Goal: Task Accomplishment & Management: Complete application form

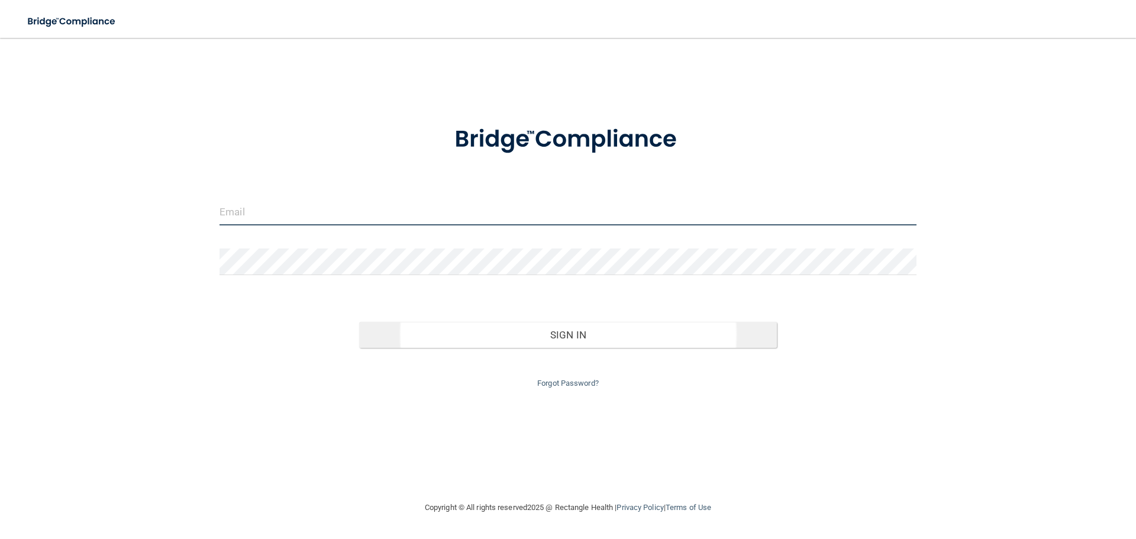
type input "[EMAIL_ADDRESS][DOMAIN_NAME]"
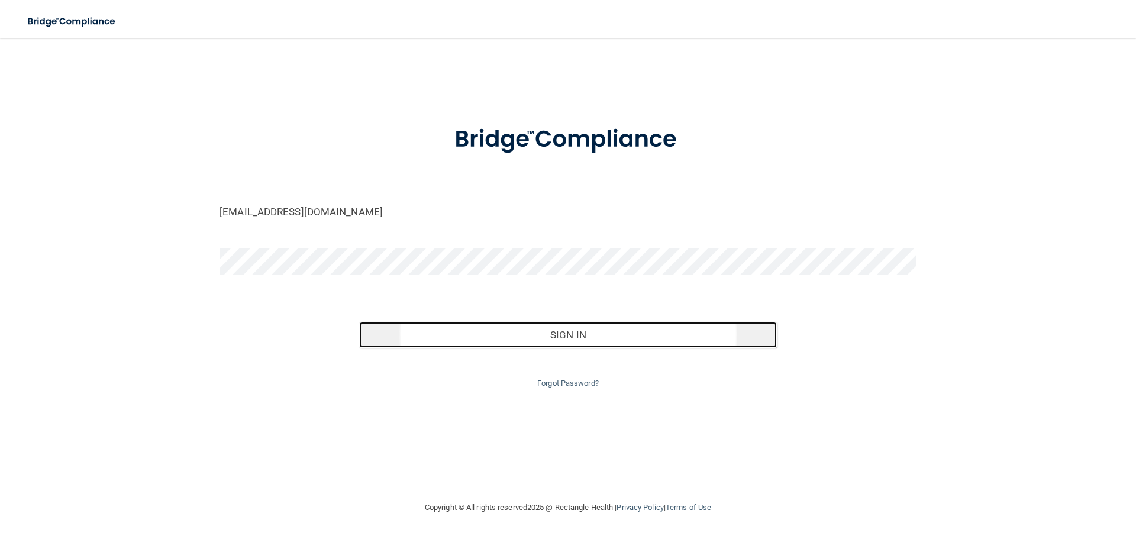
click at [549, 335] on button "Sign In" at bounding box center [568, 335] width 418 height 26
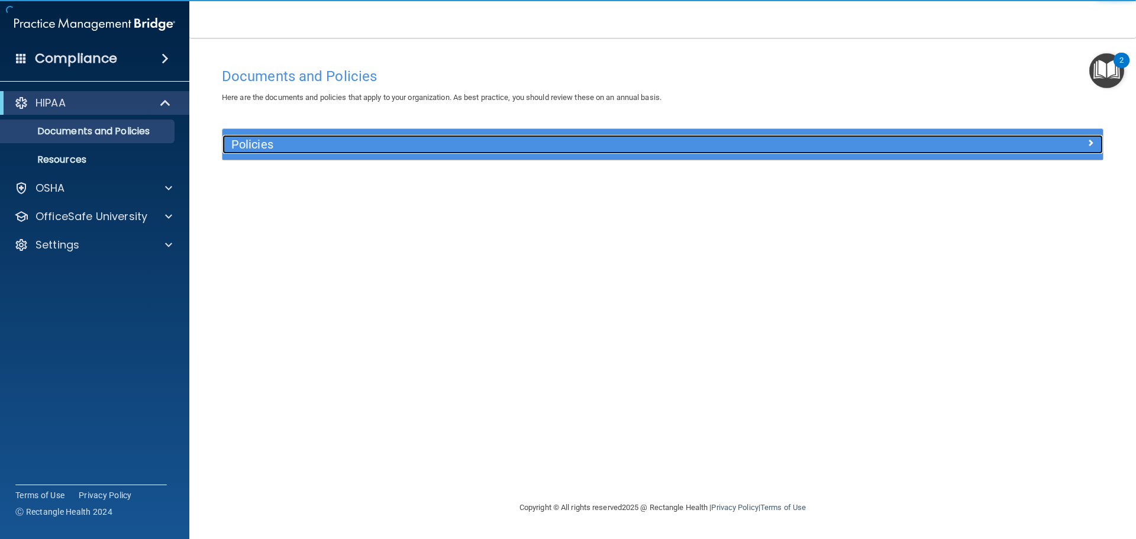
click at [389, 153] on div "Policies" at bounding box center [552, 144] width 660 height 19
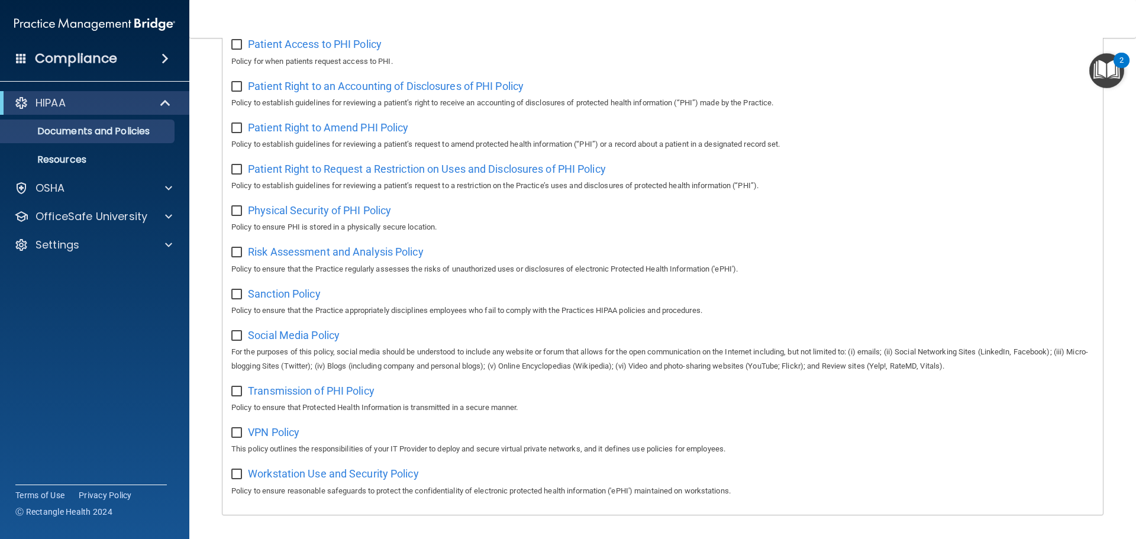
scroll to position [648, 0]
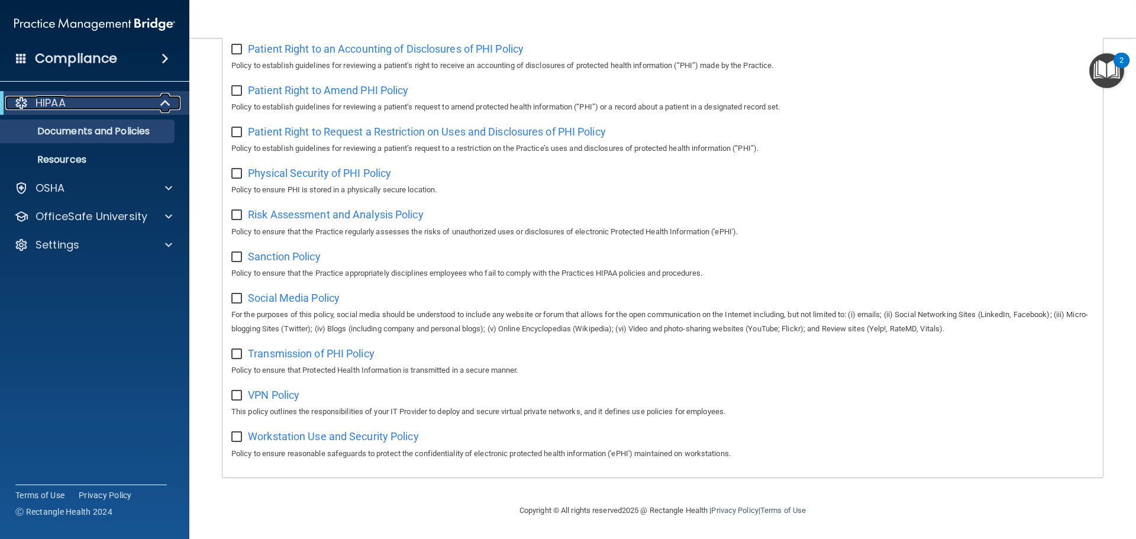
click at [159, 105] on div at bounding box center [165, 103] width 29 height 14
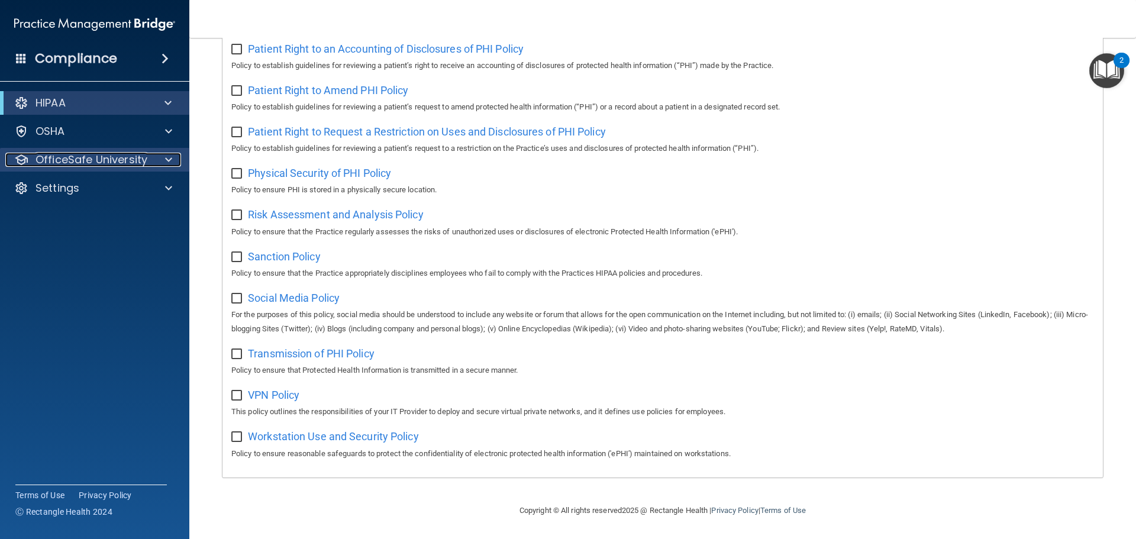
click at [165, 162] on span at bounding box center [168, 160] width 7 height 14
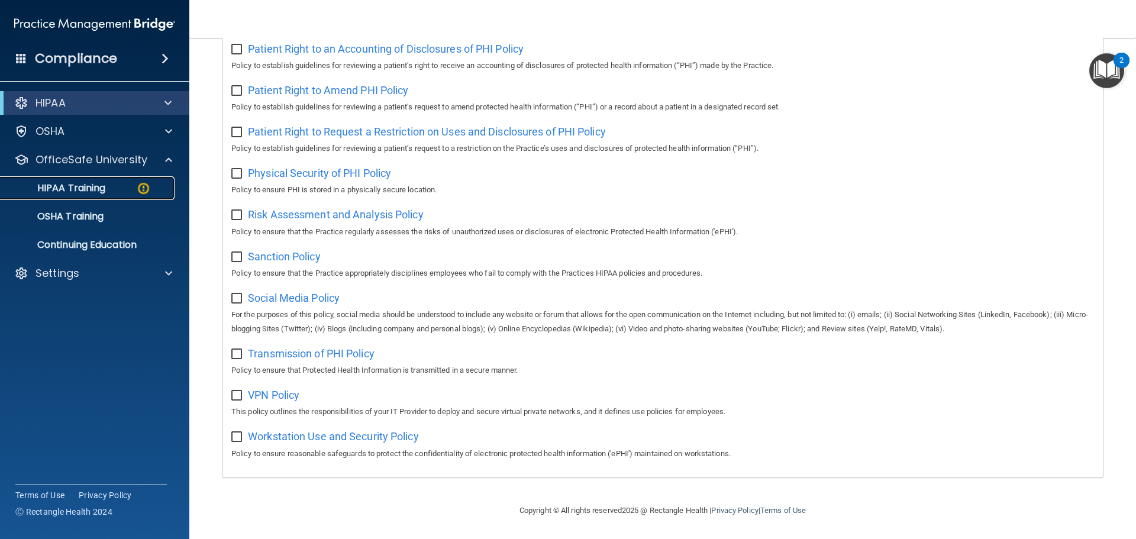
click at [122, 184] on div "HIPAA Training" at bounding box center [89, 188] width 162 height 12
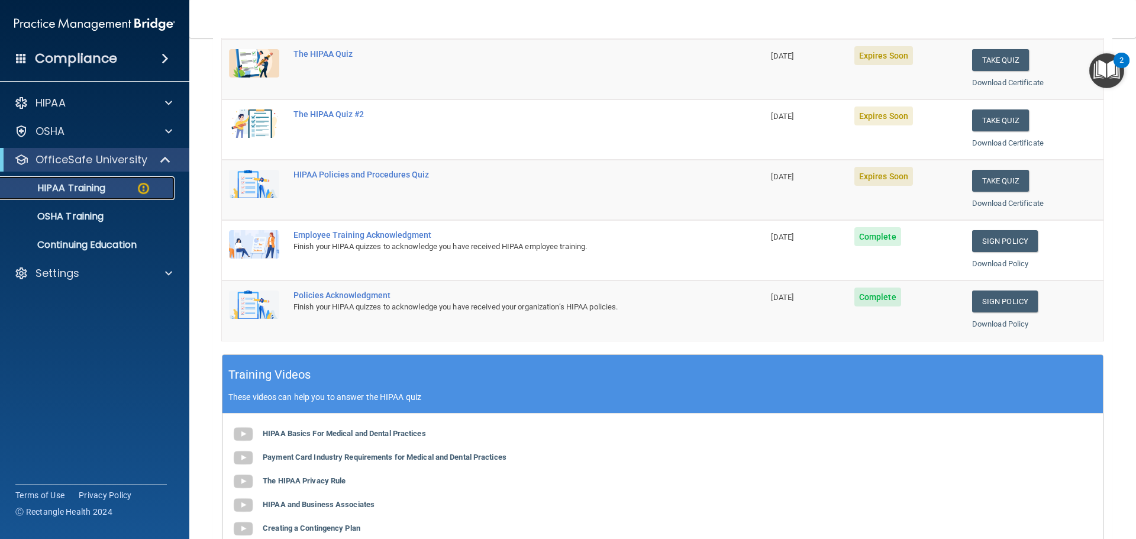
scroll to position [178, 0]
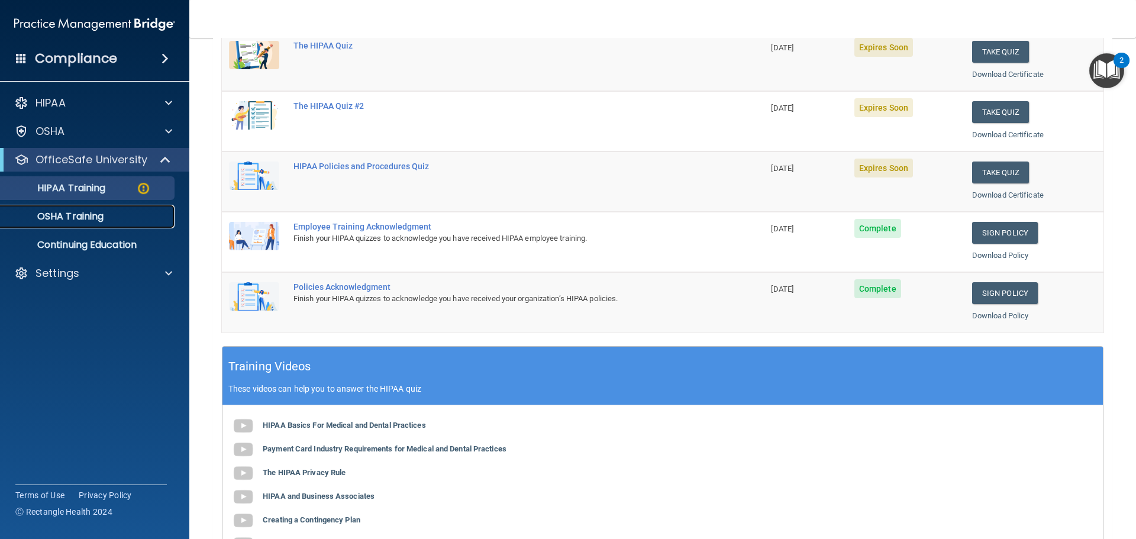
click at [127, 211] on div "OSHA Training" at bounding box center [89, 217] width 162 height 12
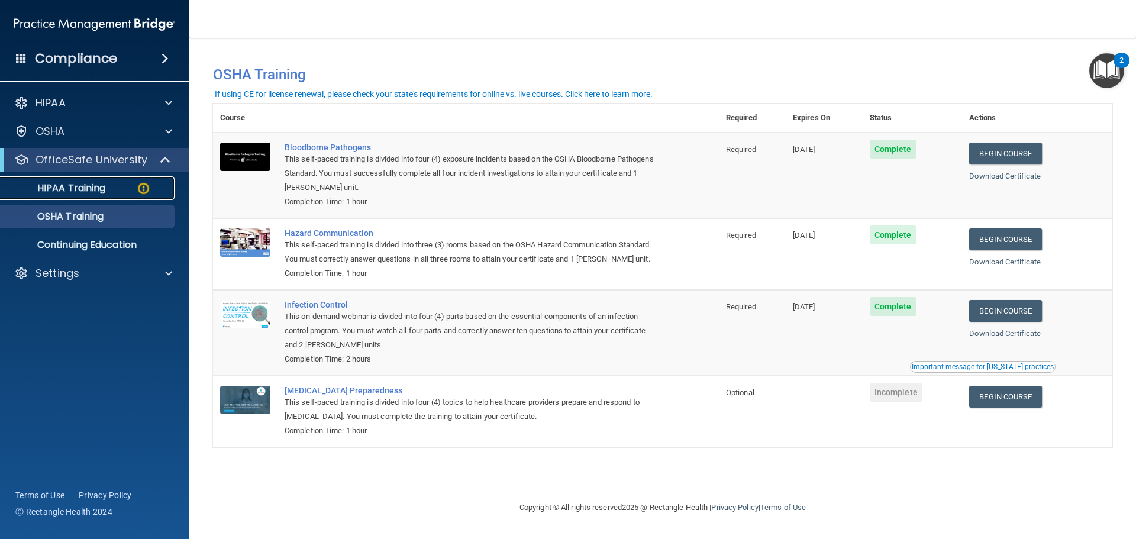
click at [99, 188] on p "HIPAA Training" at bounding box center [57, 188] width 98 height 12
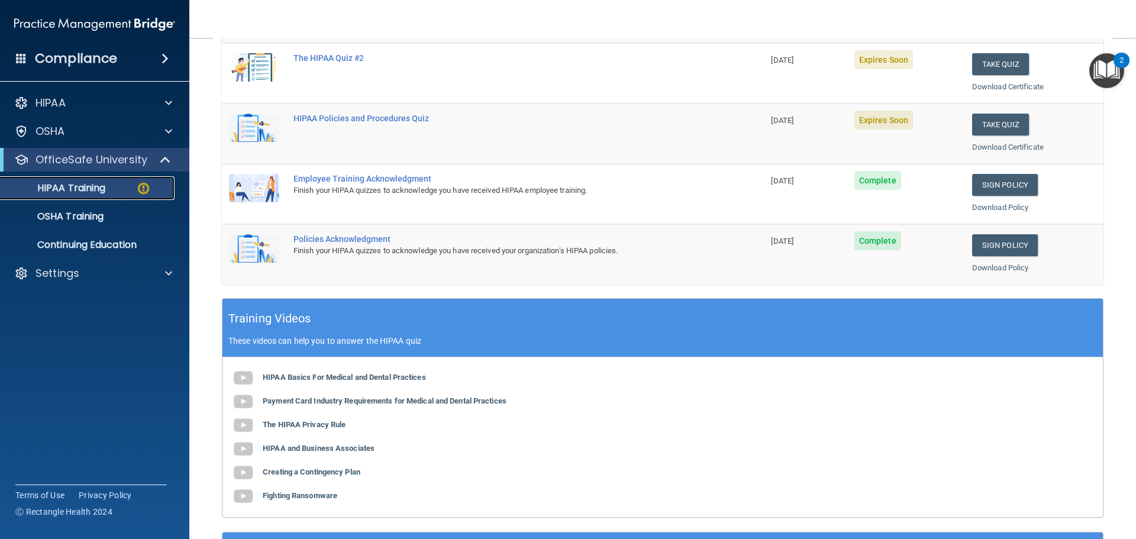
scroll to position [56, 0]
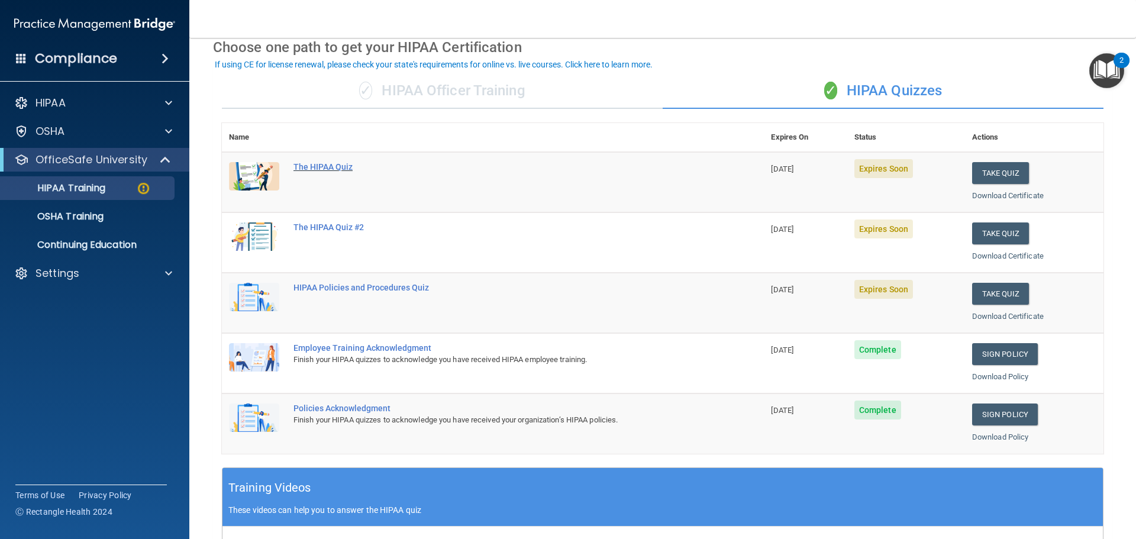
click at [341, 166] on div "The HIPAA Quiz" at bounding box center [498, 166] width 411 height 9
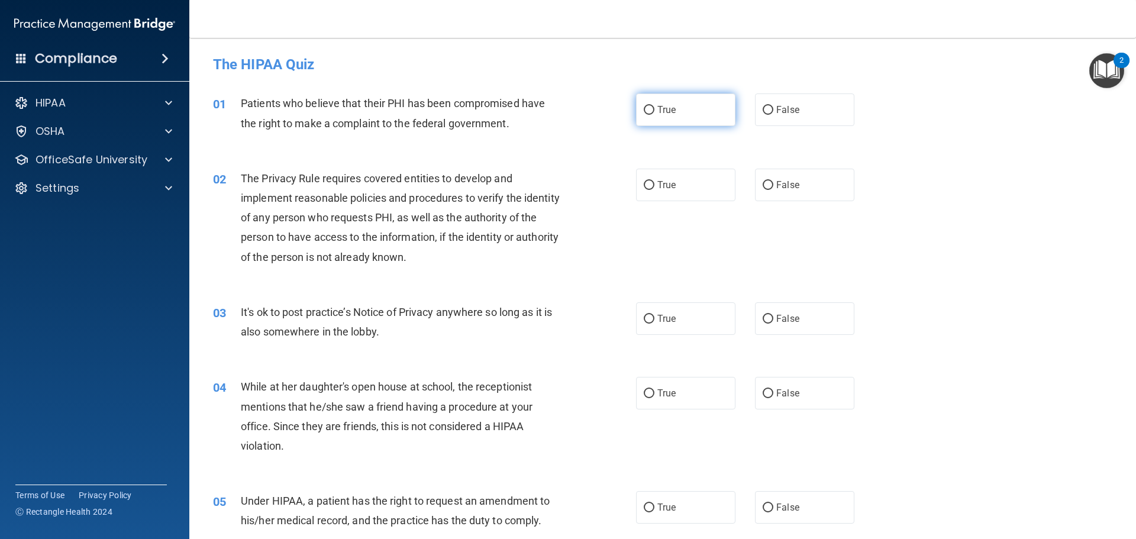
click at [646, 110] on input "True" at bounding box center [649, 110] width 11 height 9
radio input "true"
click at [646, 183] on input "True" at bounding box center [649, 185] width 11 height 9
radio input "true"
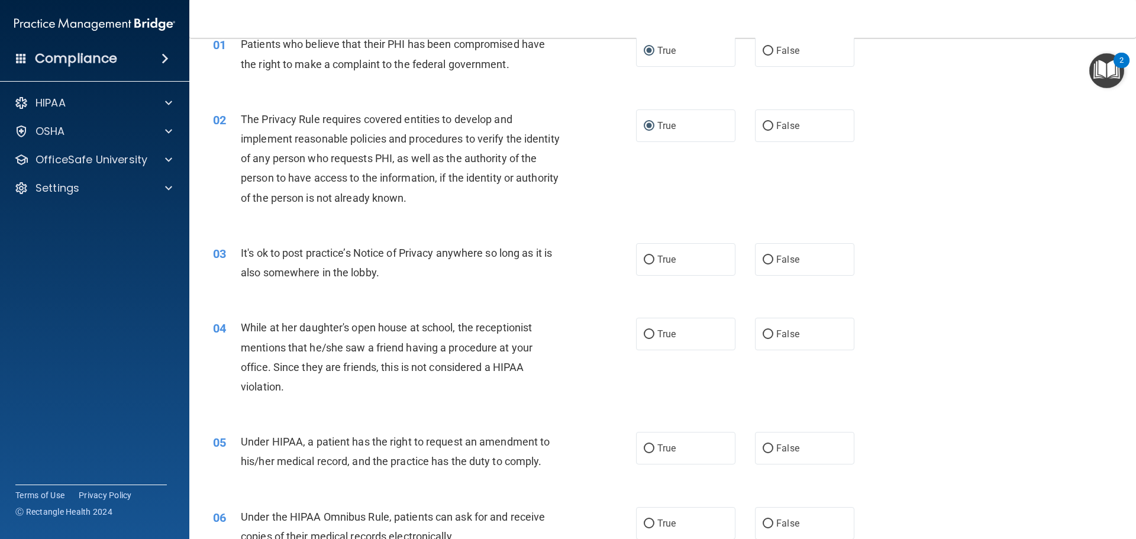
scroll to position [118, 0]
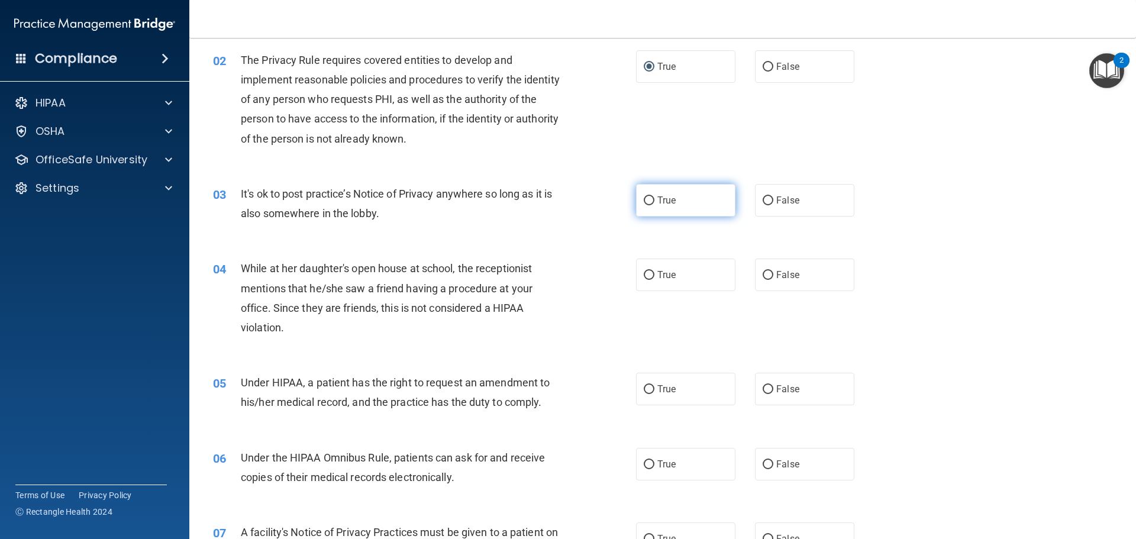
click at [651, 203] on label "True" at bounding box center [685, 200] width 99 height 33
click at [651, 203] on input "True" at bounding box center [649, 200] width 11 height 9
radio input "true"
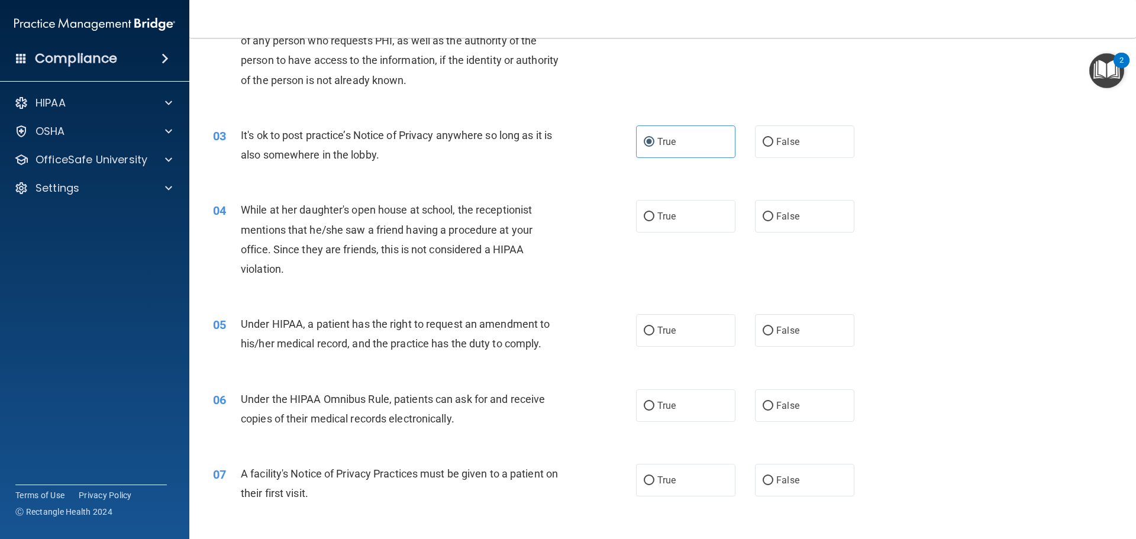
scroll to position [178, 0]
click at [763, 217] on input "False" at bounding box center [768, 216] width 11 height 9
radio input "true"
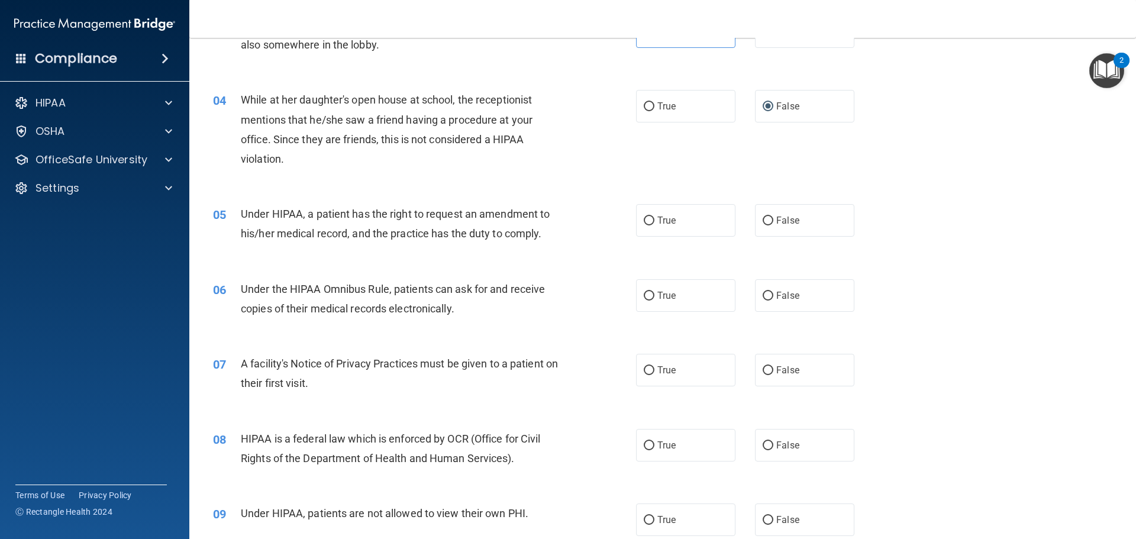
scroll to position [296, 0]
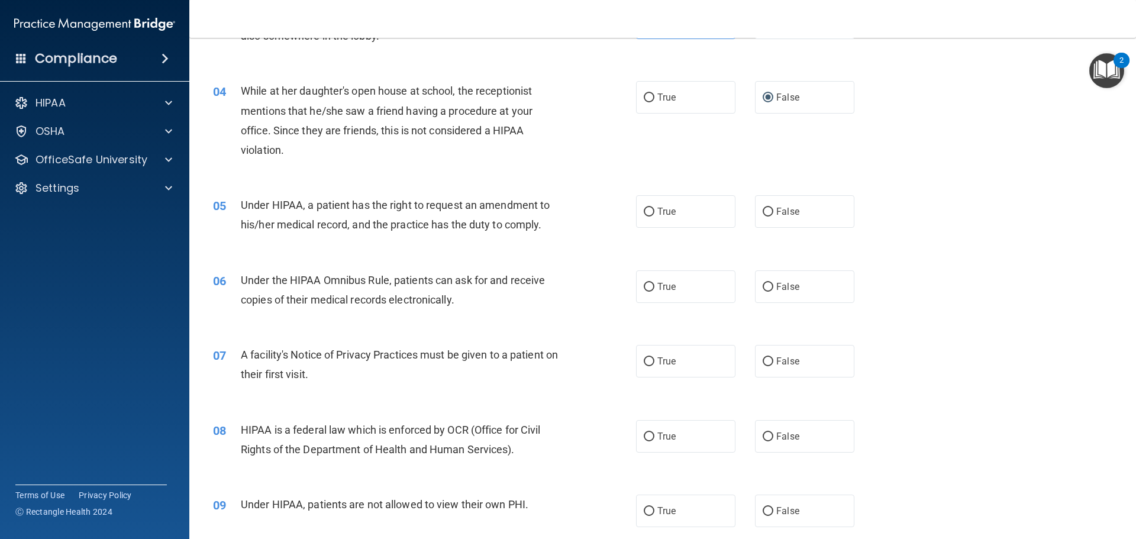
drag, startPoint x: 644, startPoint y: 212, endPoint x: 617, endPoint y: 223, distance: 29.2
click at [644, 214] on input "True" at bounding box center [649, 212] width 11 height 9
radio input "true"
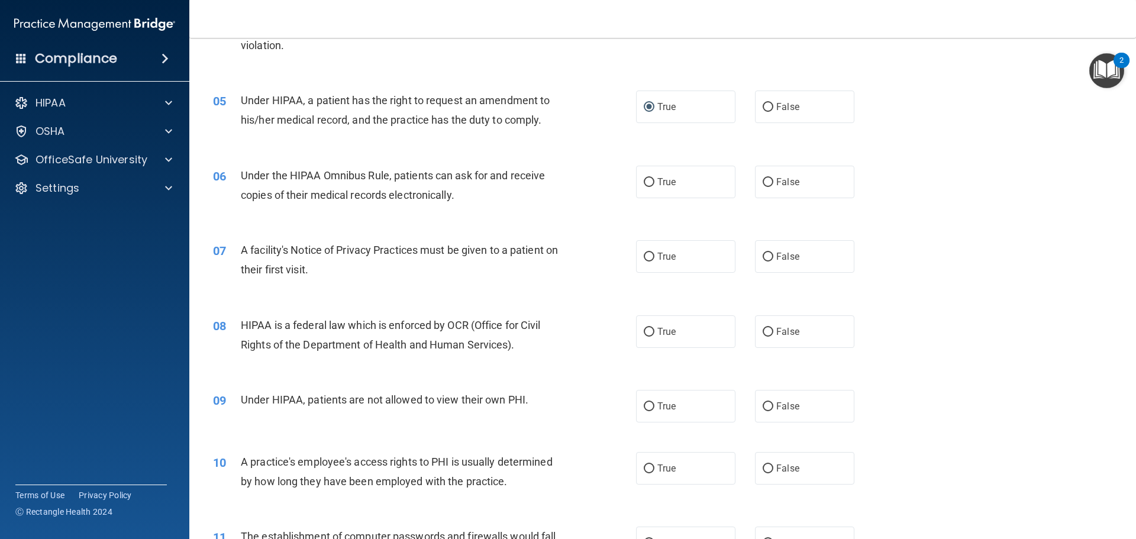
scroll to position [414, 0]
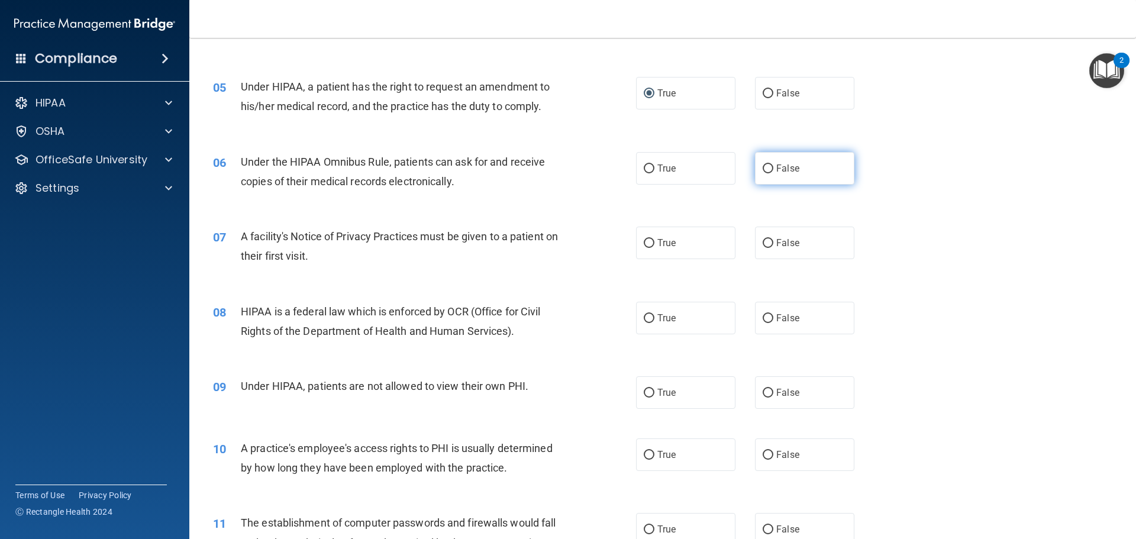
click at [770, 166] on label "False" at bounding box center [804, 168] width 99 height 33
click at [770, 166] on input "False" at bounding box center [768, 169] width 11 height 9
radio input "true"
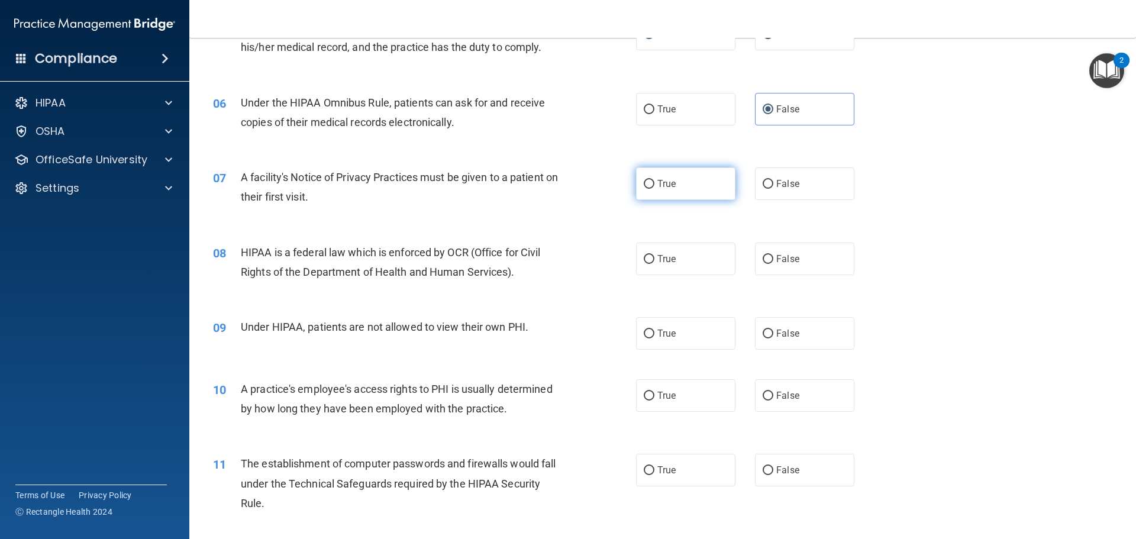
drag, startPoint x: 649, startPoint y: 189, endPoint x: 638, endPoint y: 192, distance: 10.7
click at [647, 189] on input "True" at bounding box center [649, 184] width 11 height 9
radio input "true"
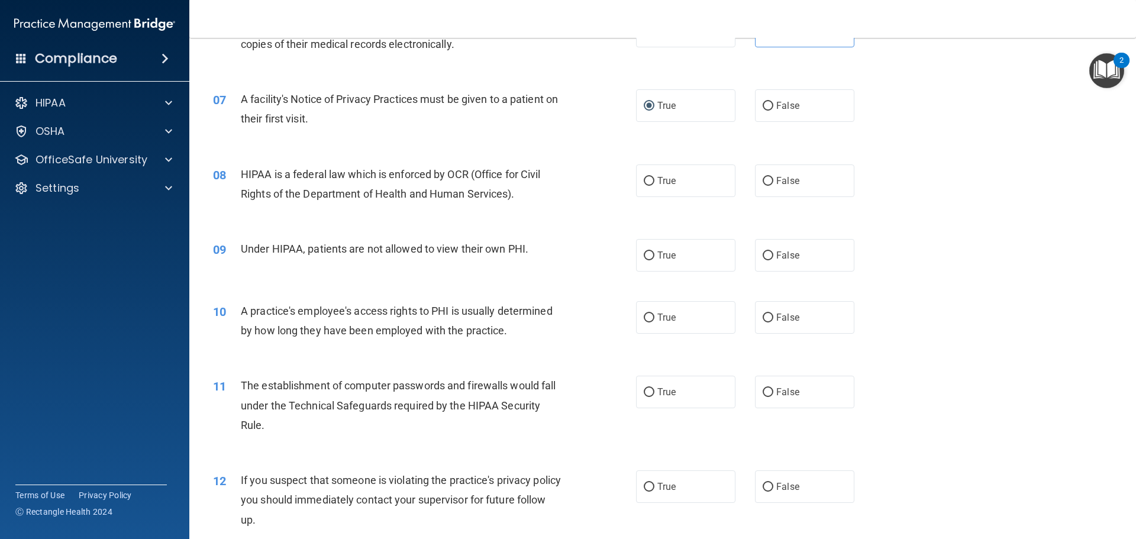
scroll to position [592, 0]
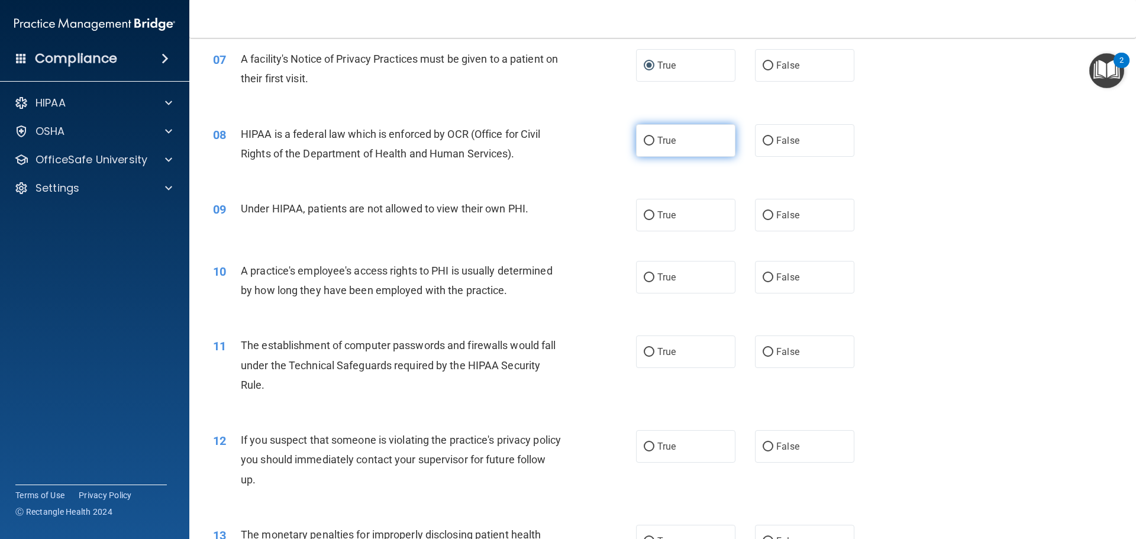
click at [644, 143] on input "True" at bounding box center [649, 141] width 11 height 9
radio input "true"
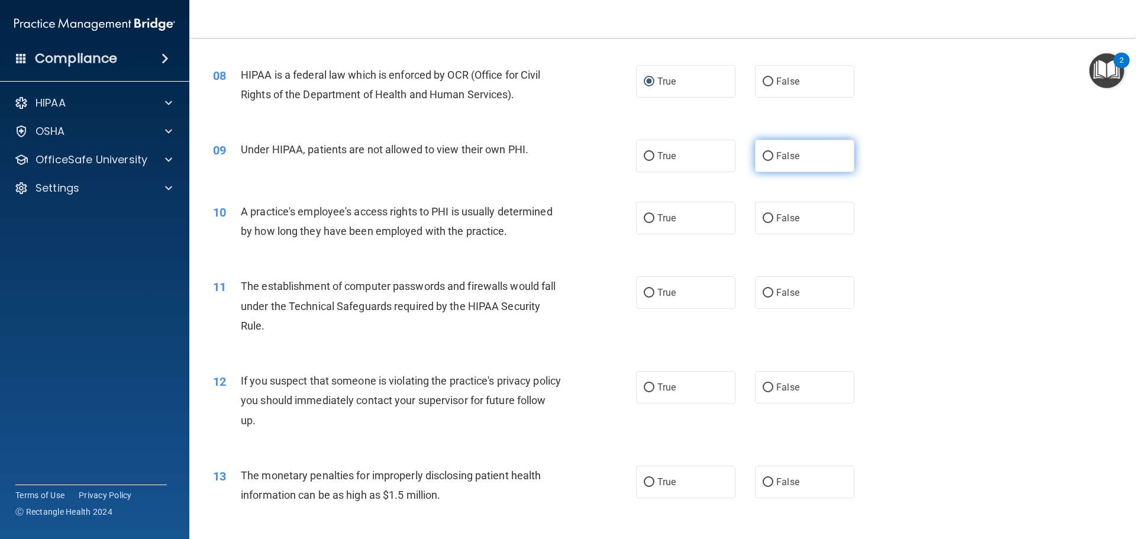
click at [755, 159] on label "False" at bounding box center [804, 156] width 99 height 33
click at [763, 159] on input "False" at bounding box center [768, 156] width 11 height 9
radio input "true"
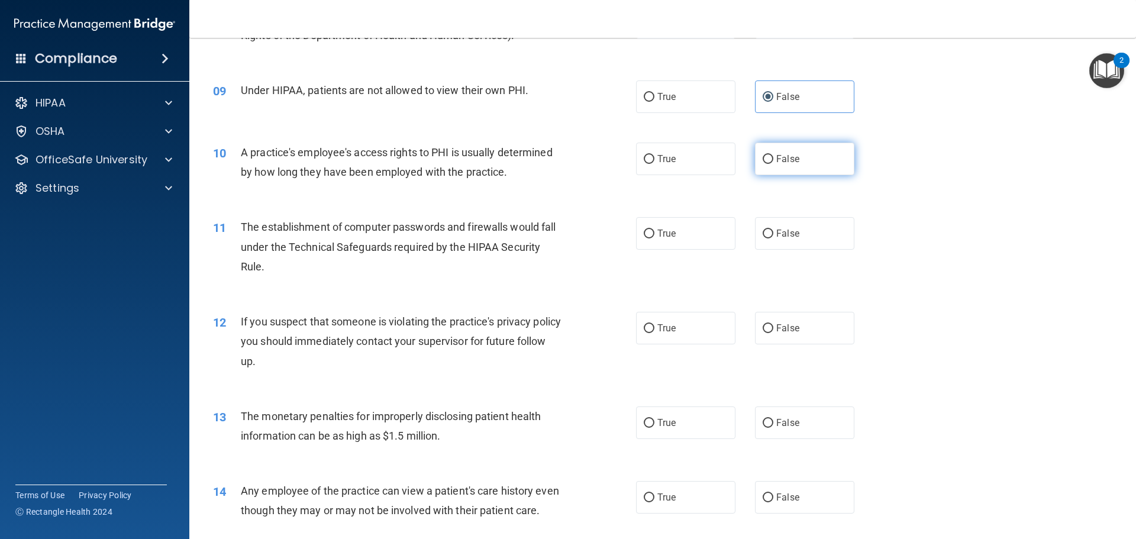
click at [763, 160] on input "False" at bounding box center [768, 159] width 11 height 9
radio input "true"
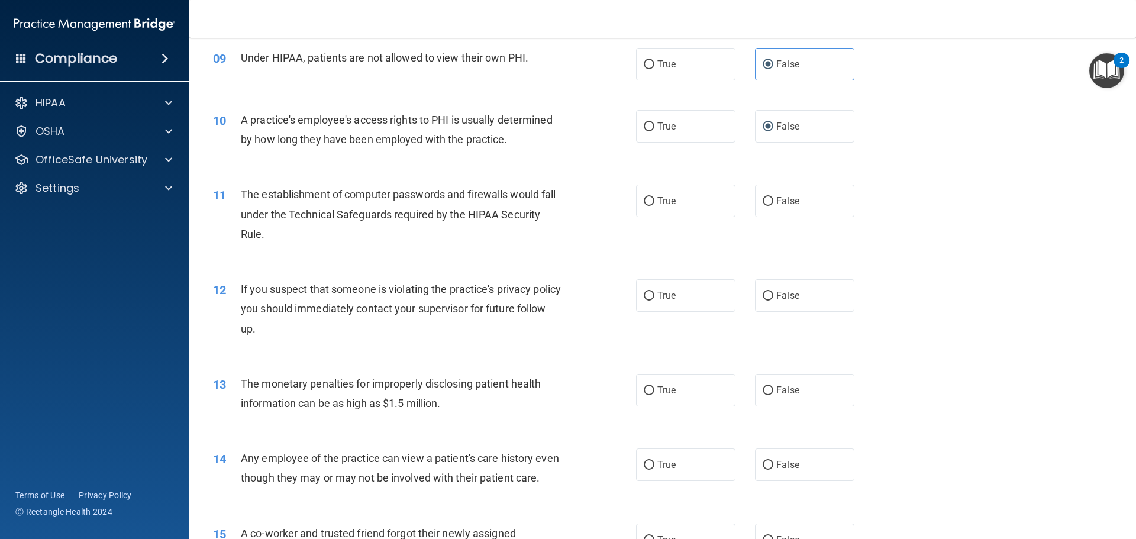
scroll to position [769, 0]
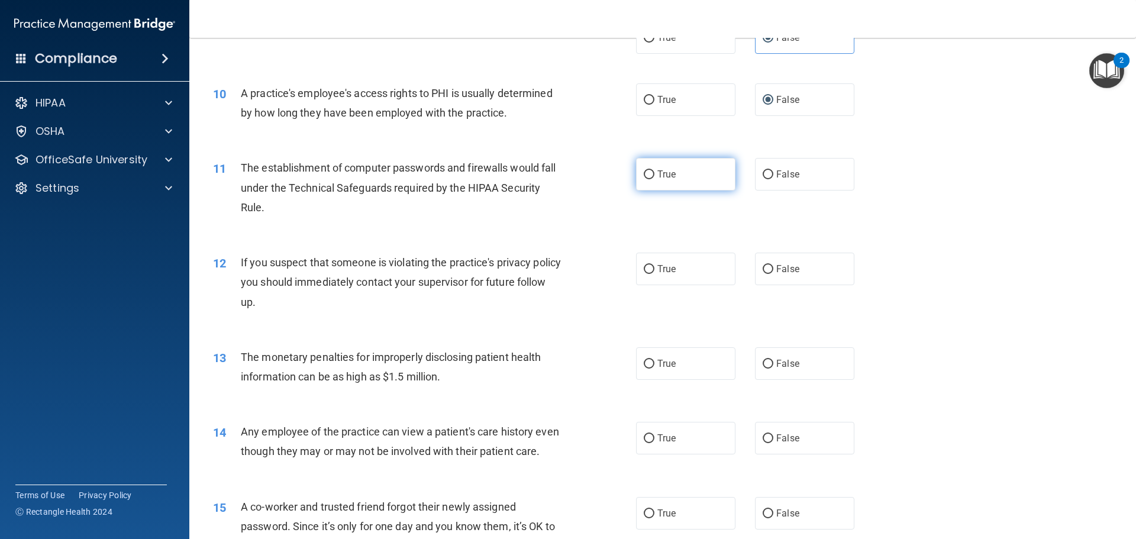
click at [645, 171] on input "True" at bounding box center [649, 174] width 11 height 9
radio input "true"
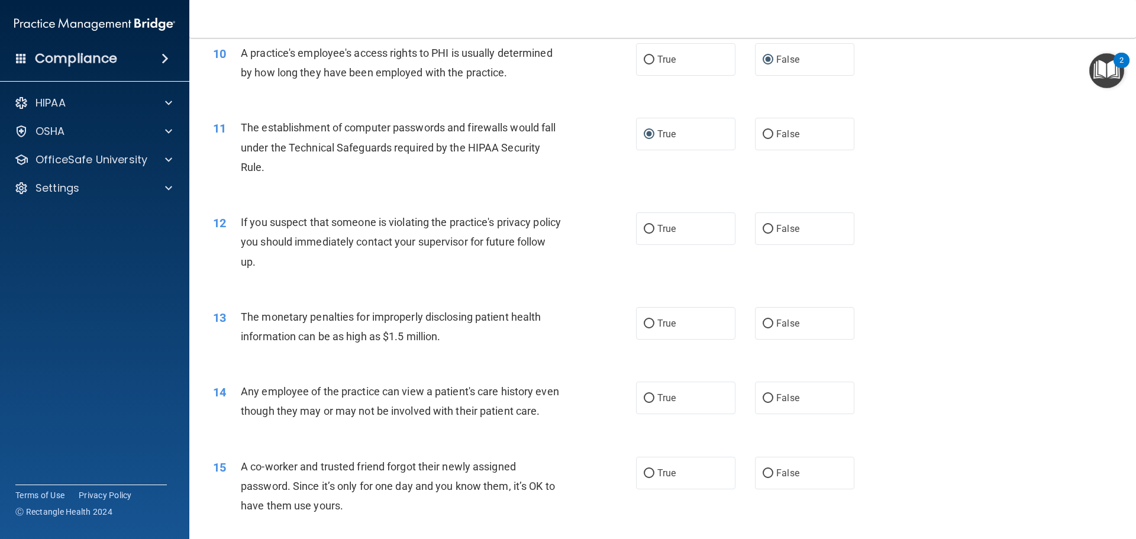
scroll to position [888, 0]
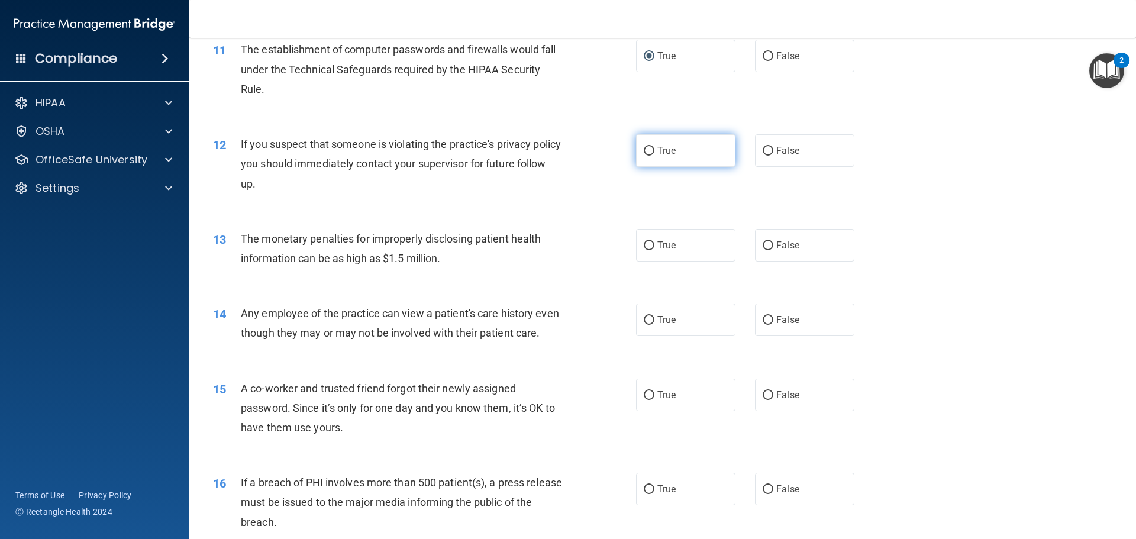
click at [666, 159] on label "True" at bounding box center [685, 150] width 99 height 33
click at [654, 156] on input "True" at bounding box center [649, 151] width 11 height 9
radio input "true"
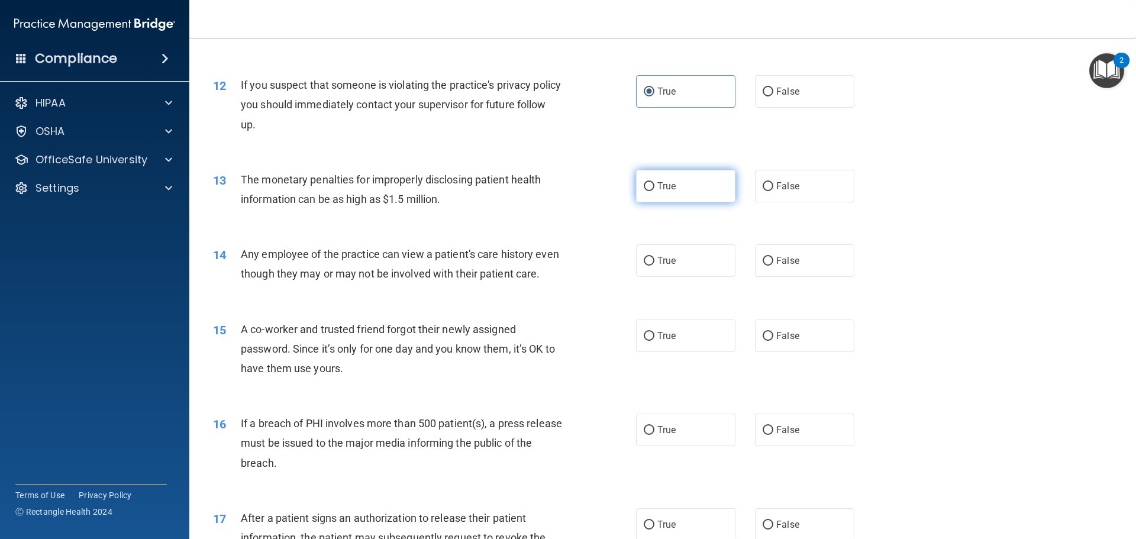
click at [644, 184] on input "True" at bounding box center [649, 186] width 11 height 9
radio input "true"
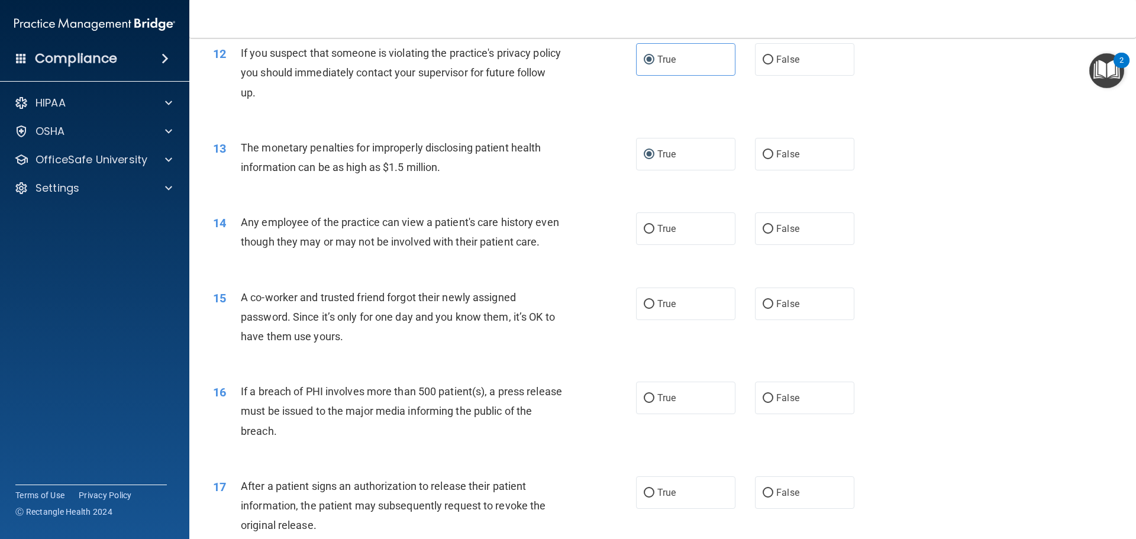
scroll to position [1006, 0]
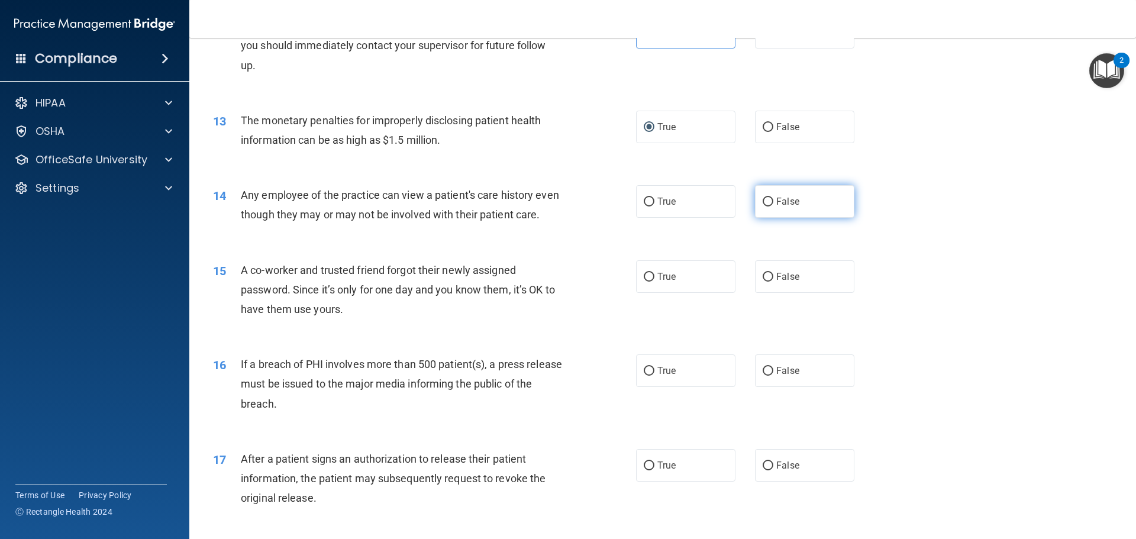
click at [766, 203] on input "False" at bounding box center [768, 202] width 11 height 9
radio input "true"
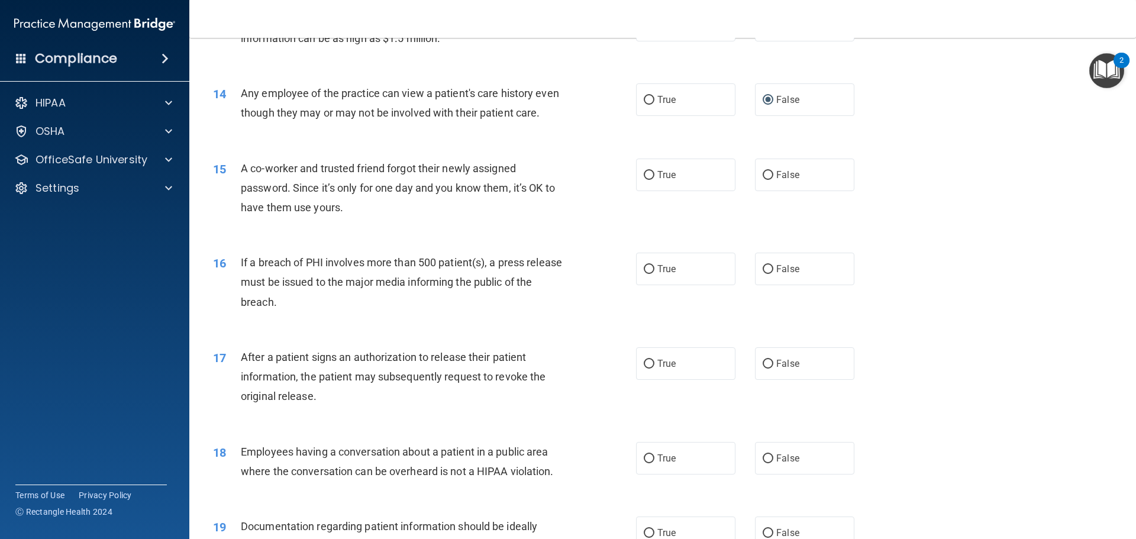
scroll to position [1124, 0]
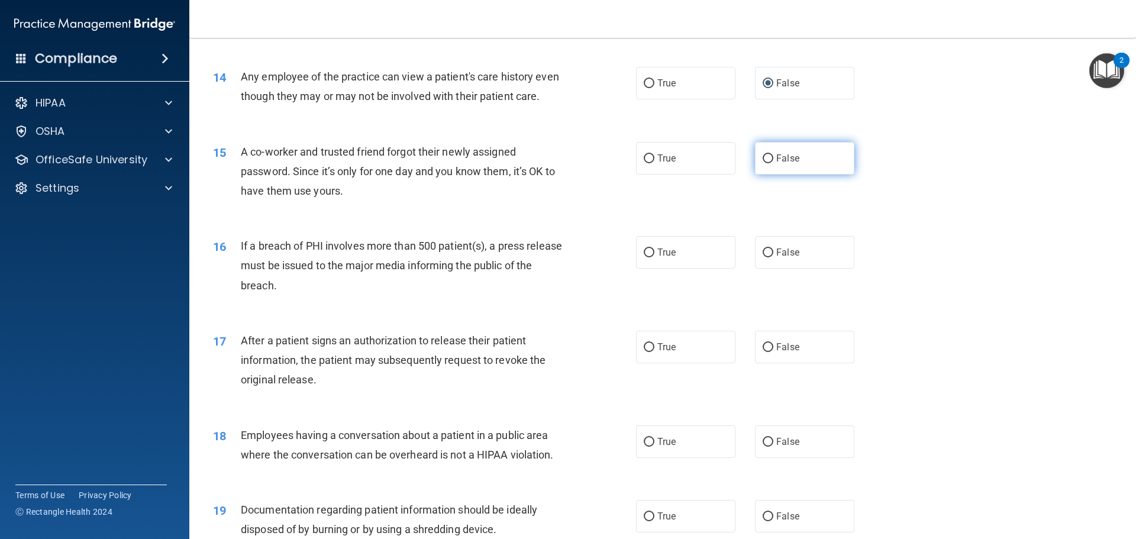
click at [767, 163] on input "False" at bounding box center [768, 158] width 11 height 9
radio input "true"
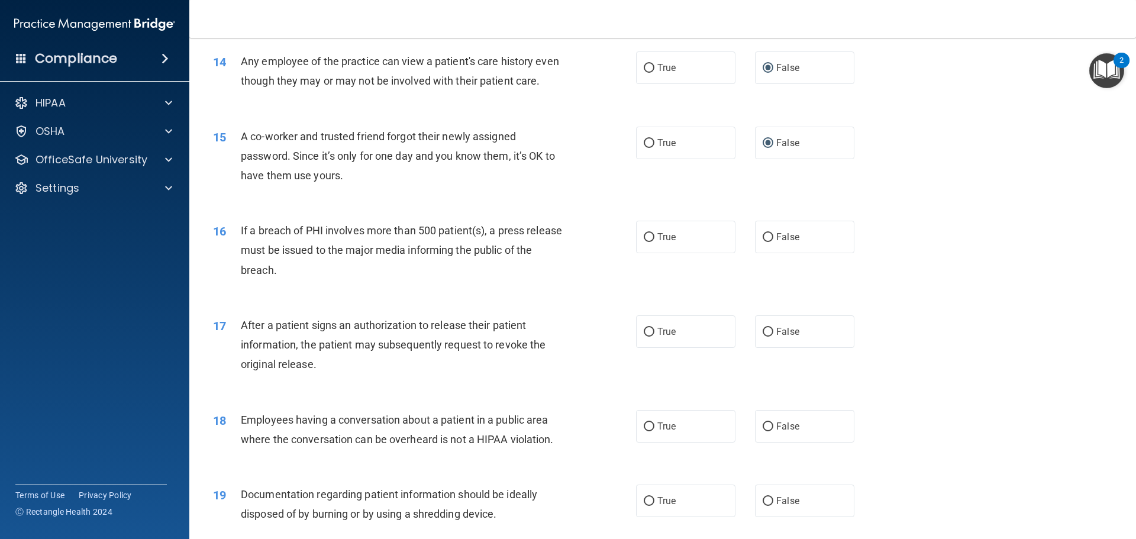
scroll to position [1183, 0]
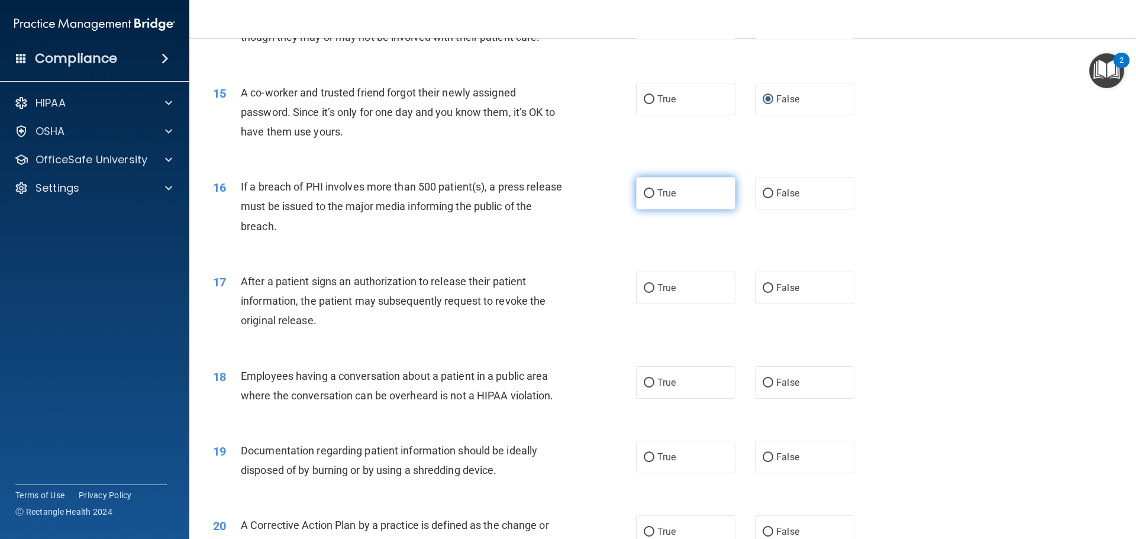
click at [653, 209] on label "True" at bounding box center [685, 193] width 99 height 33
click at [653, 198] on input "True" at bounding box center [649, 193] width 11 height 9
radio input "true"
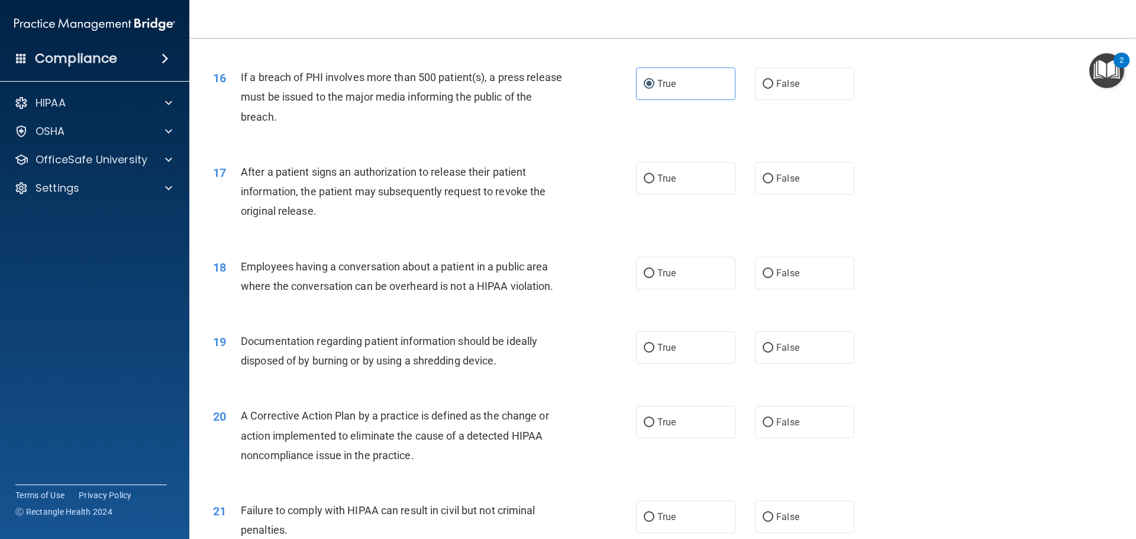
scroll to position [1302, 0]
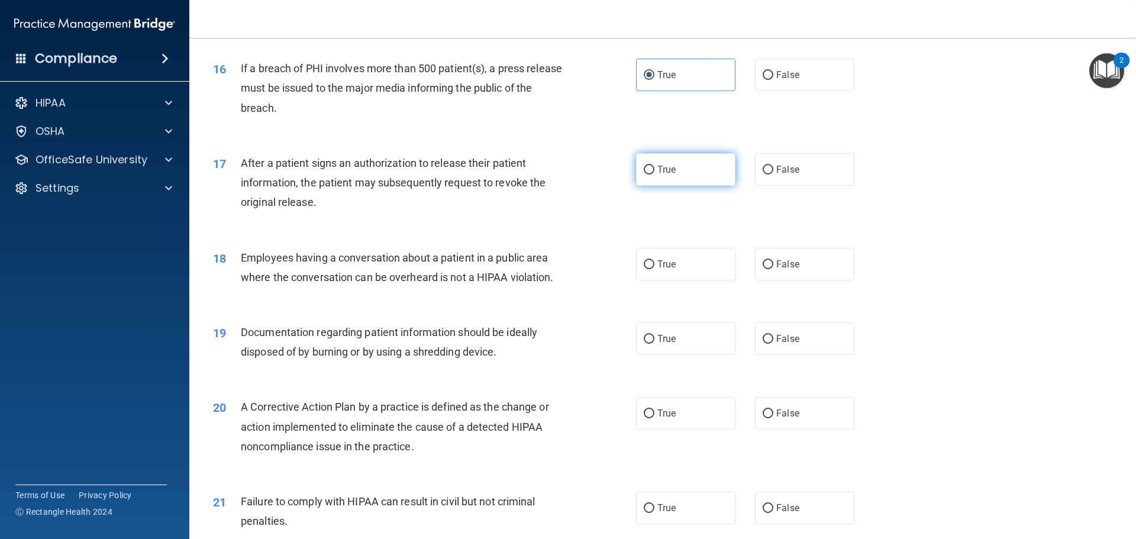
click at [644, 175] on input "True" at bounding box center [649, 170] width 11 height 9
radio input "true"
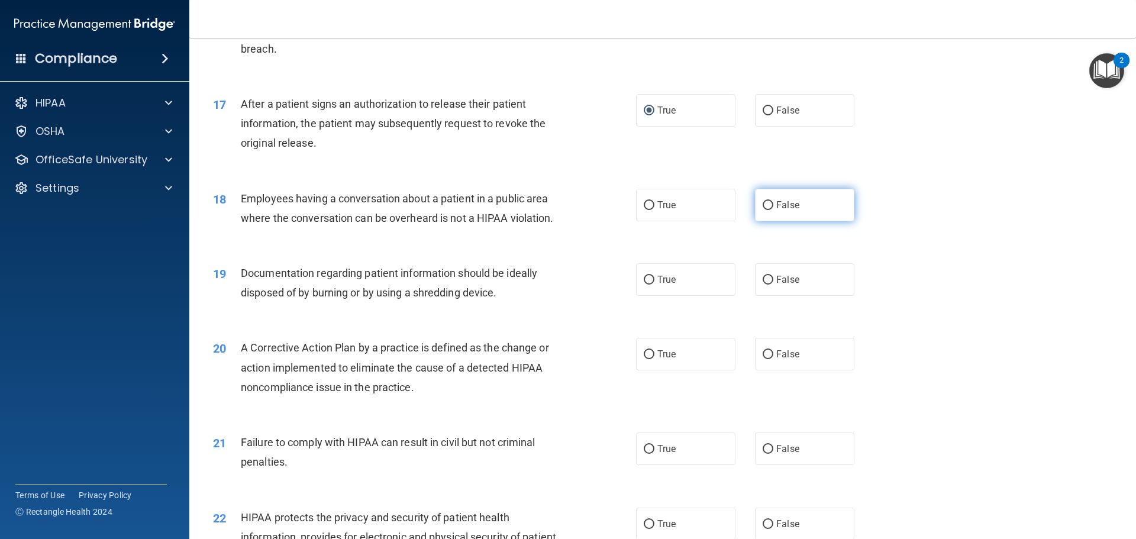
click at [776, 211] on span "False" at bounding box center [787, 204] width 23 height 11
click at [771, 210] on input "False" at bounding box center [768, 205] width 11 height 9
radio input "true"
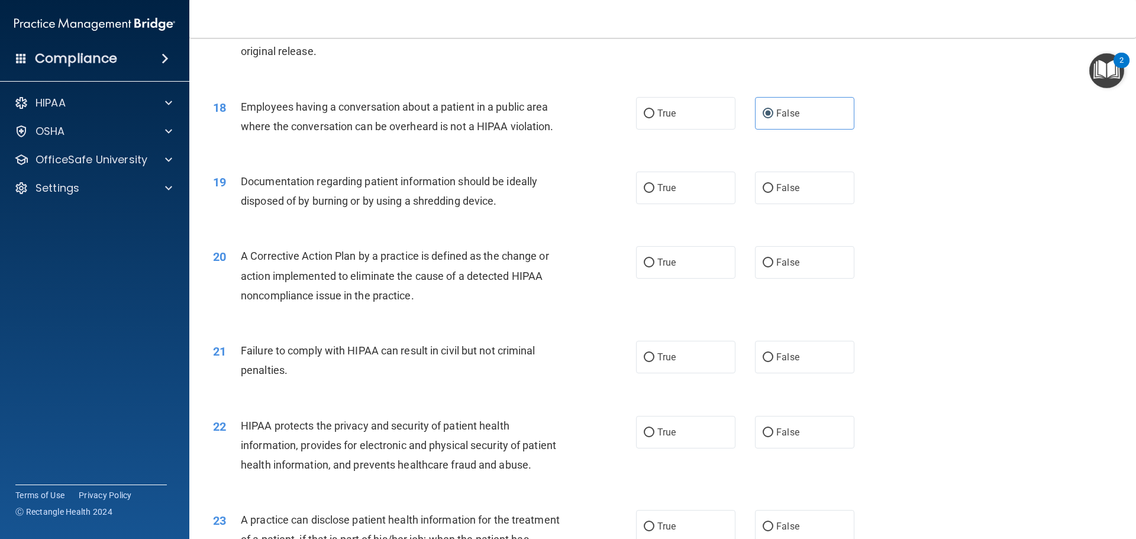
scroll to position [1479, 0]
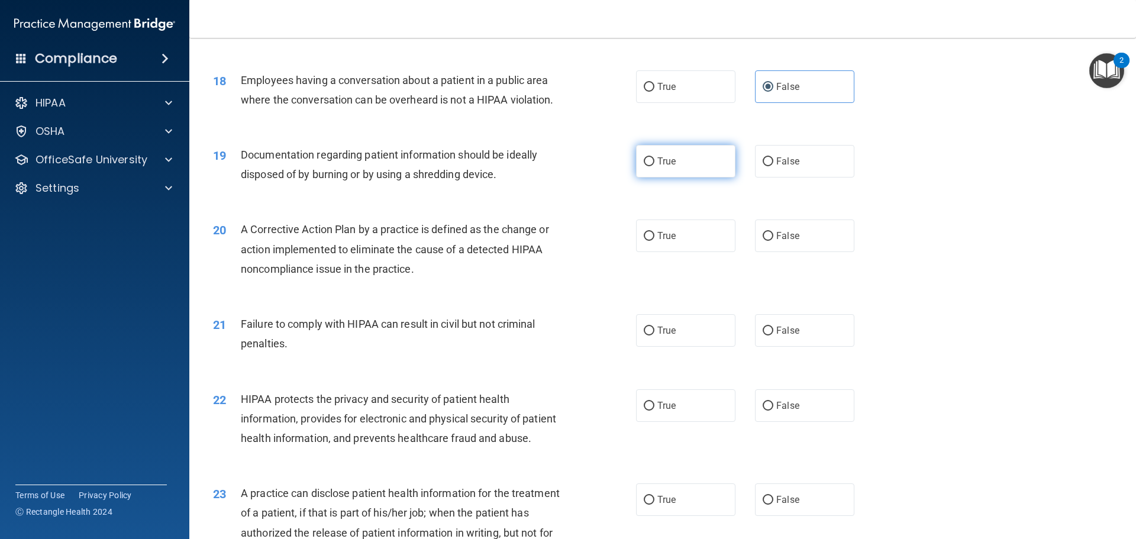
click at [657, 167] on span "True" at bounding box center [666, 161] width 18 height 11
click at [654, 166] on input "True" at bounding box center [649, 161] width 11 height 9
radio input "true"
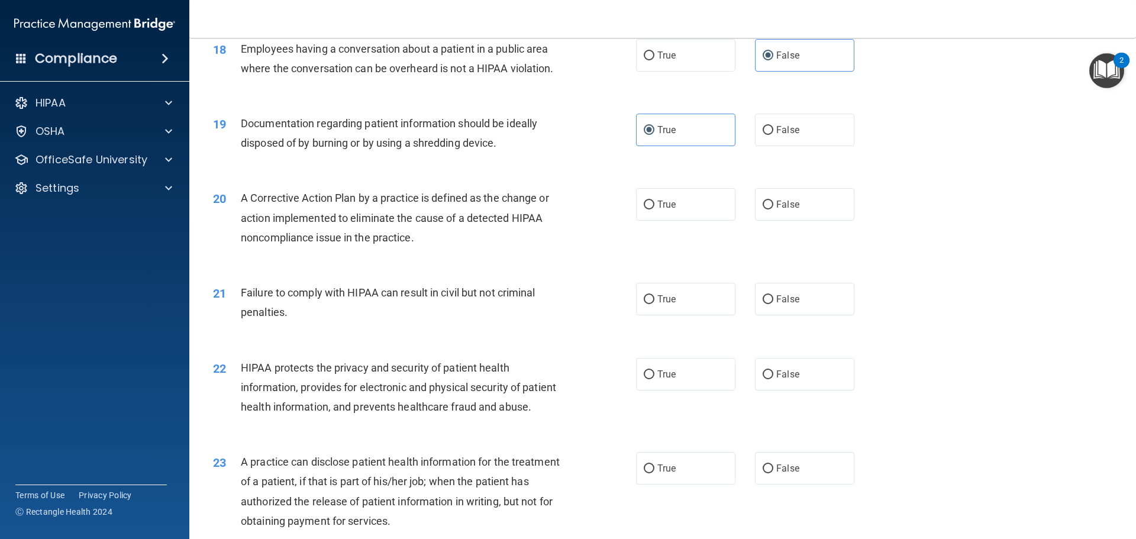
scroll to position [1539, 0]
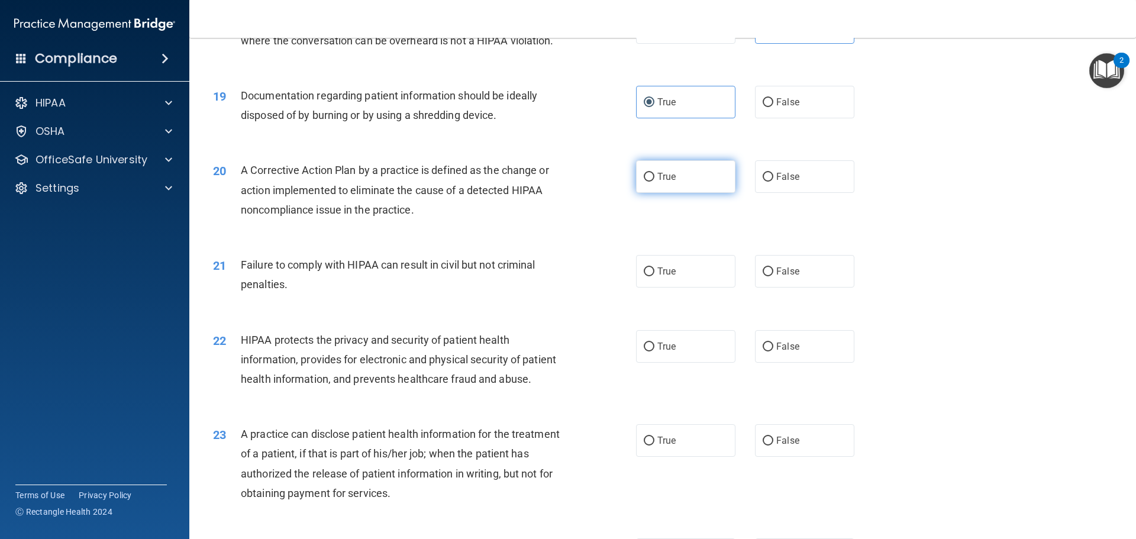
click at [648, 182] on input "True" at bounding box center [649, 177] width 11 height 9
radio input "true"
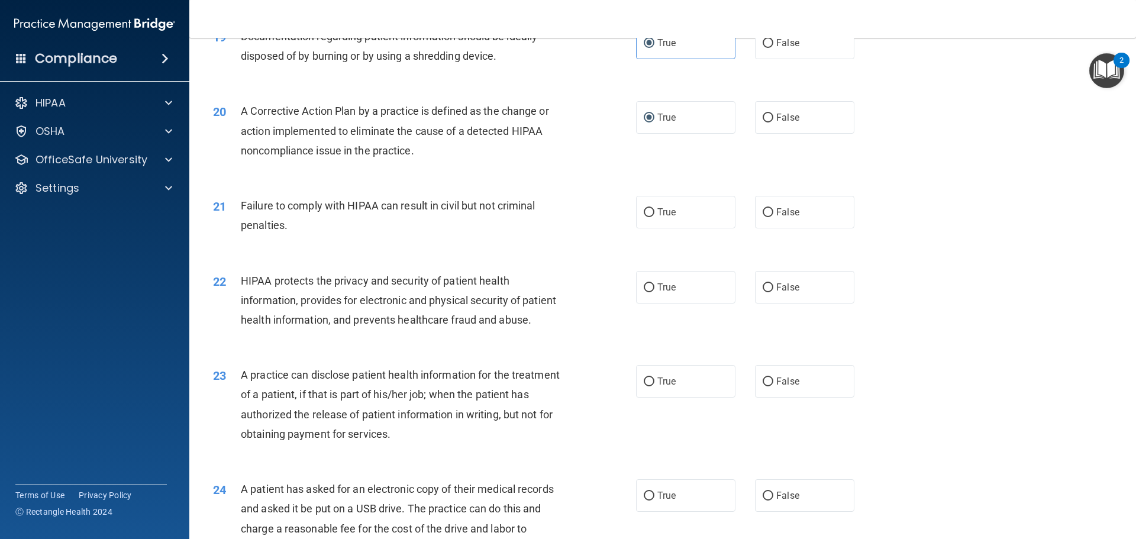
scroll to position [1657, 0]
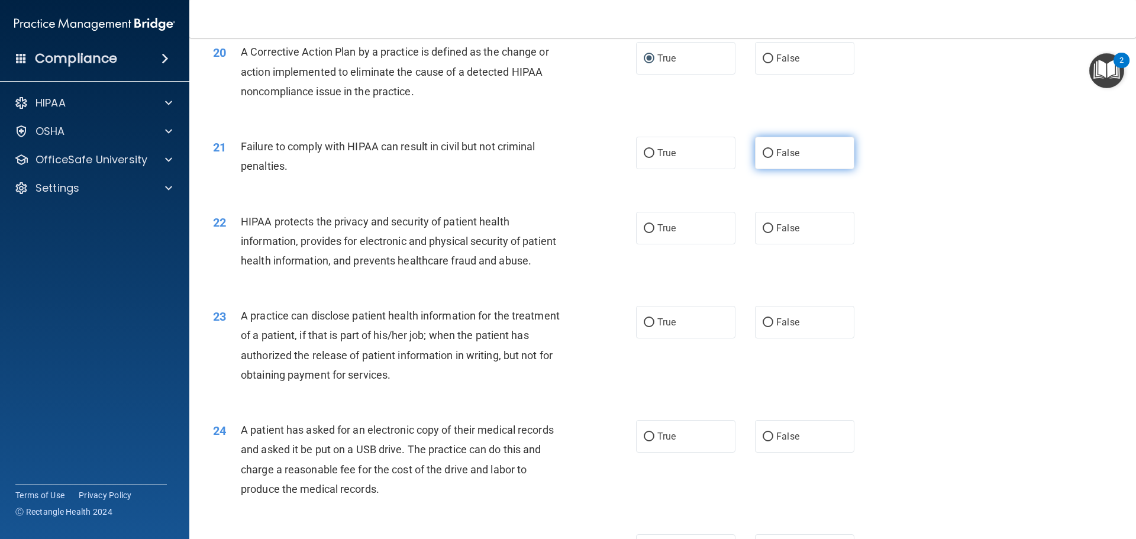
click at [776, 159] on span "False" at bounding box center [787, 152] width 23 height 11
click at [771, 158] on input "False" at bounding box center [768, 153] width 11 height 9
radio input "true"
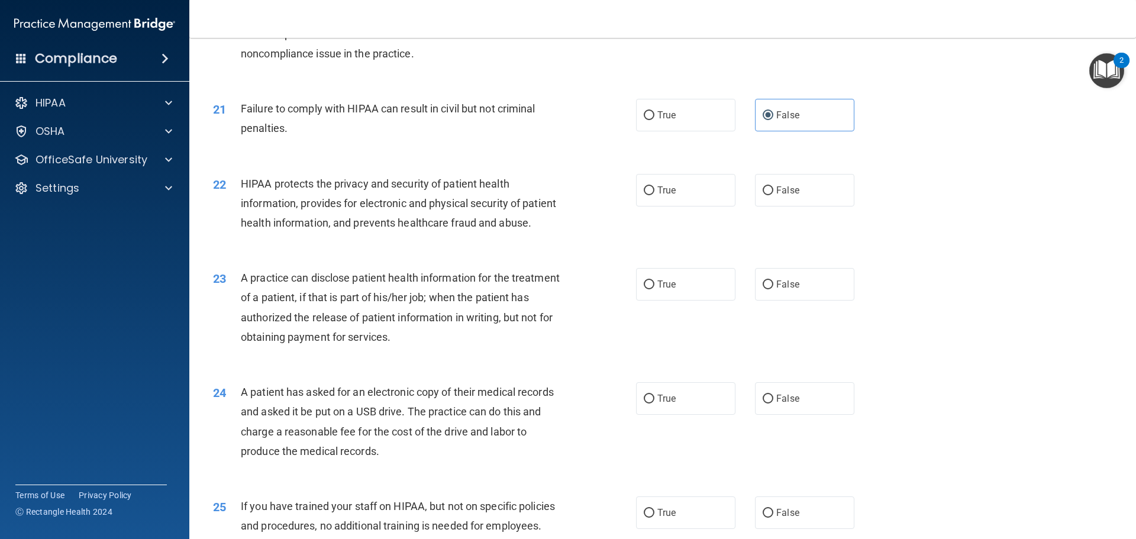
scroll to position [1716, 0]
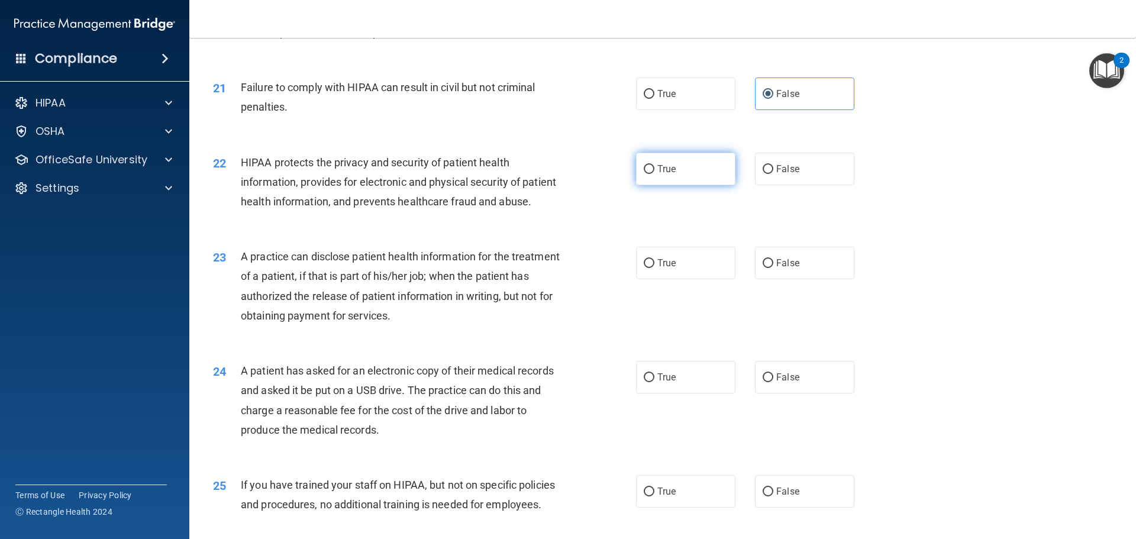
click at [647, 174] on input "True" at bounding box center [649, 169] width 11 height 9
radio input "true"
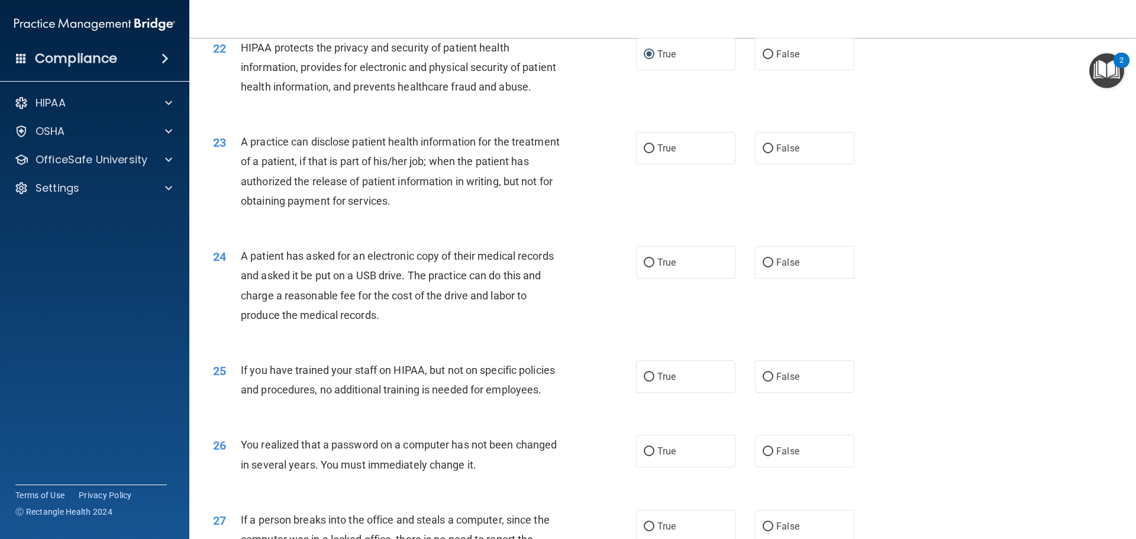
scroll to position [1834, 0]
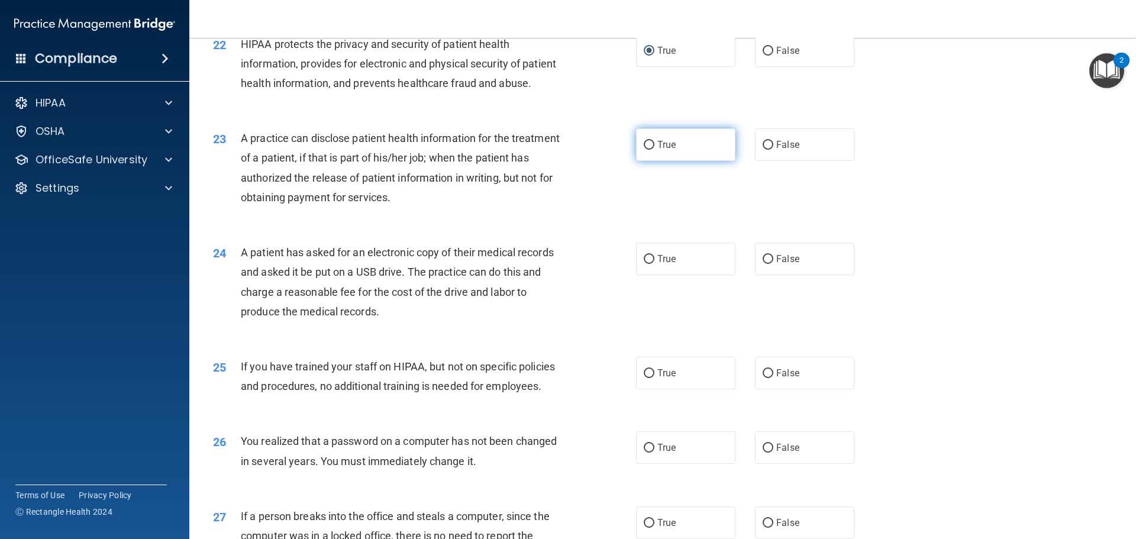
click at [647, 150] on input "True" at bounding box center [649, 145] width 11 height 9
radio input "true"
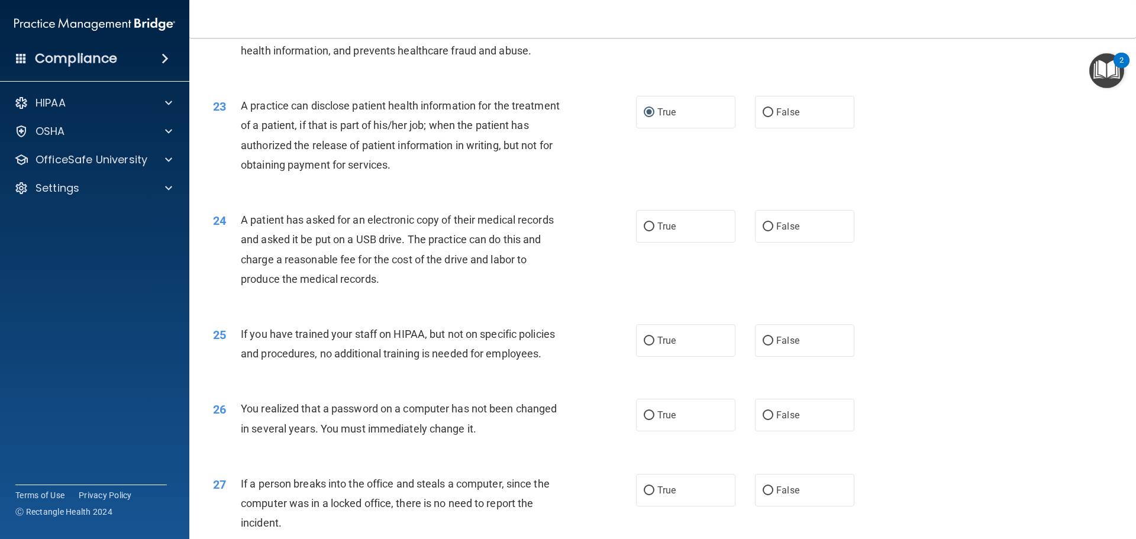
scroll to position [1894, 0]
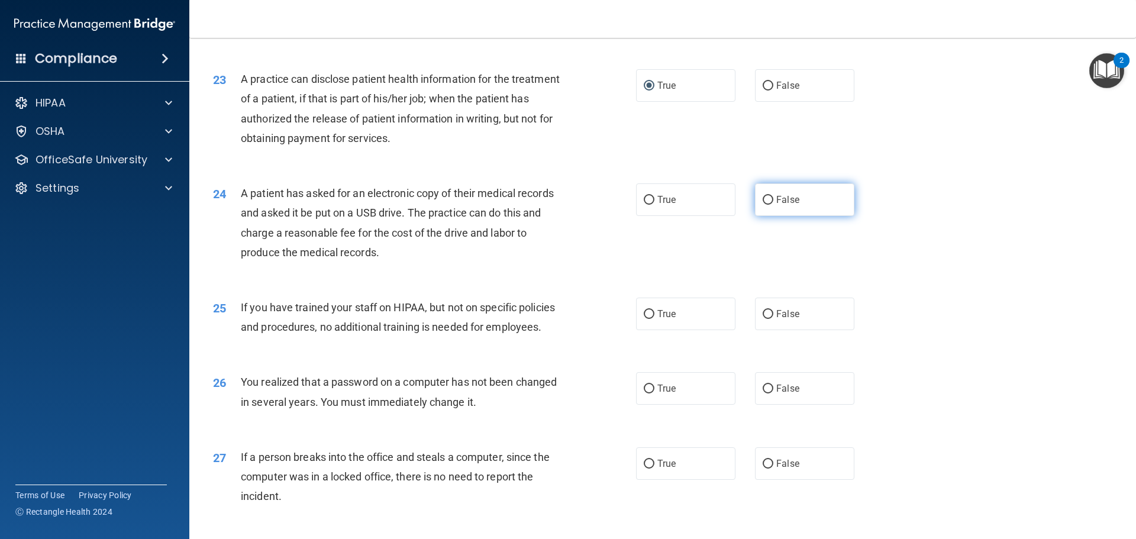
click at [777, 205] on span "False" at bounding box center [787, 199] width 23 height 11
click at [773, 205] on input "False" at bounding box center [768, 200] width 11 height 9
radio input "true"
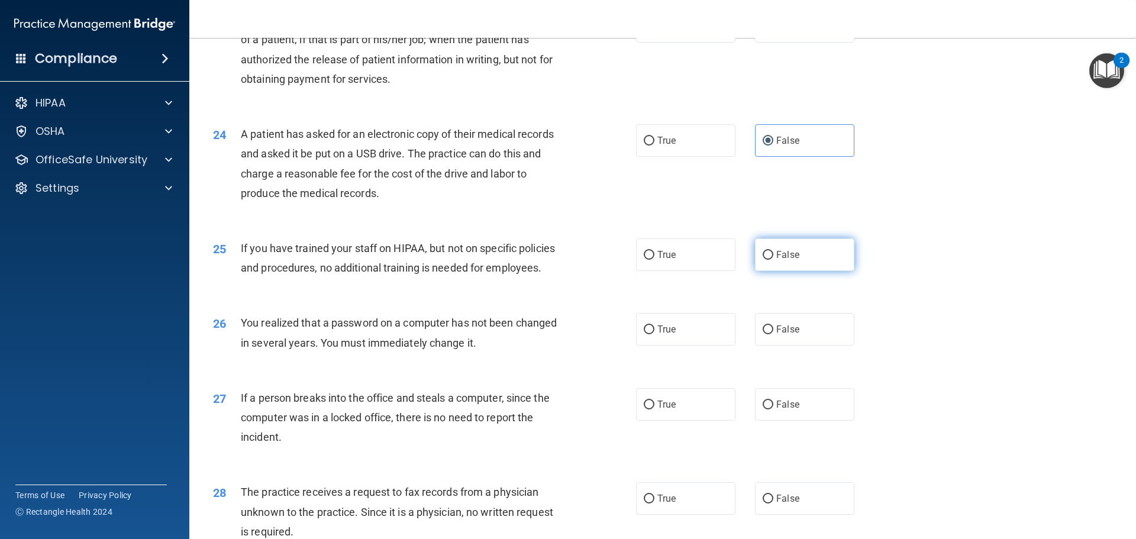
click at [758, 271] on label "False" at bounding box center [804, 254] width 99 height 33
click at [763, 260] on input "False" at bounding box center [768, 255] width 11 height 9
radio input "true"
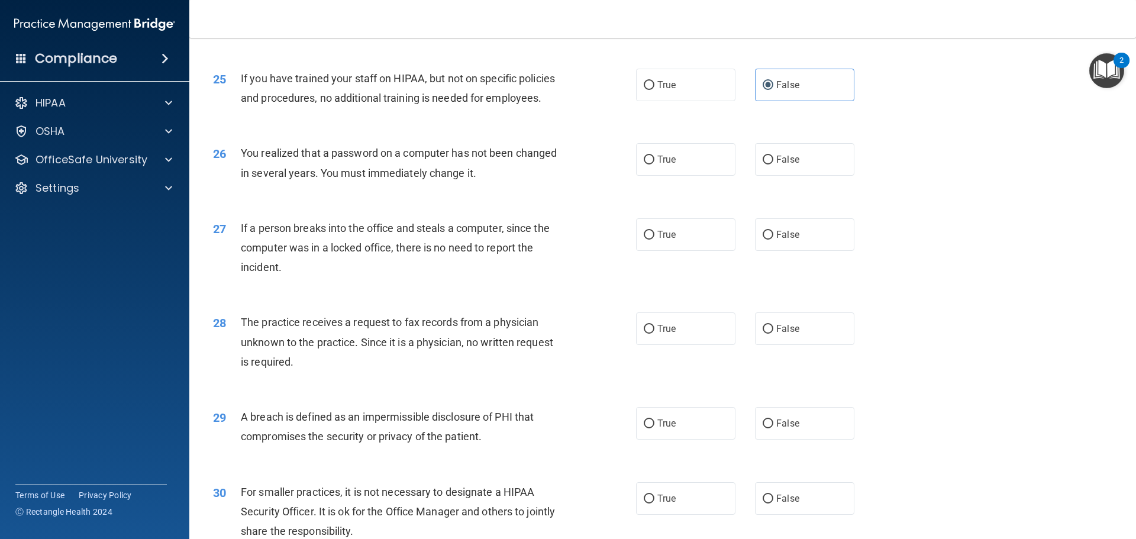
scroll to position [2130, 0]
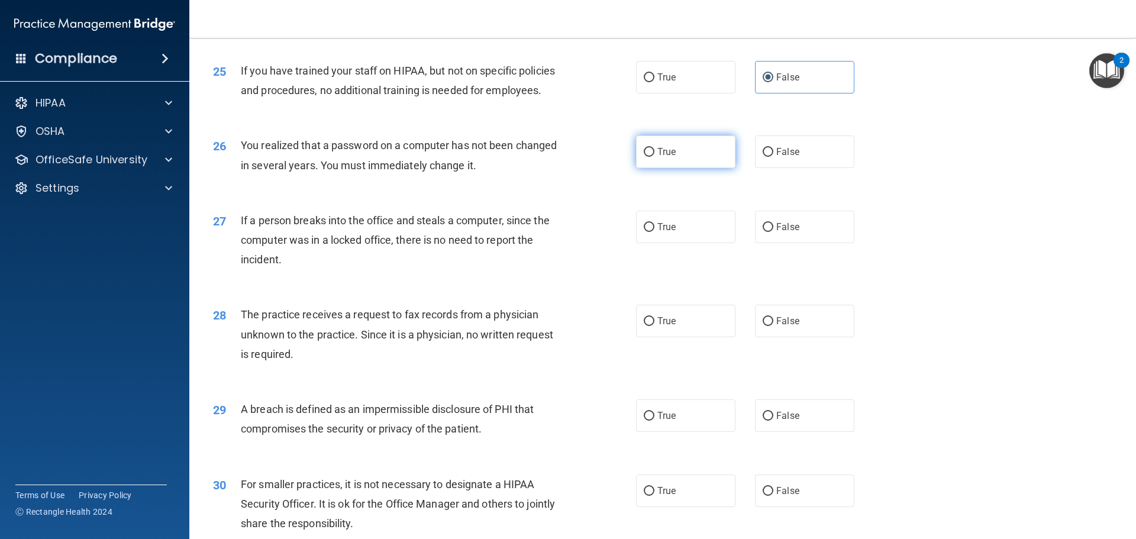
click at [638, 168] on label "True" at bounding box center [685, 152] width 99 height 33
click at [644, 157] on input "True" at bounding box center [649, 152] width 11 height 9
radio input "true"
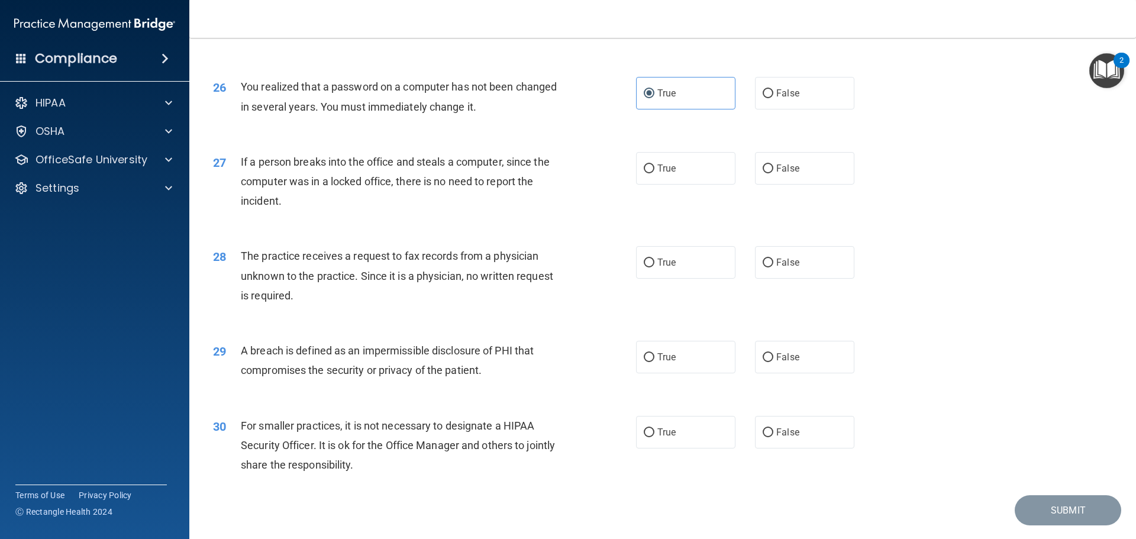
scroll to position [2189, 0]
click at [768, 184] on label "False" at bounding box center [804, 167] width 99 height 33
click at [768, 173] on input "False" at bounding box center [768, 168] width 11 height 9
radio input "true"
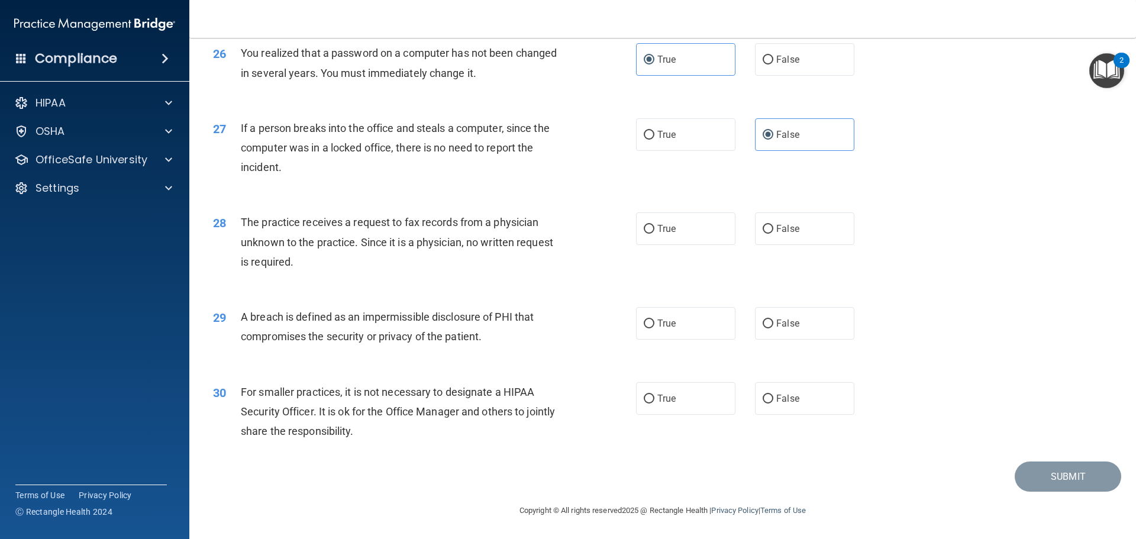
scroll to position [2262, 0]
click at [647, 228] on input "True" at bounding box center [649, 229] width 11 height 9
radio input "true"
click at [644, 323] on input "True" at bounding box center [649, 324] width 11 height 9
radio input "true"
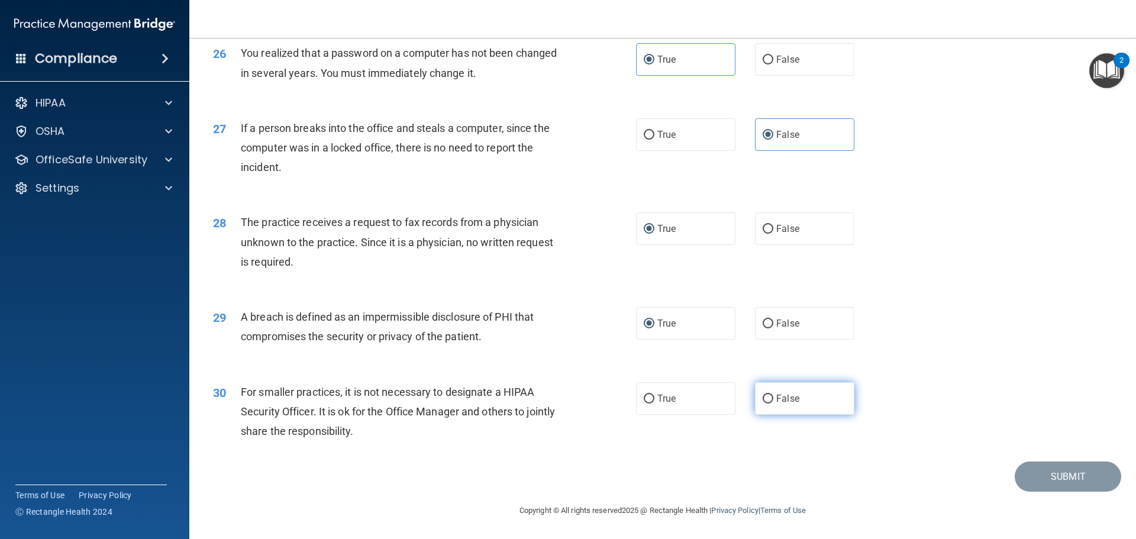
click at [776, 395] on span "False" at bounding box center [787, 398] width 23 height 11
click at [773, 395] on input "False" at bounding box center [768, 399] width 11 height 9
radio input "true"
click at [1055, 474] on button "Submit" at bounding box center [1068, 477] width 107 height 30
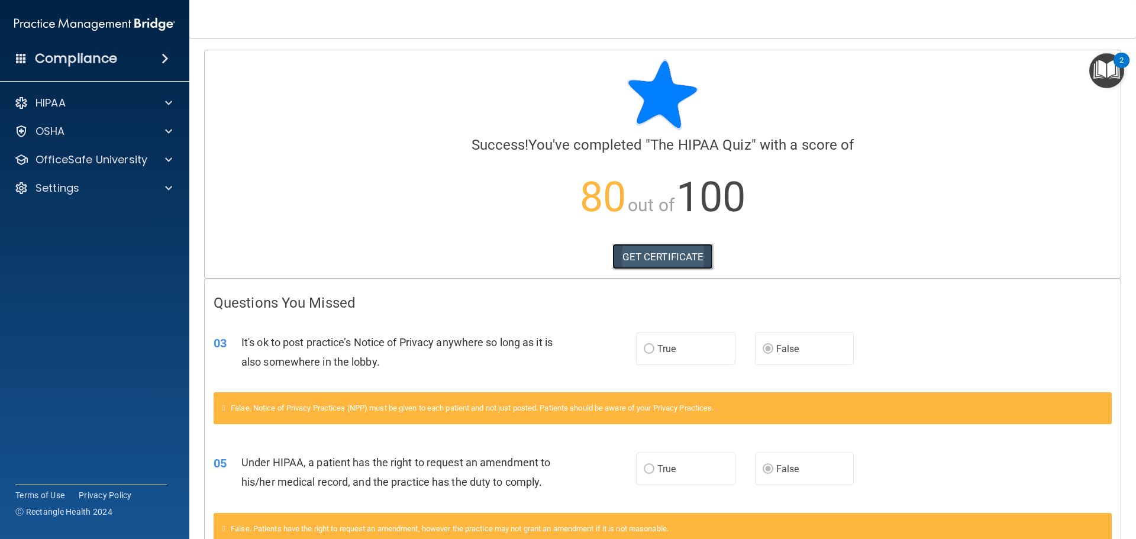
click at [665, 258] on link "GET CERTIFICATE" at bounding box center [662, 257] width 101 height 26
click at [123, 156] on p "OfficeSafe University" at bounding box center [92, 160] width 112 height 14
click at [112, 193] on div "HIPAA Training" at bounding box center [89, 188] width 162 height 12
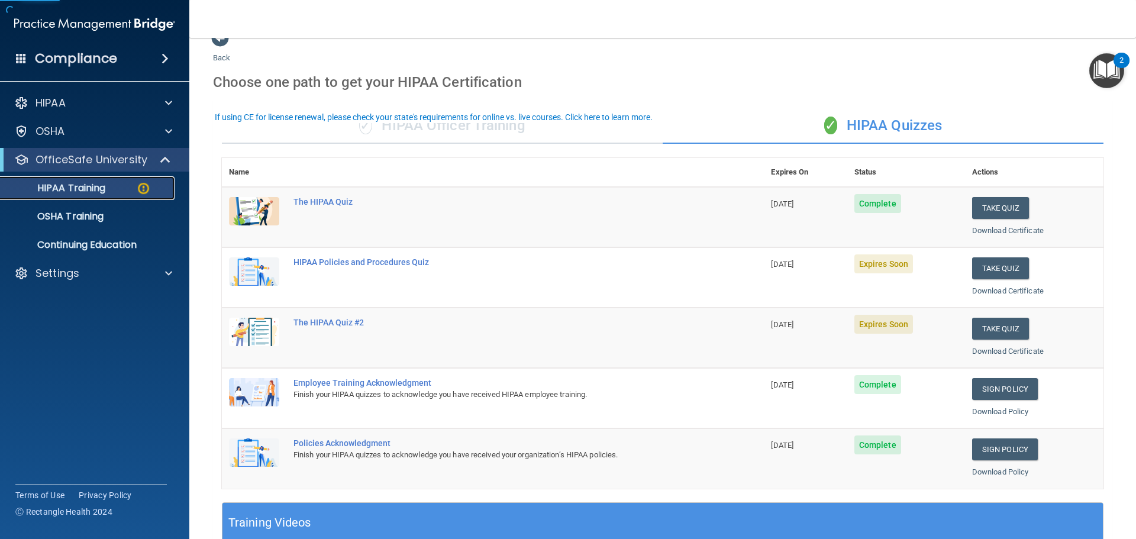
scroll to position [59, 0]
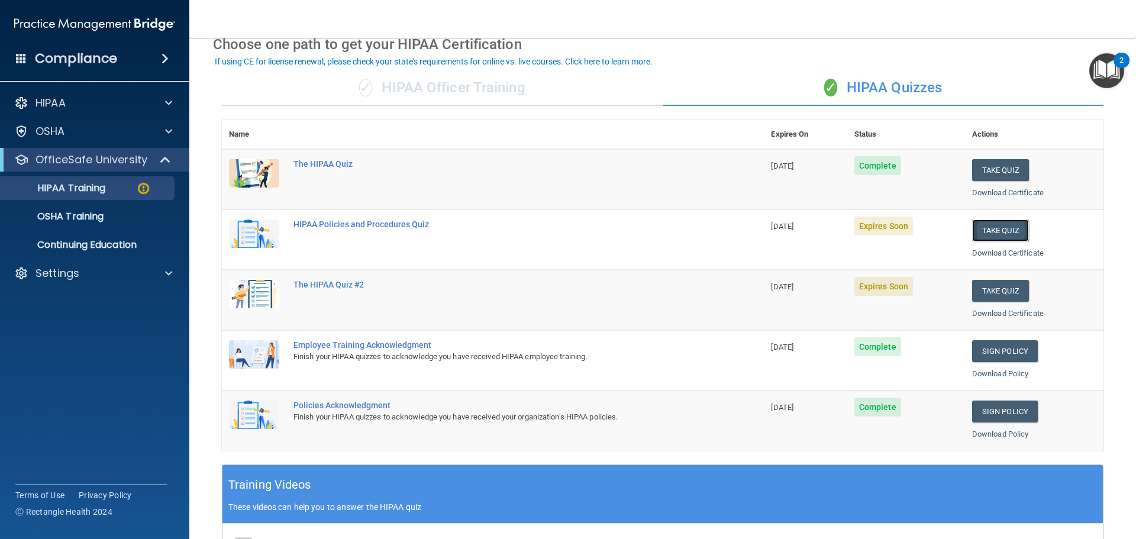
click at [990, 230] on button "Take Quiz" at bounding box center [1000, 231] width 57 height 22
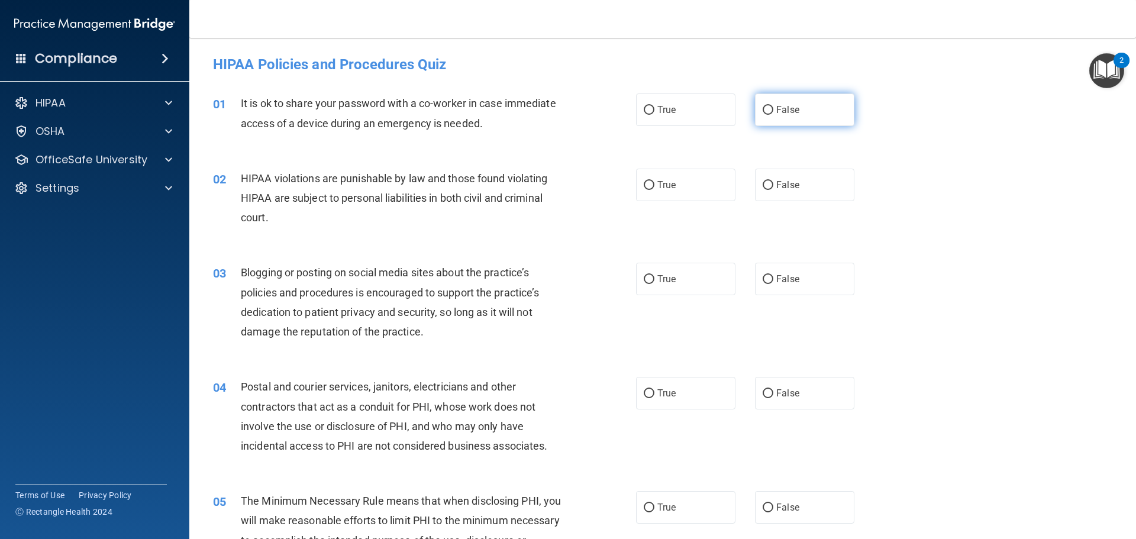
click at [763, 111] on input "False" at bounding box center [768, 110] width 11 height 9
radio input "true"
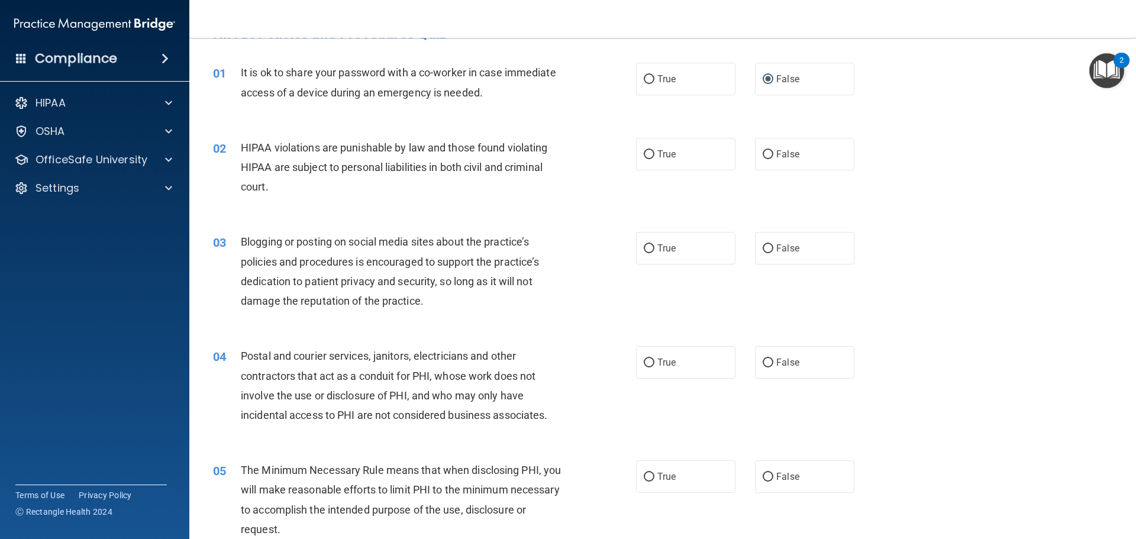
scroll to position [59, 0]
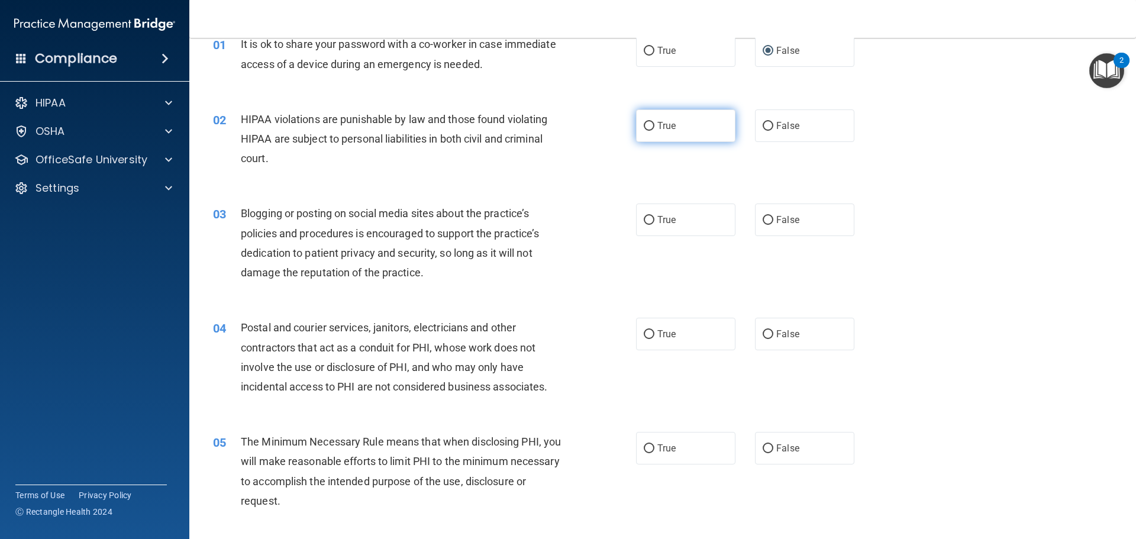
click at [659, 122] on span "True" at bounding box center [666, 125] width 18 height 11
click at [654, 122] on input "True" at bounding box center [649, 126] width 11 height 9
radio input "true"
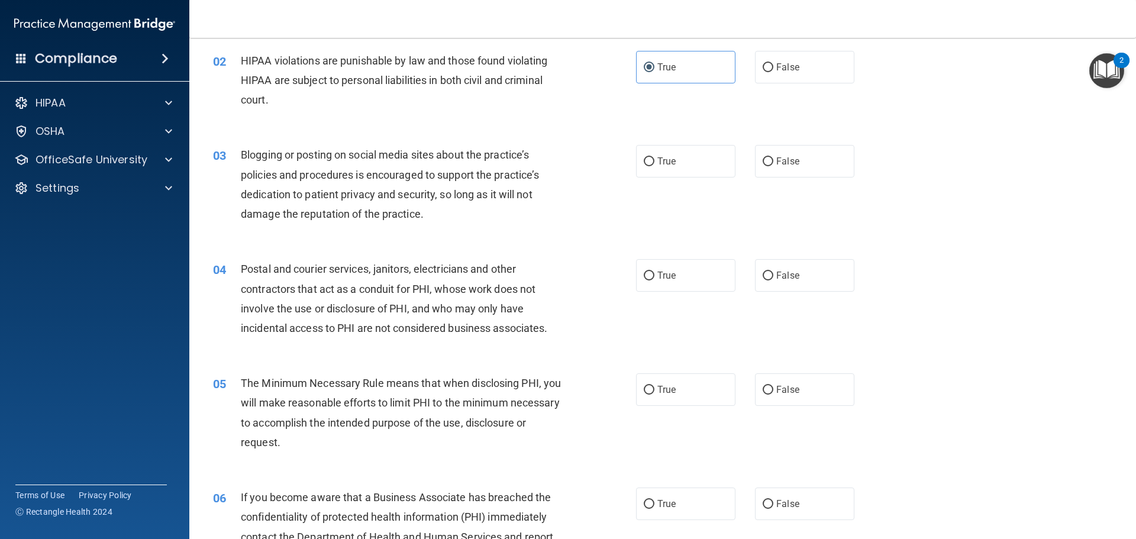
scroll to position [118, 0]
click at [763, 162] on input "False" at bounding box center [768, 161] width 11 height 9
radio input "true"
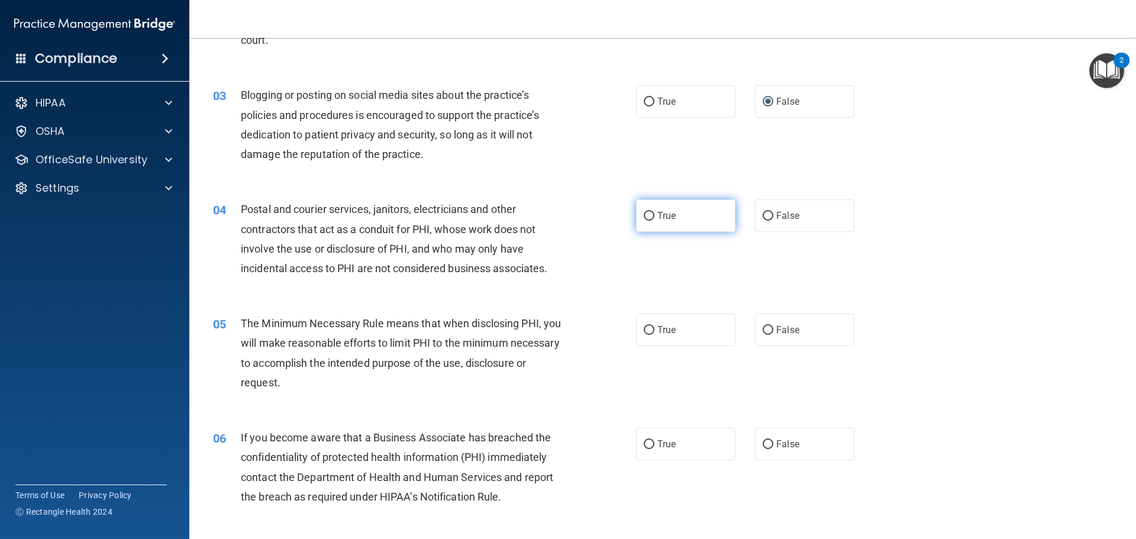
click at [661, 219] on span "True" at bounding box center [666, 215] width 18 height 11
click at [654, 219] on input "True" at bounding box center [649, 216] width 11 height 9
radio input "true"
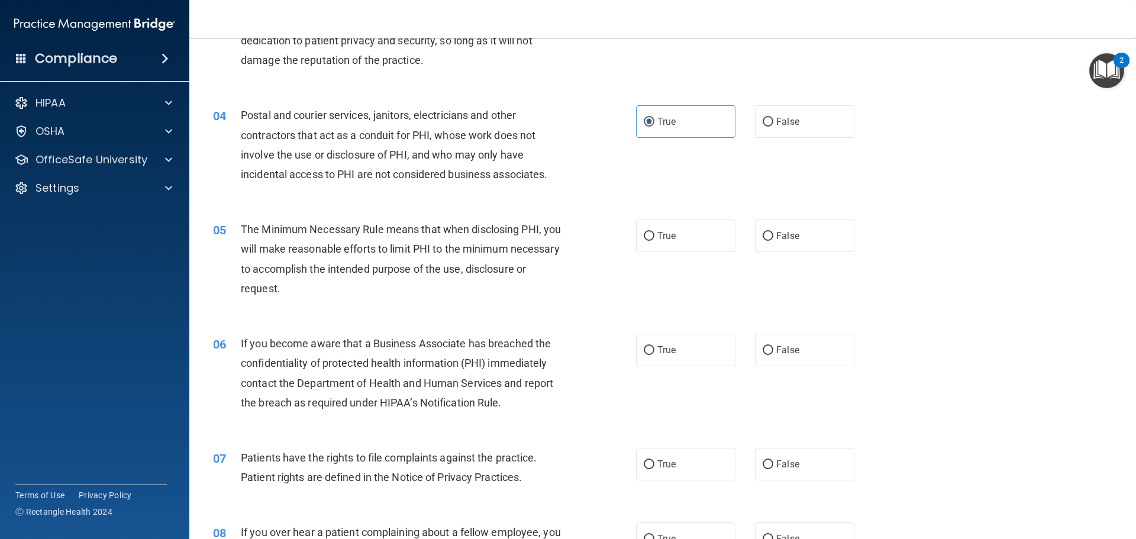
scroll to position [296, 0]
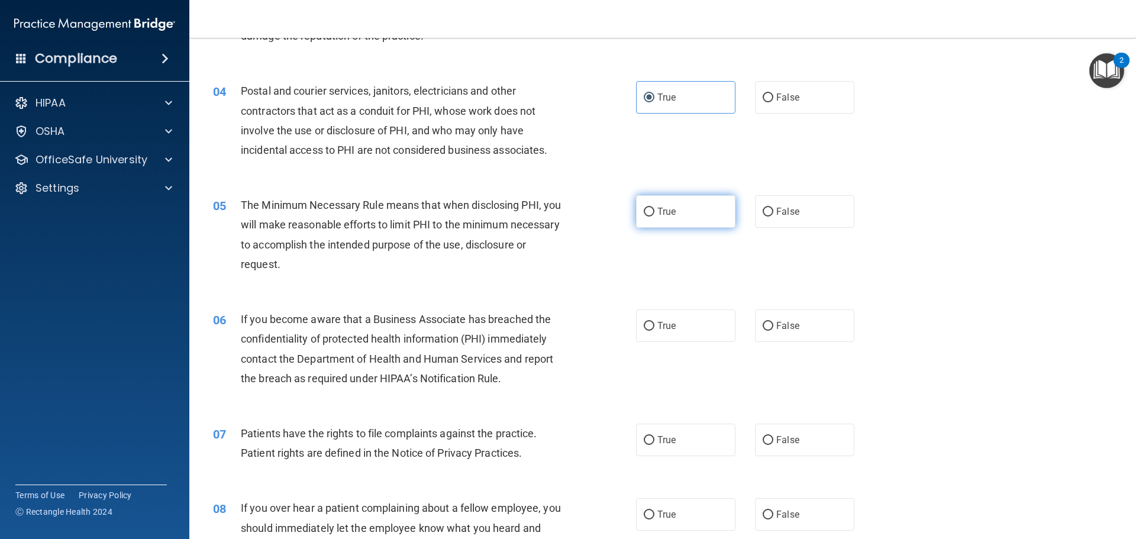
click at [653, 208] on label "True" at bounding box center [685, 211] width 99 height 33
click at [653, 208] on input "True" at bounding box center [649, 212] width 11 height 9
radio input "true"
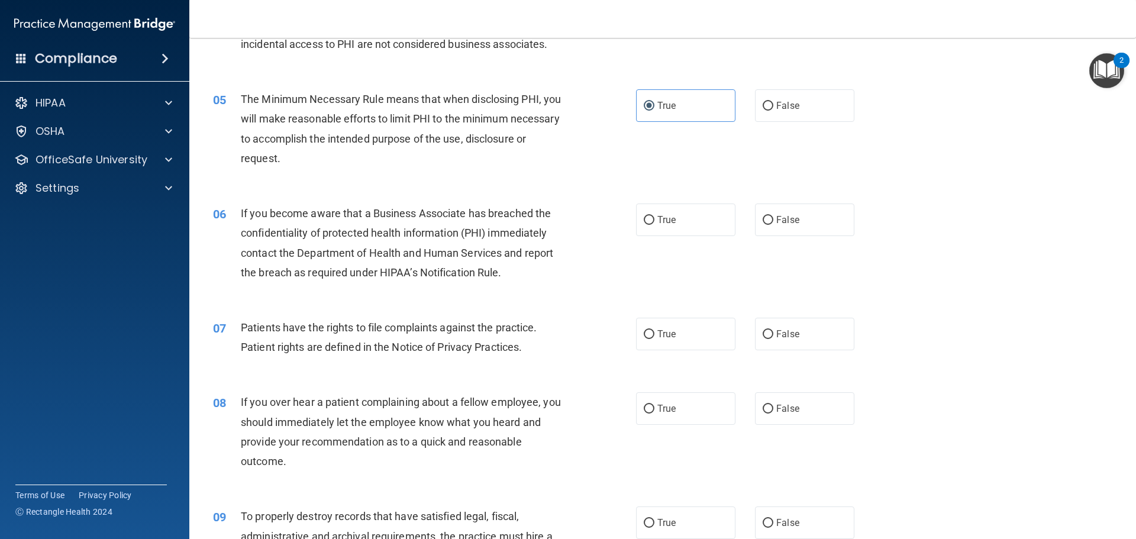
scroll to position [414, 0]
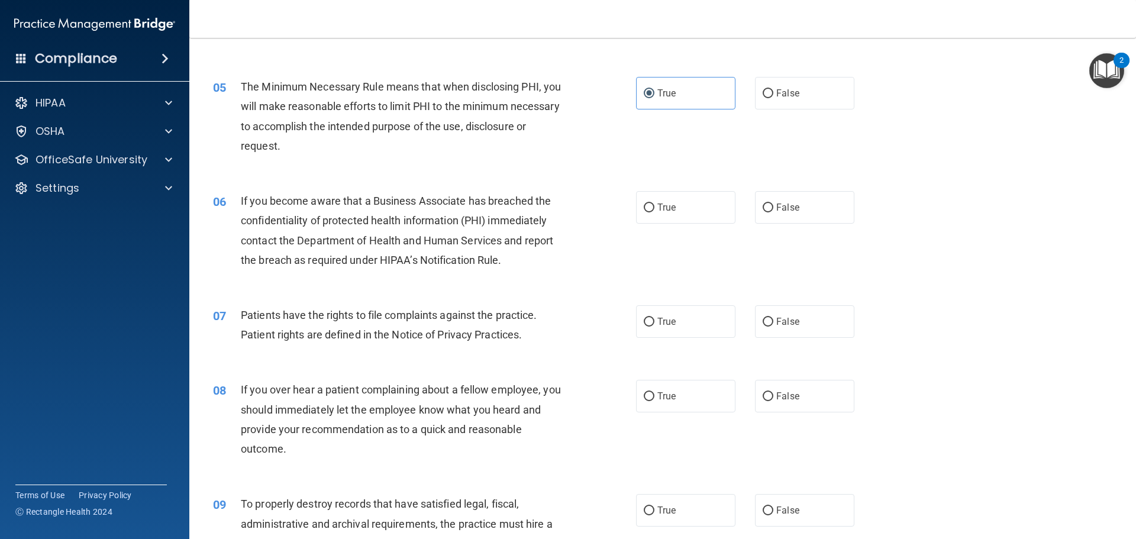
click at [1106, 67] on img "Open Resource Center, 2 new notifications" at bounding box center [1106, 70] width 35 height 35
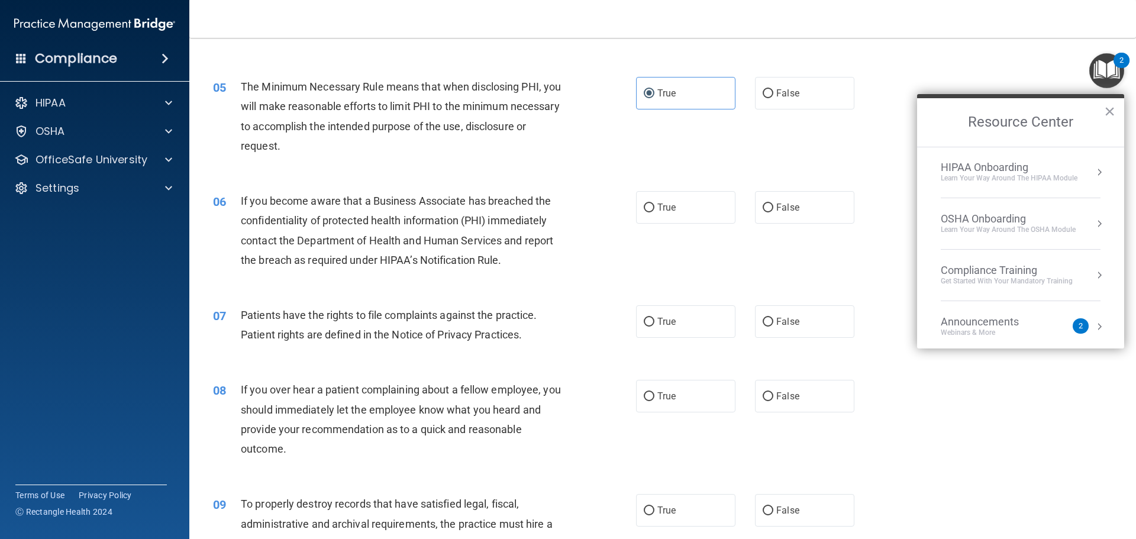
scroll to position [0, 0]
click at [645, 209] on input "True" at bounding box center [649, 208] width 11 height 9
radio input "true"
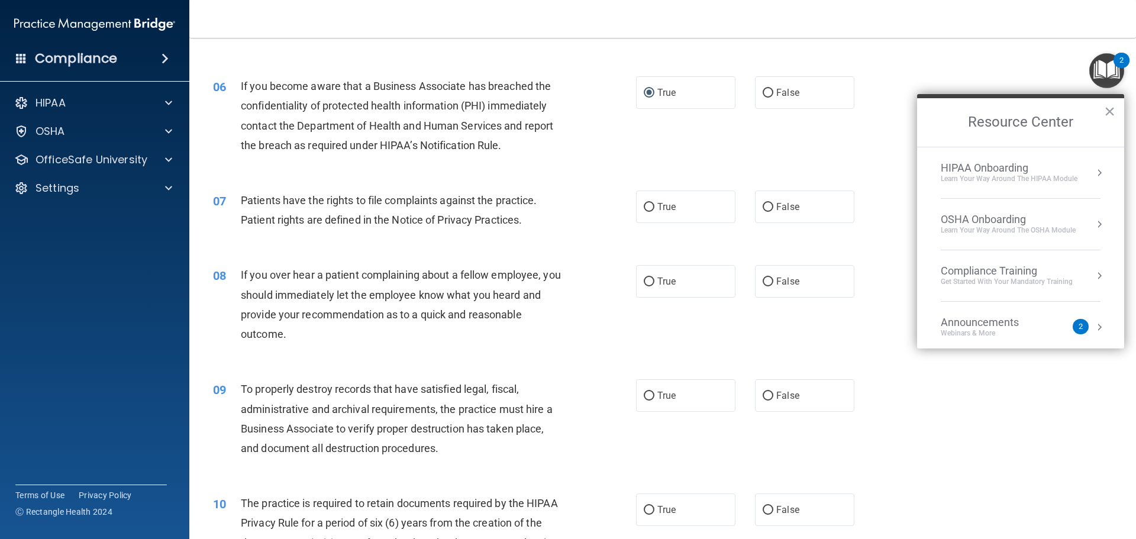
scroll to position [533, 0]
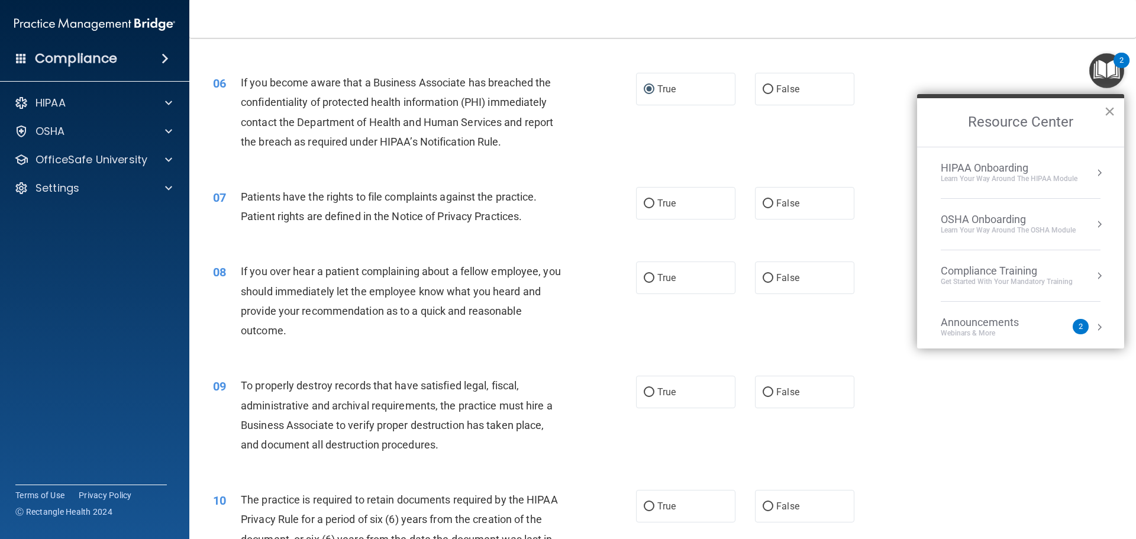
click at [1112, 104] on button "×" at bounding box center [1109, 111] width 11 height 19
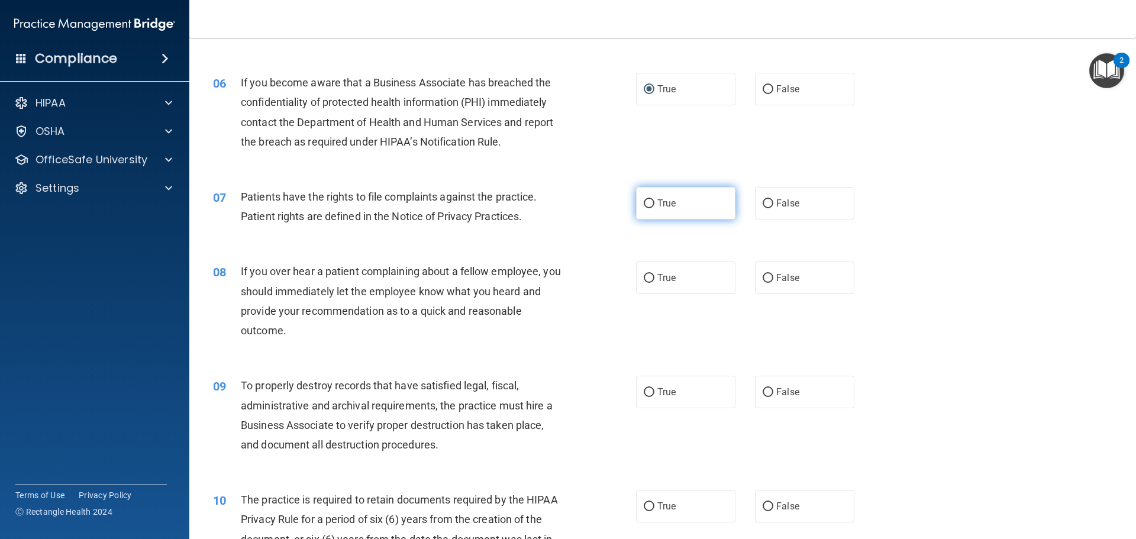
click at [647, 208] on input "True" at bounding box center [649, 203] width 11 height 9
radio input "true"
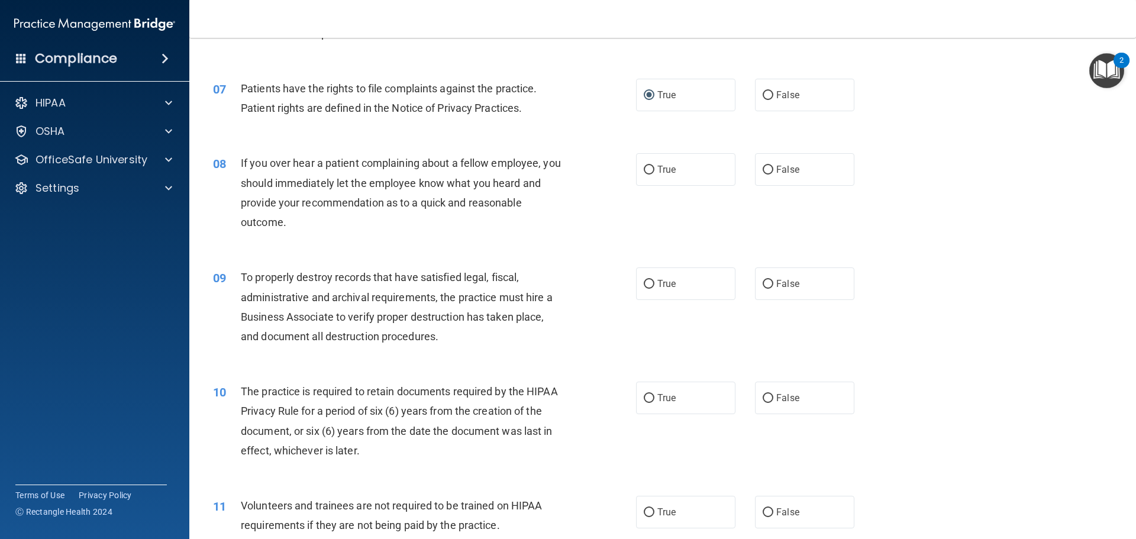
scroll to position [651, 0]
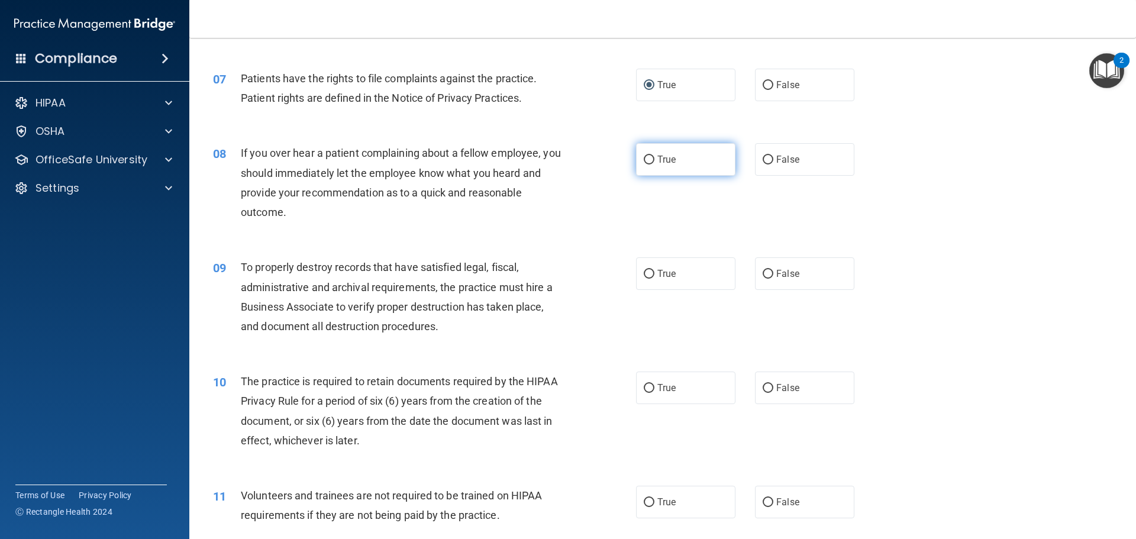
click at [644, 158] on input "True" at bounding box center [649, 160] width 11 height 9
radio input "true"
click at [644, 158] on input "True" at bounding box center [649, 160] width 11 height 9
click at [765, 156] on input "False" at bounding box center [768, 160] width 11 height 9
radio input "true"
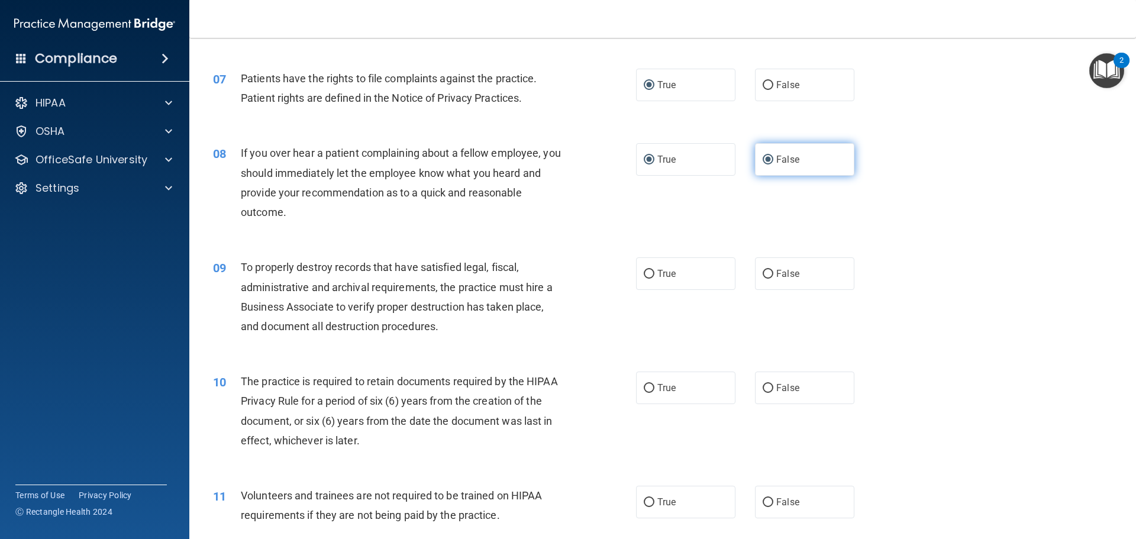
radio input "false"
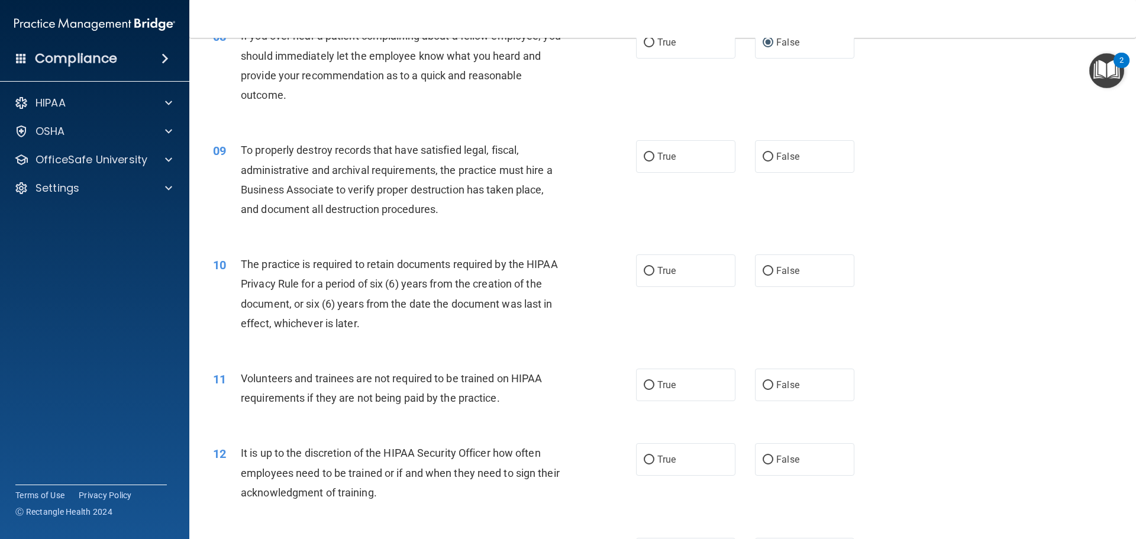
scroll to position [769, 0]
click at [644, 156] on input "True" at bounding box center [649, 155] width 11 height 9
radio input "true"
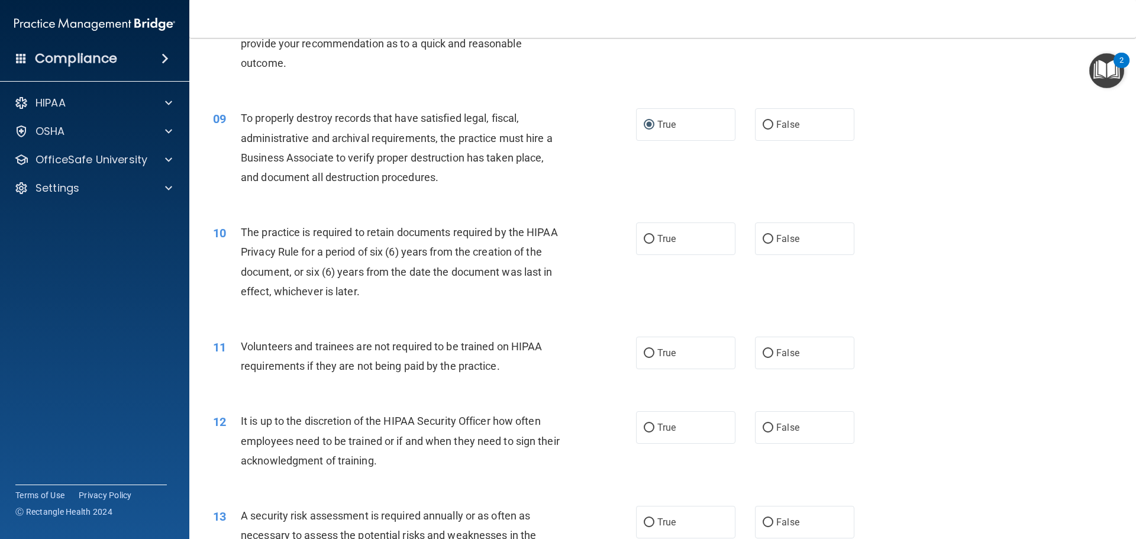
scroll to position [888, 0]
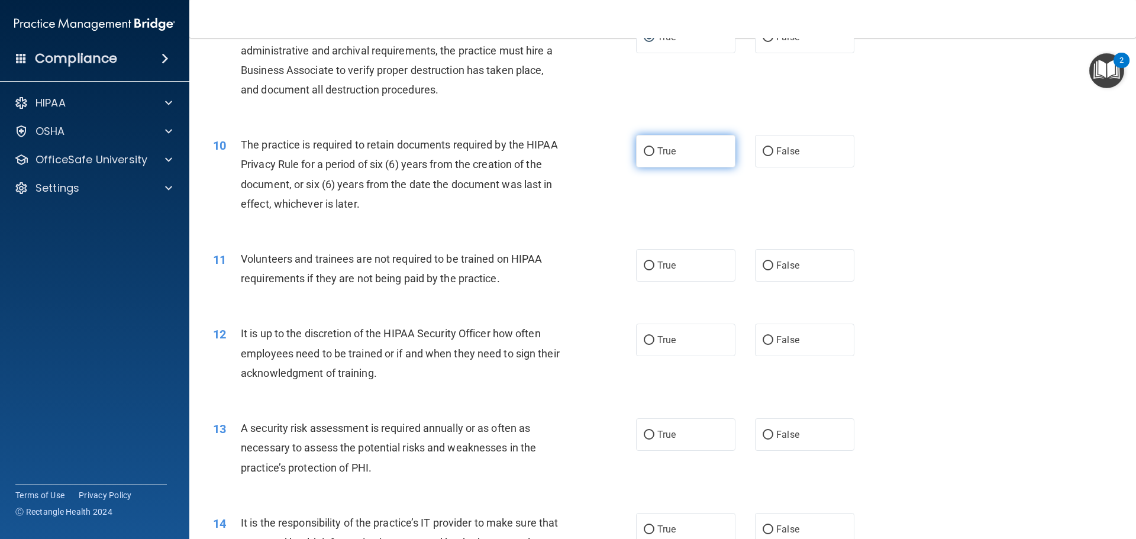
click at [646, 156] on input "True" at bounding box center [649, 151] width 11 height 9
radio input "true"
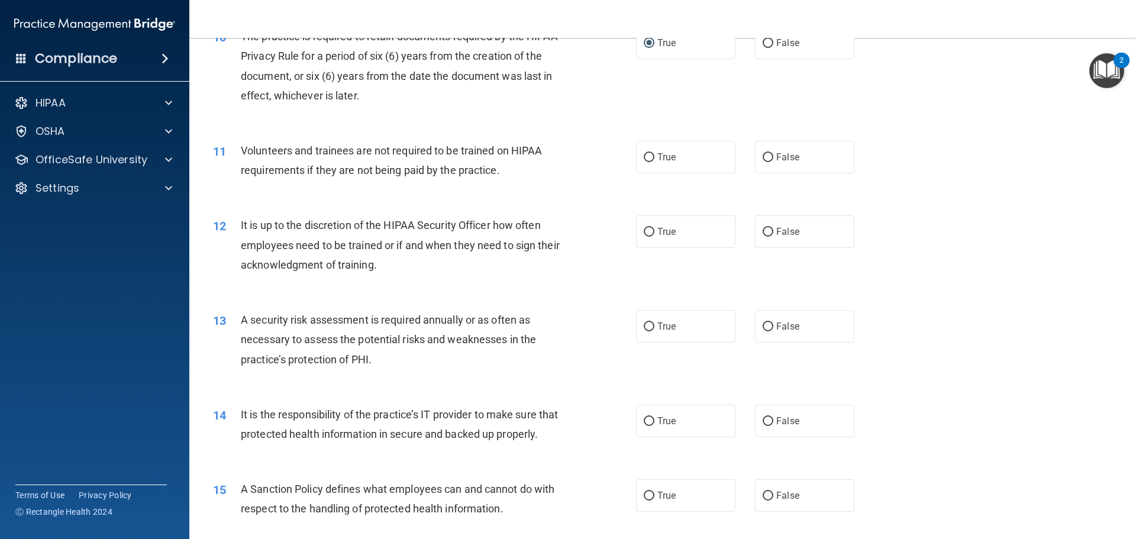
scroll to position [1006, 0]
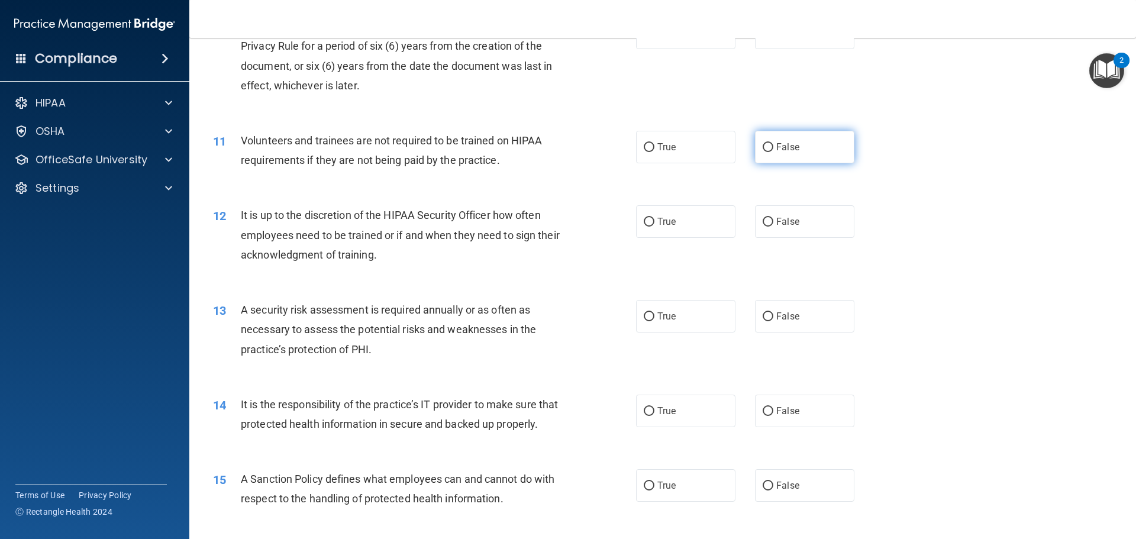
click at [763, 150] on input "False" at bounding box center [768, 147] width 11 height 9
radio input "true"
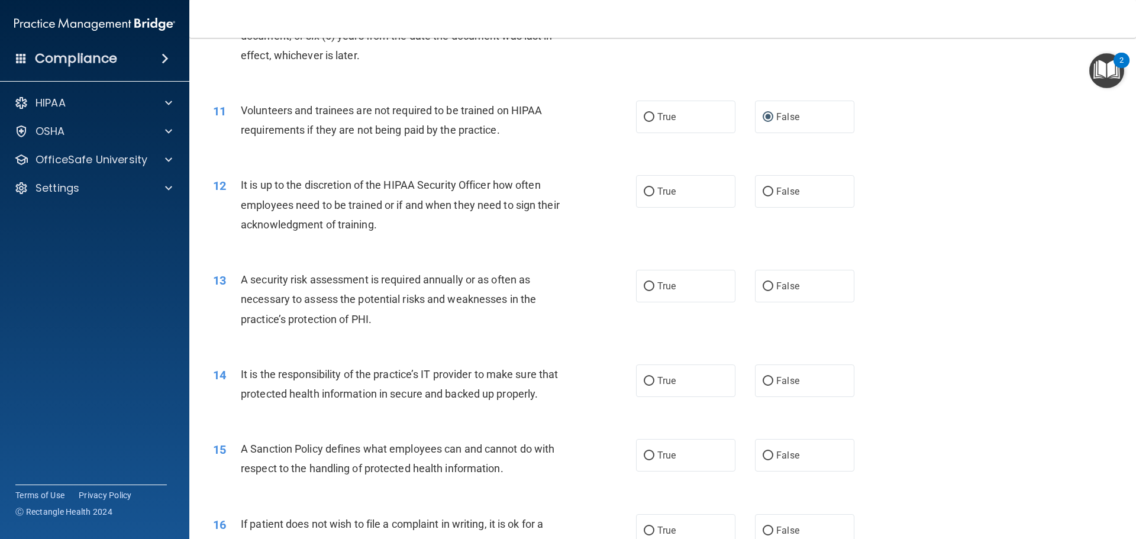
scroll to position [1065, 0]
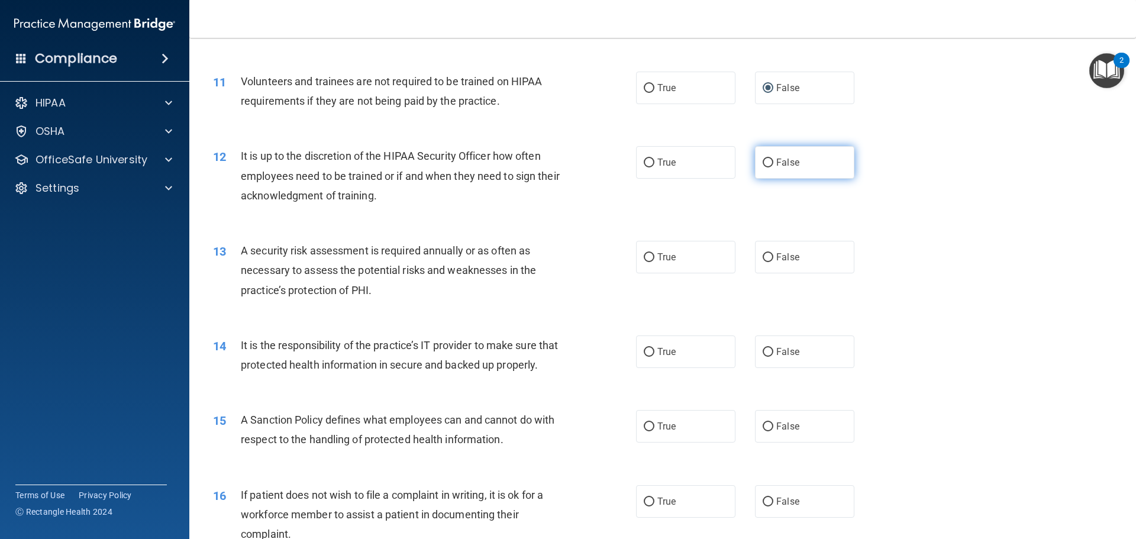
click at [769, 167] on label "False" at bounding box center [804, 162] width 99 height 33
click at [769, 167] on input "False" at bounding box center [768, 163] width 11 height 9
radio input "true"
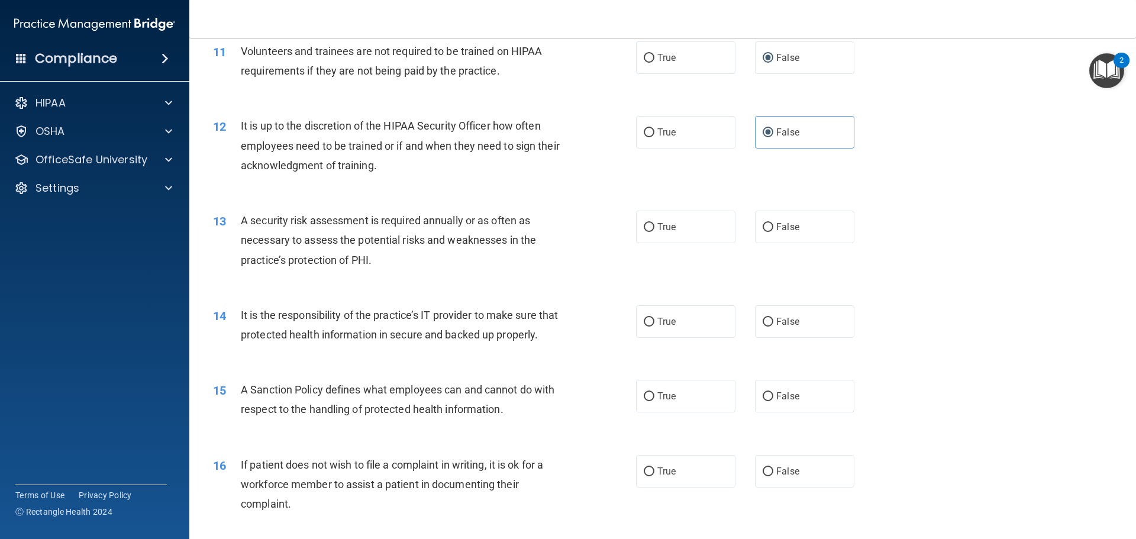
scroll to position [1124, 0]
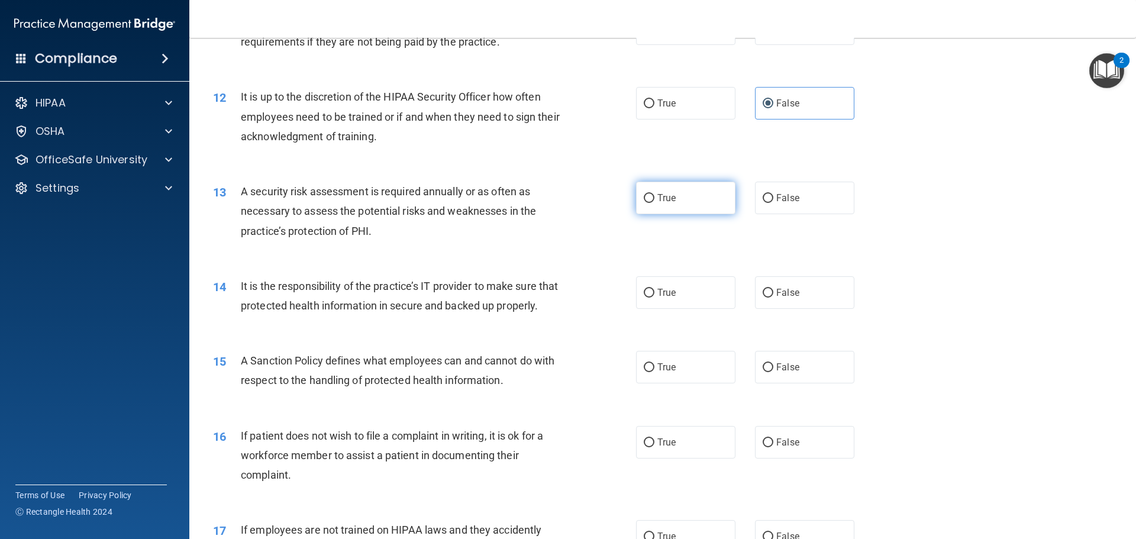
click at [671, 204] on label "True" at bounding box center [685, 198] width 99 height 33
click at [654, 203] on input "True" at bounding box center [649, 198] width 11 height 9
radio input "true"
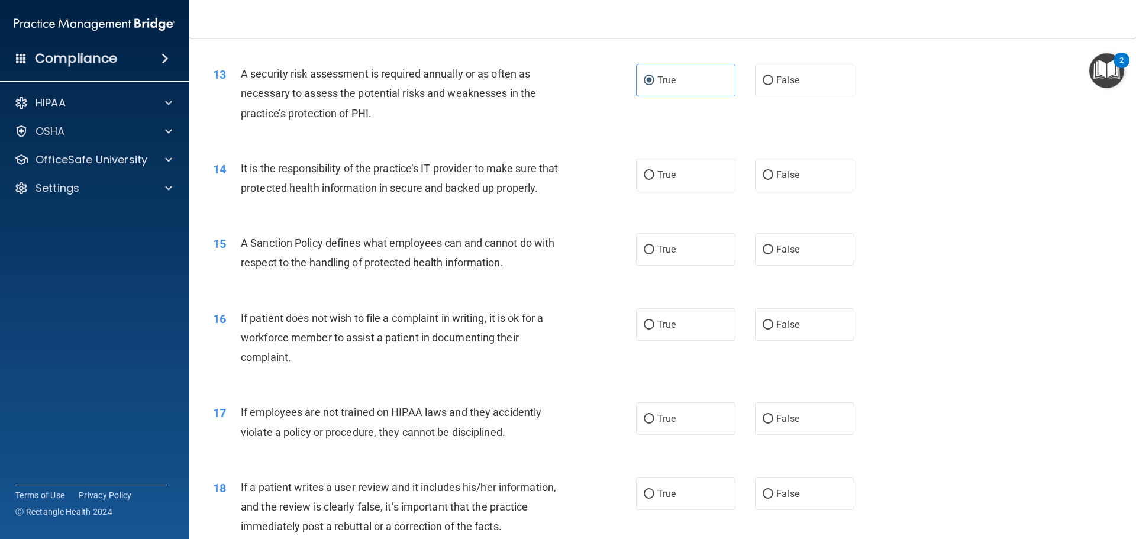
scroll to position [1243, 0]
click at [644, 175] on input "True" at bounding box center [649, 174] width 11 height 9
radio input "true"
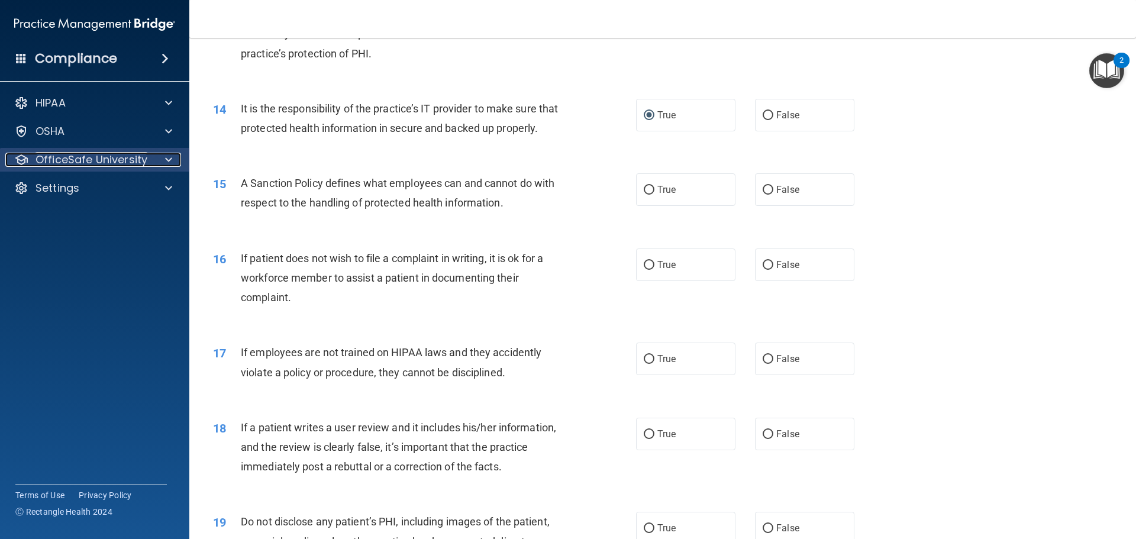
click at [127, 159] on p "OfficeSafe University" at bounding box center [92, 160] width 112 height 14
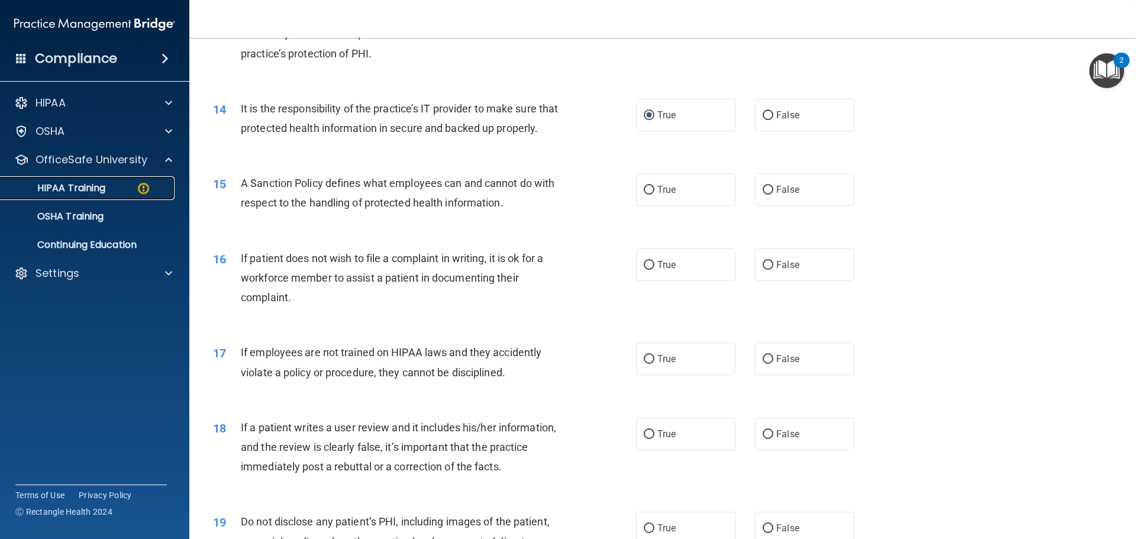
click at [105, 186] on p "HIPAA Training" at bounding box center [57, 188] width 98 height 12
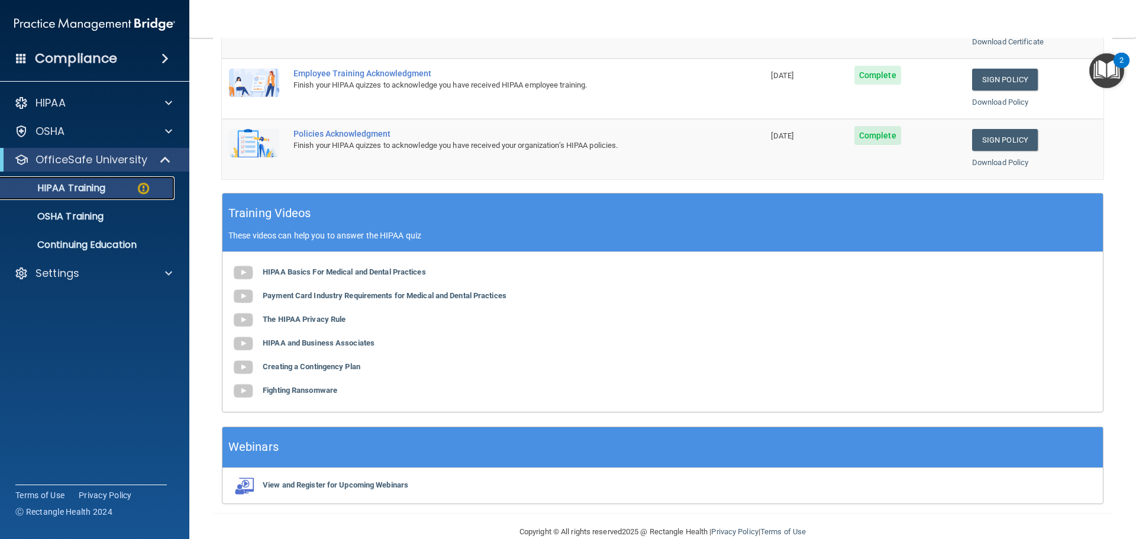
scroll to position [352, 0]
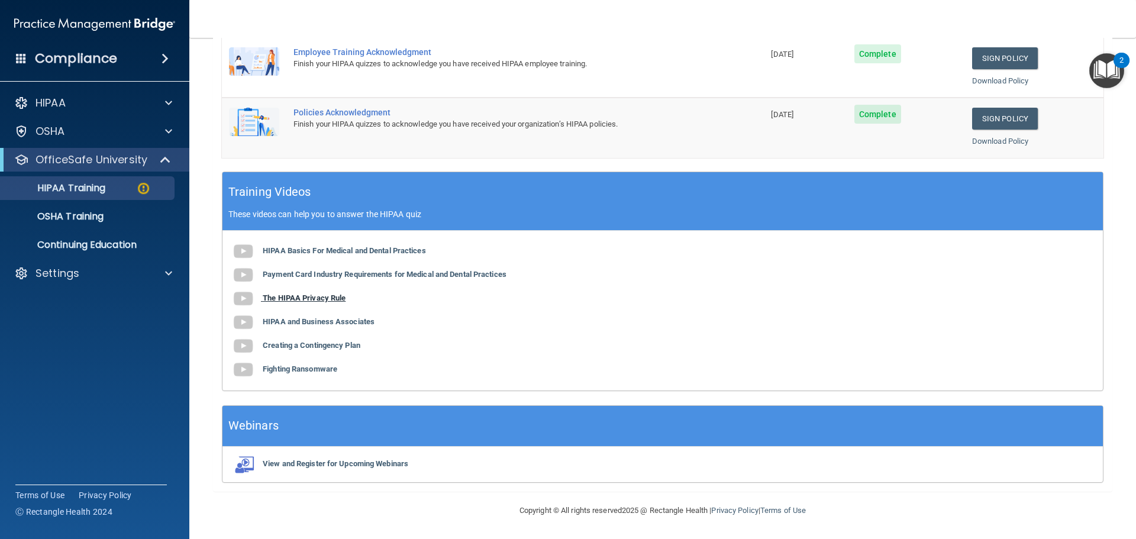
click at [273, 298] on b "The HIPAA Privacy Rule" at bounding box center [304, 297] width 83 height 9
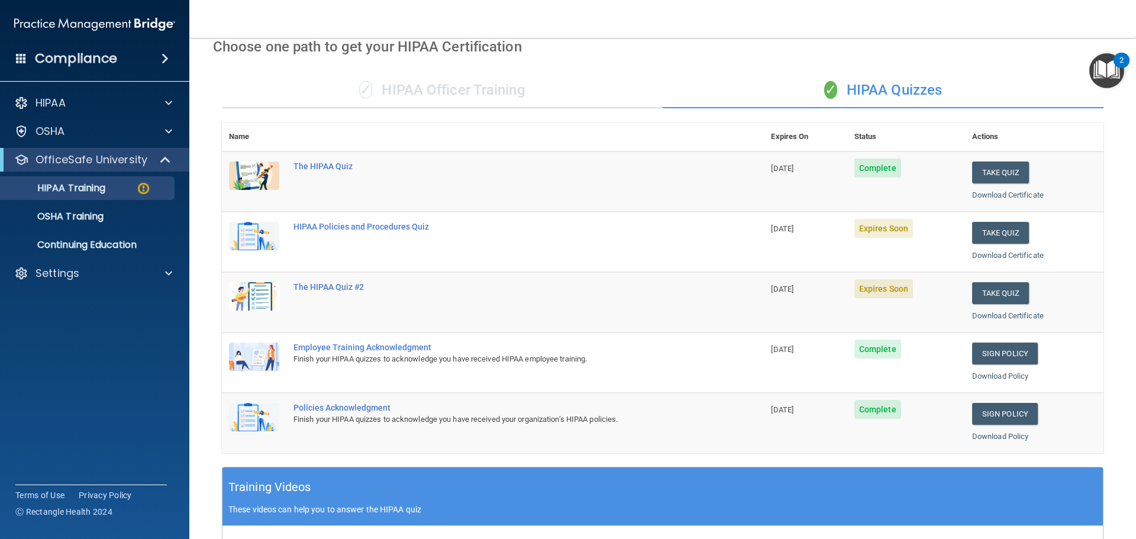
scroll to position [56, 0]
click at [1001, 235] on button "Take Quiz" at bounding box center [1000, 233] width 57 height 22
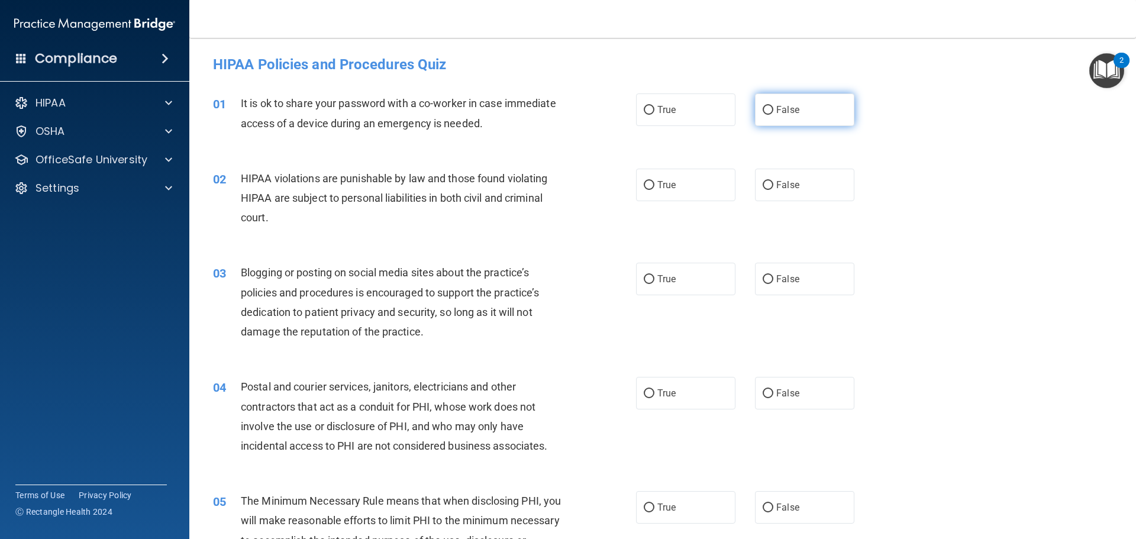
click at [769, 111] on label "False" at bounding box center [804, 109] width 99 height 33
click at [769, 111] on input "False" at bounding box center [768, 110] width 11 height 9
radio input "true"
click at [679, 178] on label "True" at bounding box center [685, 185] width 99 height 33
click at [654, 181] on input "True" at bounding box center [649, 185] width 11 height 9
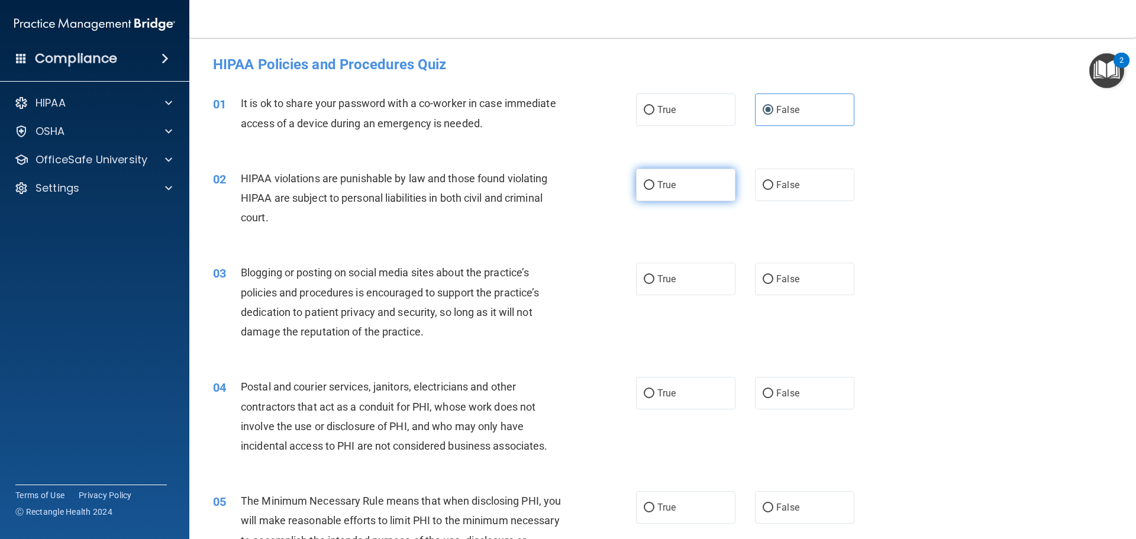
radio input "true"
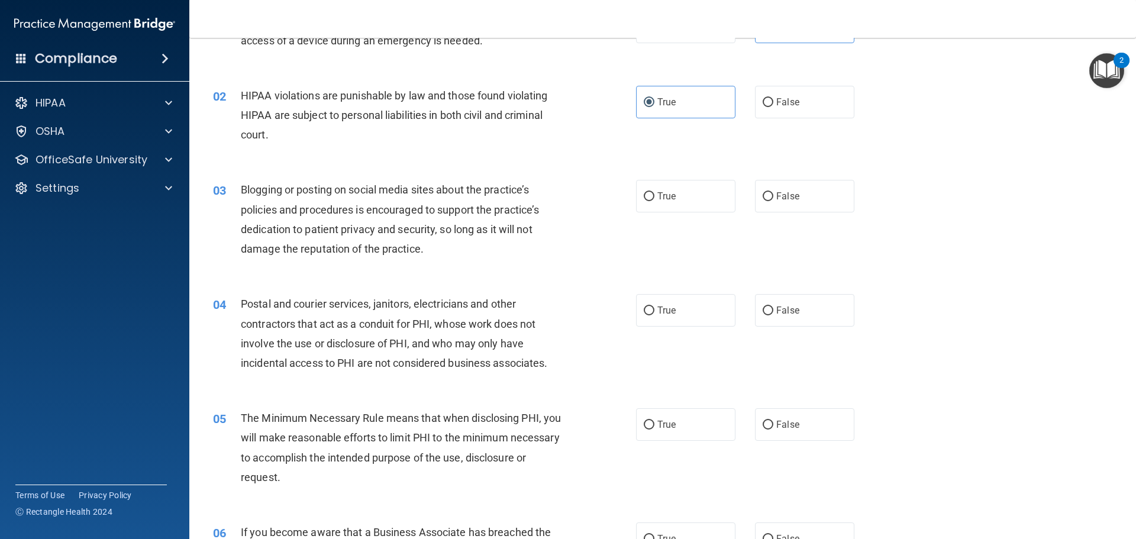
scroll to position [118, 0]
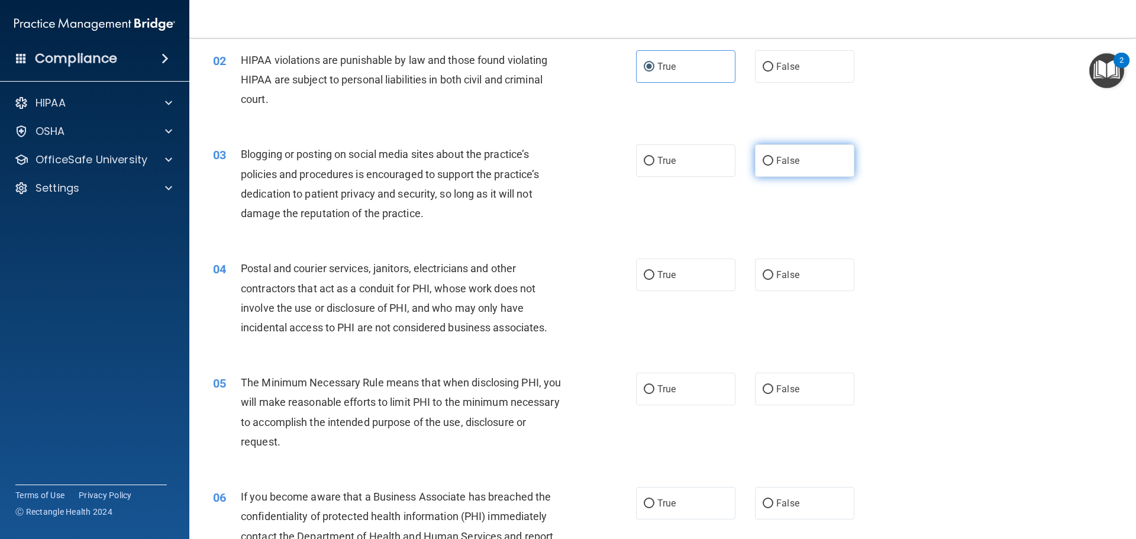
drag, startPoint x: 770, startPoint y: 162, endPoint x: 762, endPoint y: 169, distance: 10.5
click at [768, 165] on label "False" at bounding box center [804, 160] width 99 height 33
click at [768, 165] on input "False" at bounding box center [768, 161] width 11 height 9
radio input "true"
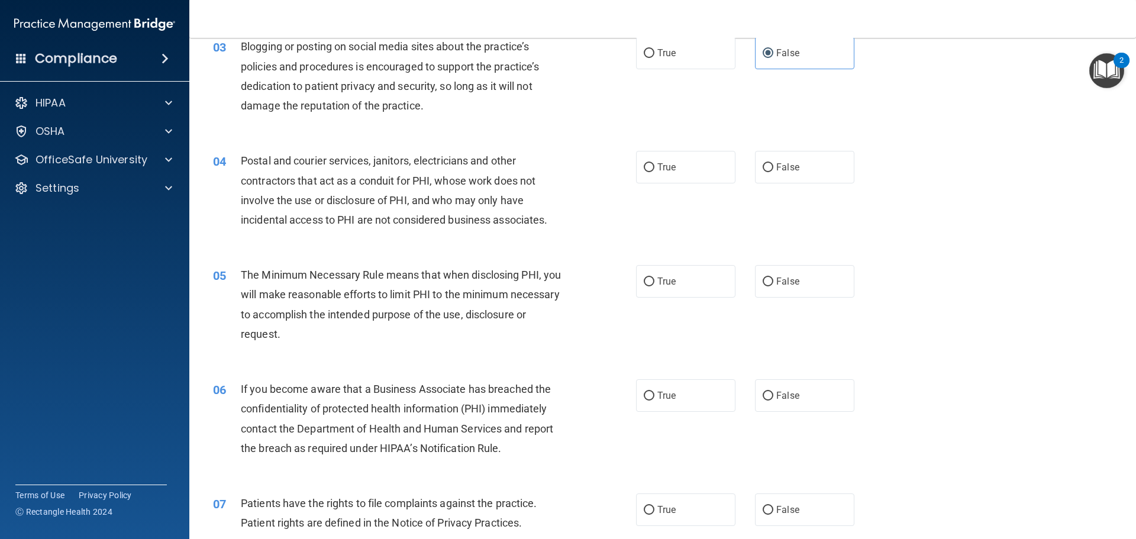
scroll to position [237, 0]
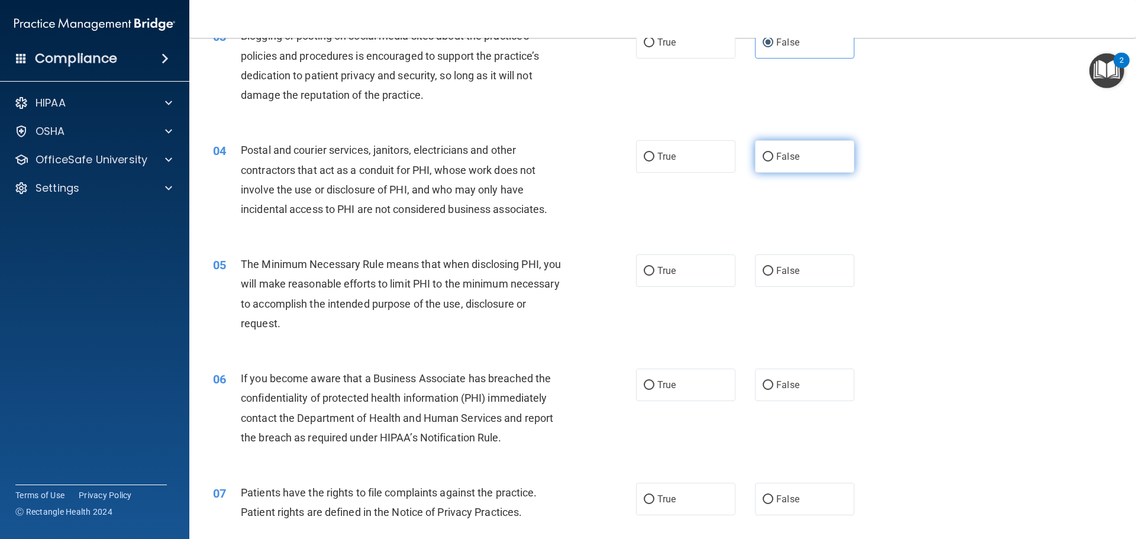
click at [780, 155] on span "False" at bounding box center [787, 156] width 23 height 11
click at [773, 155] on input "False" at bounding box center [768, 157] width 11 height 9
radio input "true"
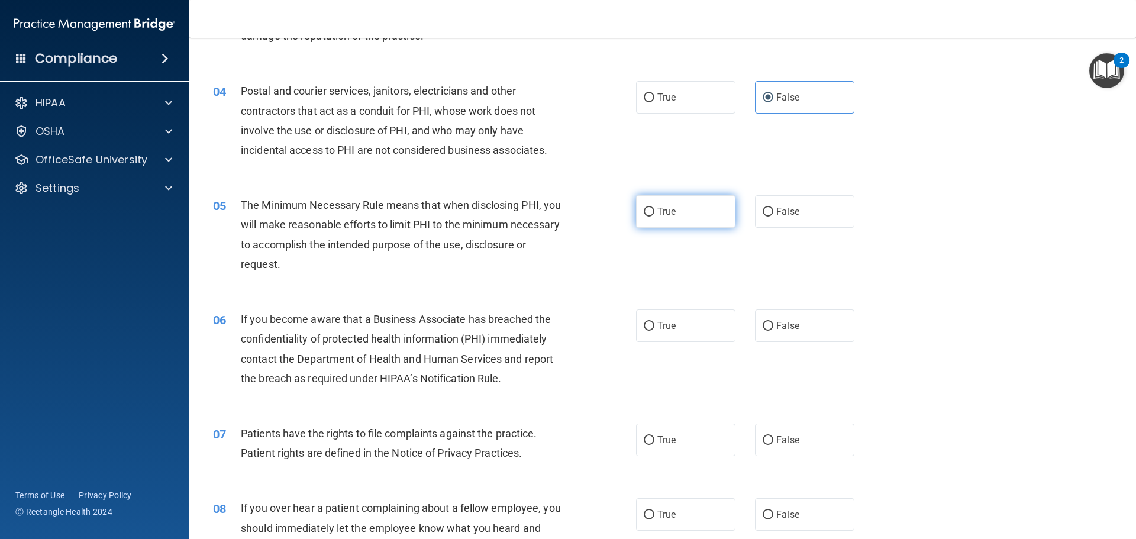
click at [646, 214] on input "True" at bounding box center [649, 212] width 11 height 9
radio input "true"
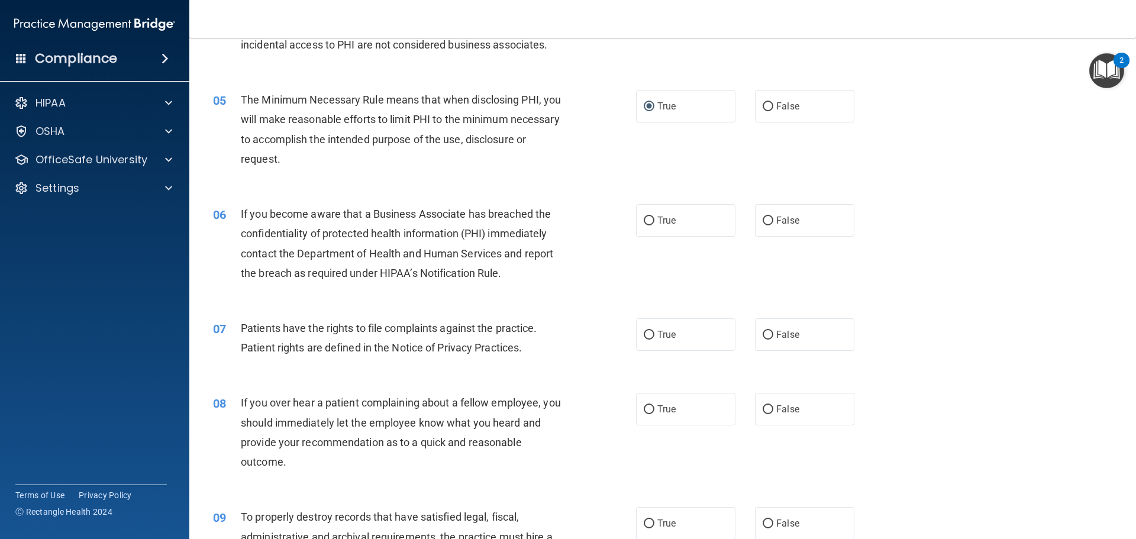
scroll to position [414, 0]
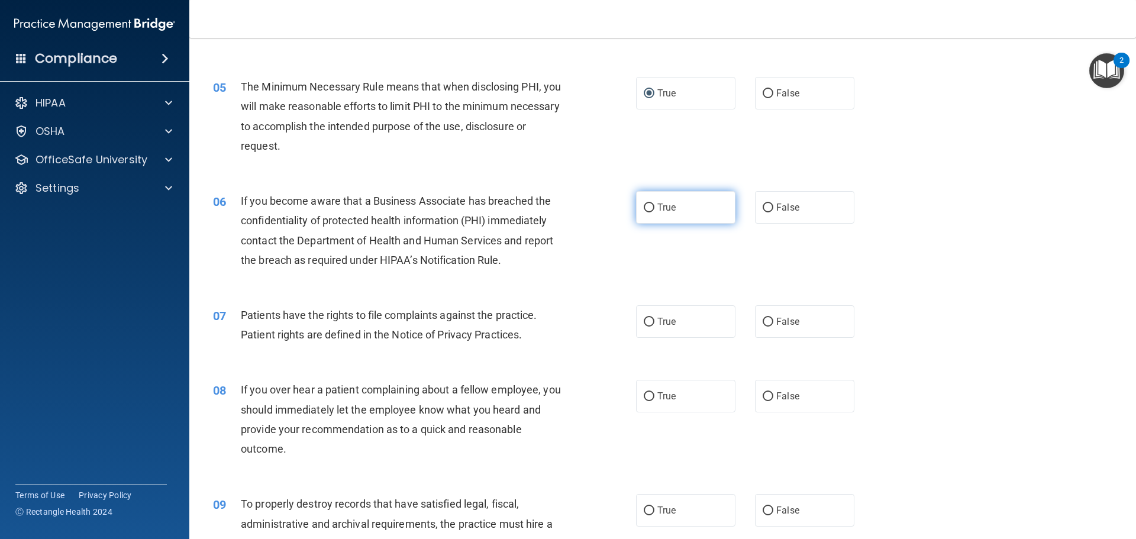
click at [649, 198] on label "True" at bounding box center [685, 207] width 99 height 33
click at [649, 204] on input "True" at bounding box center [649, 208] width 11 height 9
radio input "true"
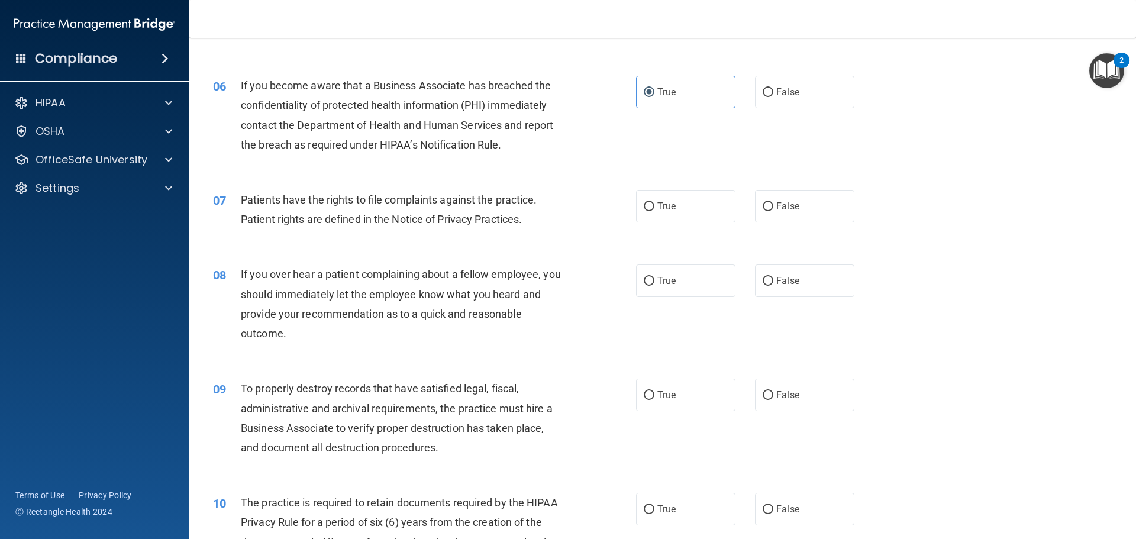
scroll to position [533, 0]
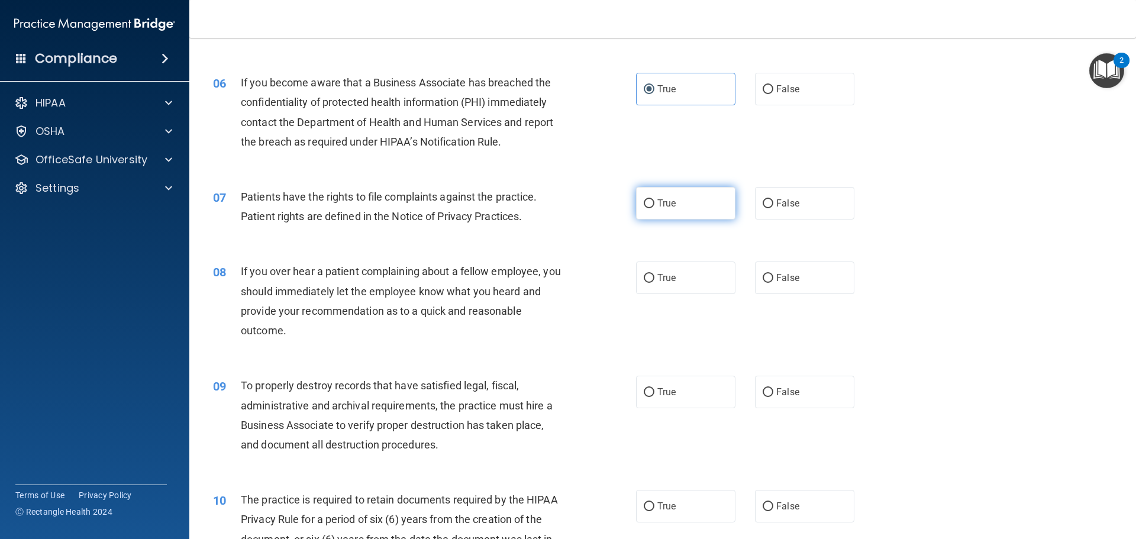
click at [644, 204] on input "True" at bounding box center [649, 203] width 11 height 9
radio input "true"
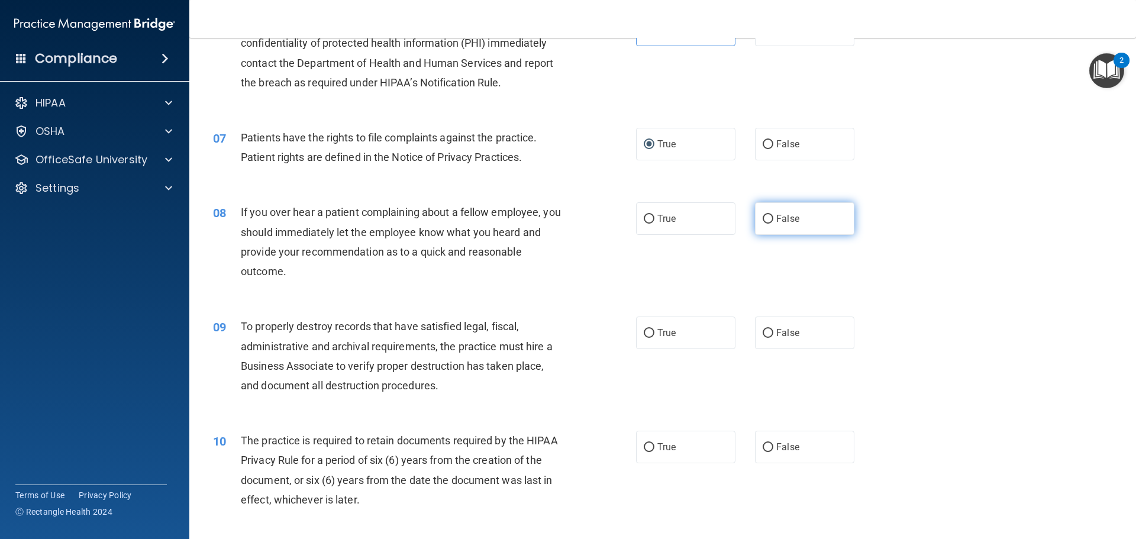
click at [776, 220] on span "False" at bounding box center [787, 218] width 23 height 11
click at [772, 220] on input "False" at bounding box center [768, 219] width 11 height 9
radio input "true"
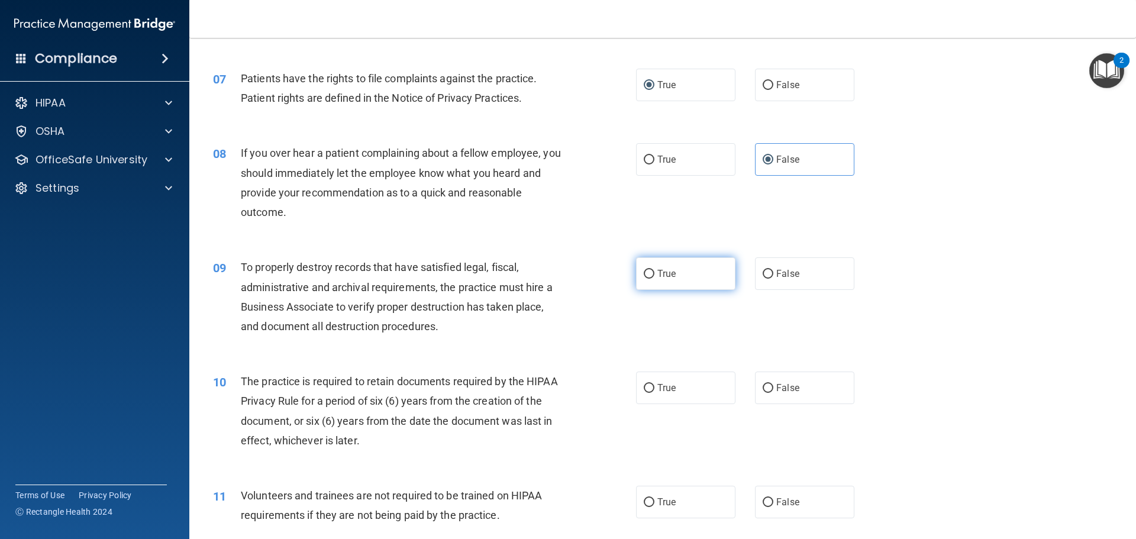
click at [649, 272] on input "True" at bounding box center [649, 274] width 11 height 9
radio input "true"
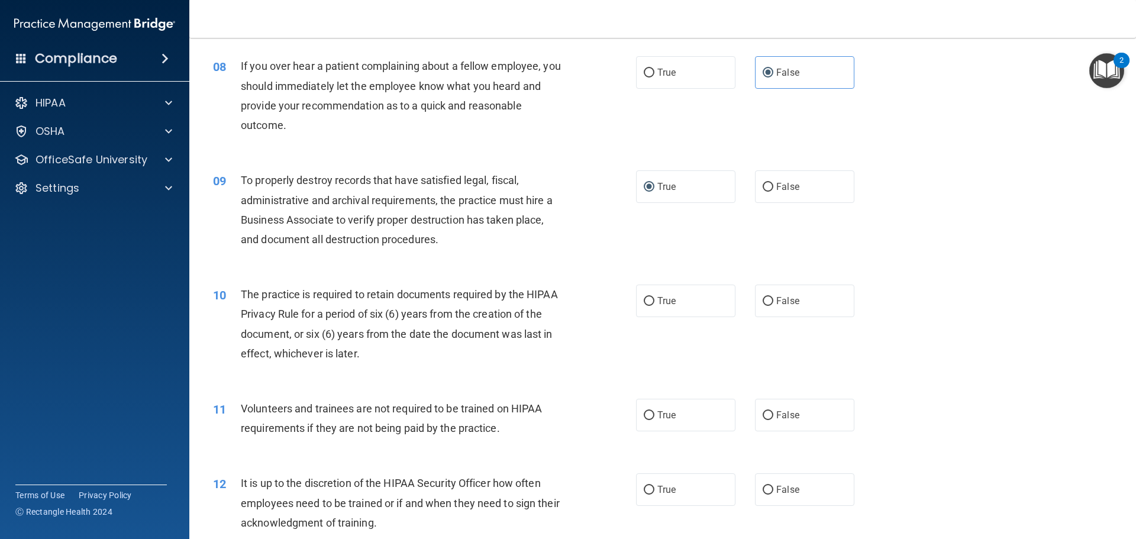
scroll to position [769, 0]
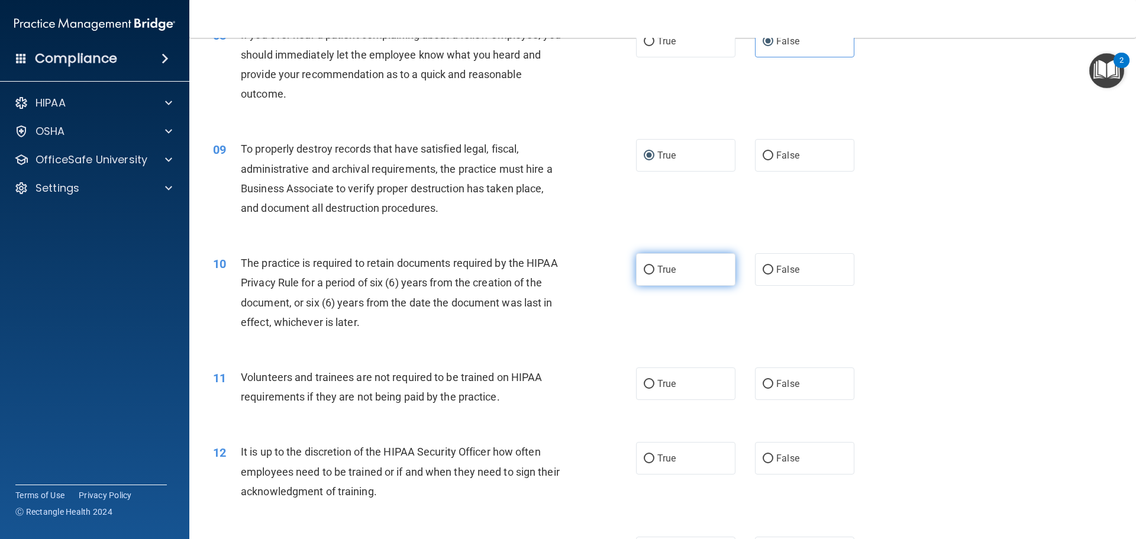
click at [646, 266] on input "True" at bounding box center [649, 270] width 11 height 9
radio input "true"
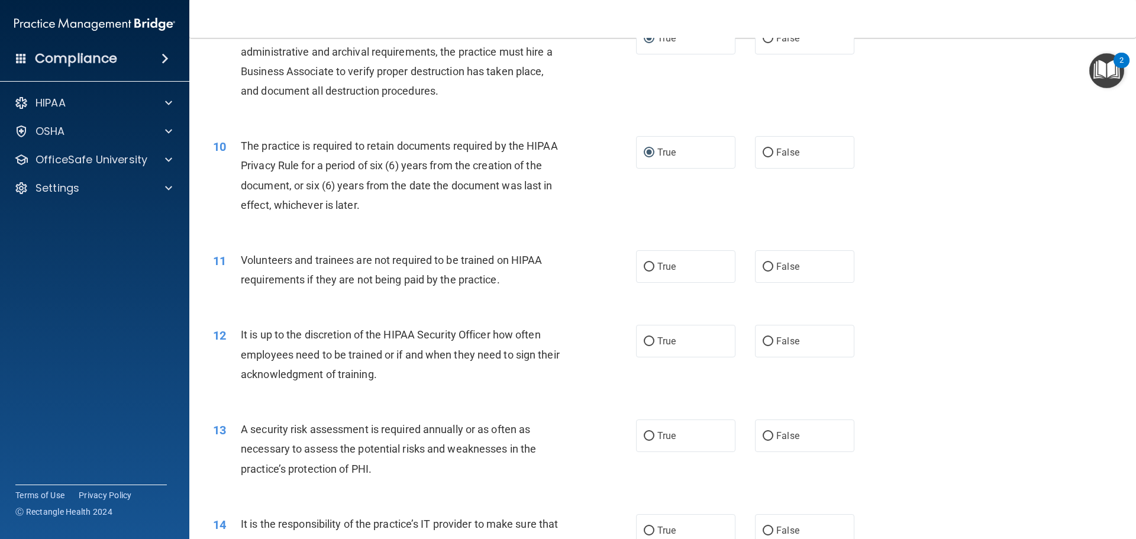
scroll to position [888, 0]
drag, startPoint x: 758, startPoint y: 267, endPoint x: 692, endPoint y: 272, distance: 65.8
click at [763, 268] on input "False" at bounding box center [768, 266] width 11 height 9
radio input "true"
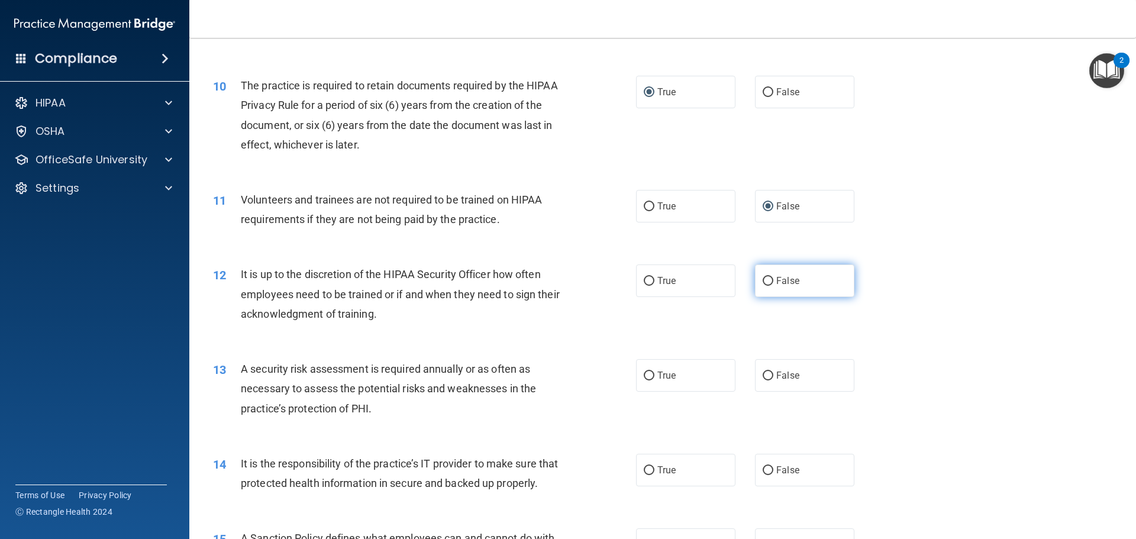
click at [763, 279] on input "False" at bounding box center [768, 281] width 11 height 9
radio input "true"
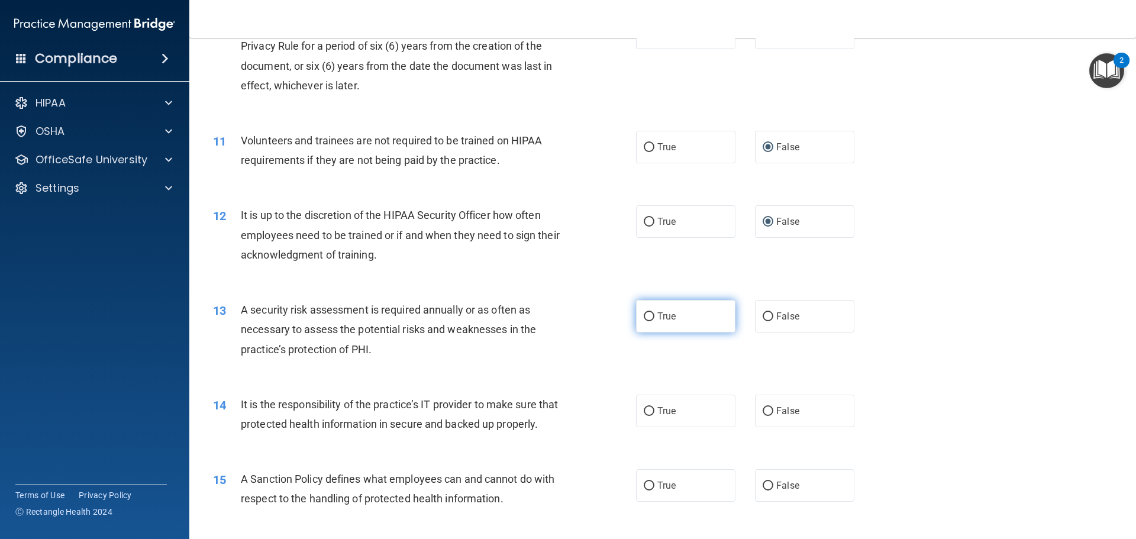
click at [645, 315] on input "True" at bounding box center [649, 316] width 11 height 9
radio input "true"
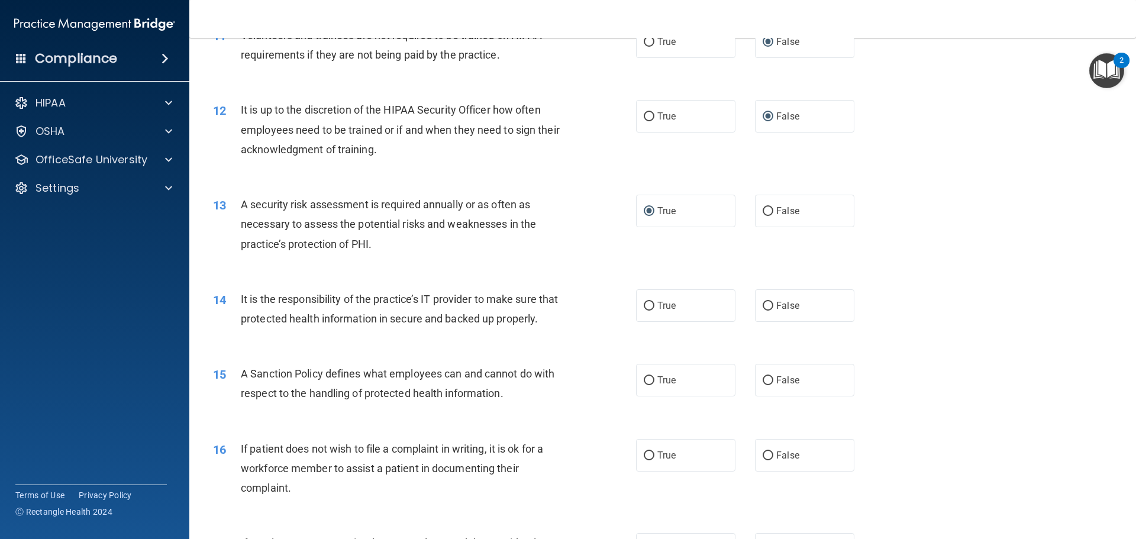
scroll to position [1124, 0]
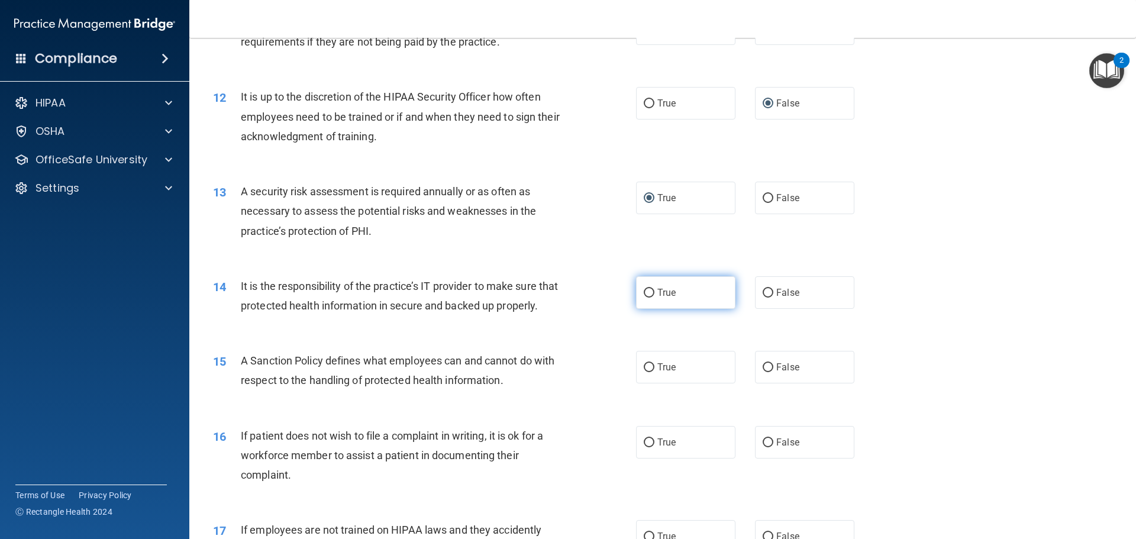
click at [676, 301] on label "True" at bounding box center [685, 292] width 99 height 33
click at [654, 298] on input "True" at bounding box center [649, 293] width 11 height 9
radio input "true"
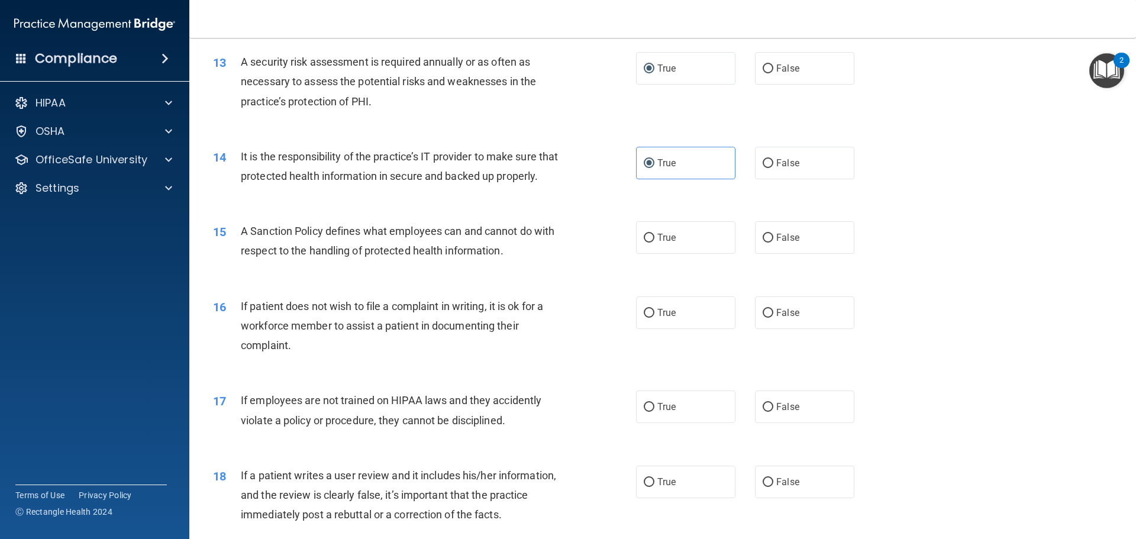
scroll to position [1302, 0]
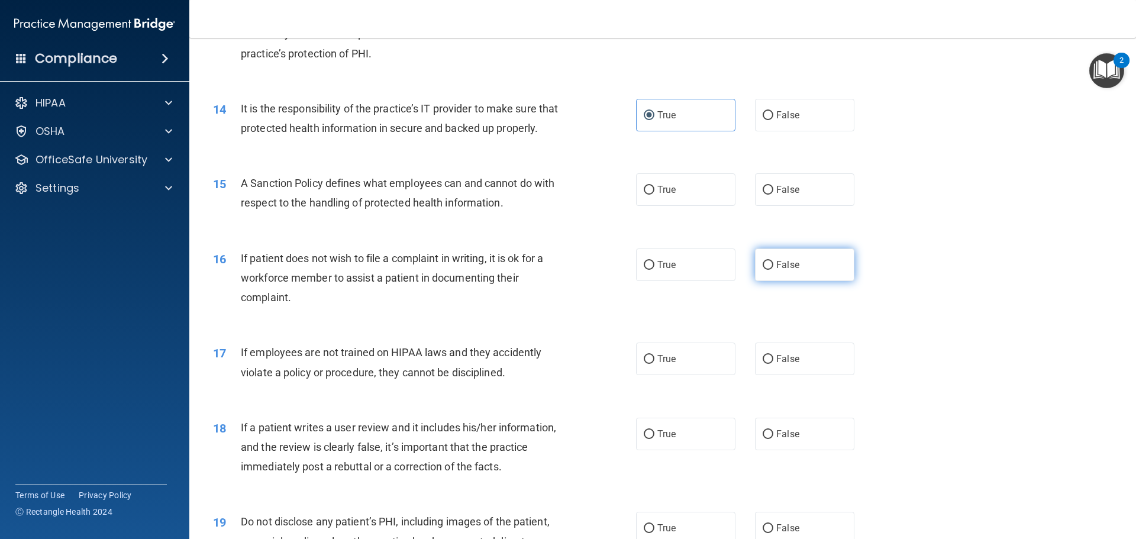
click at [765, 270] on input "False" at bounding box center [768, 265] width 11 height 9
radio input "true"
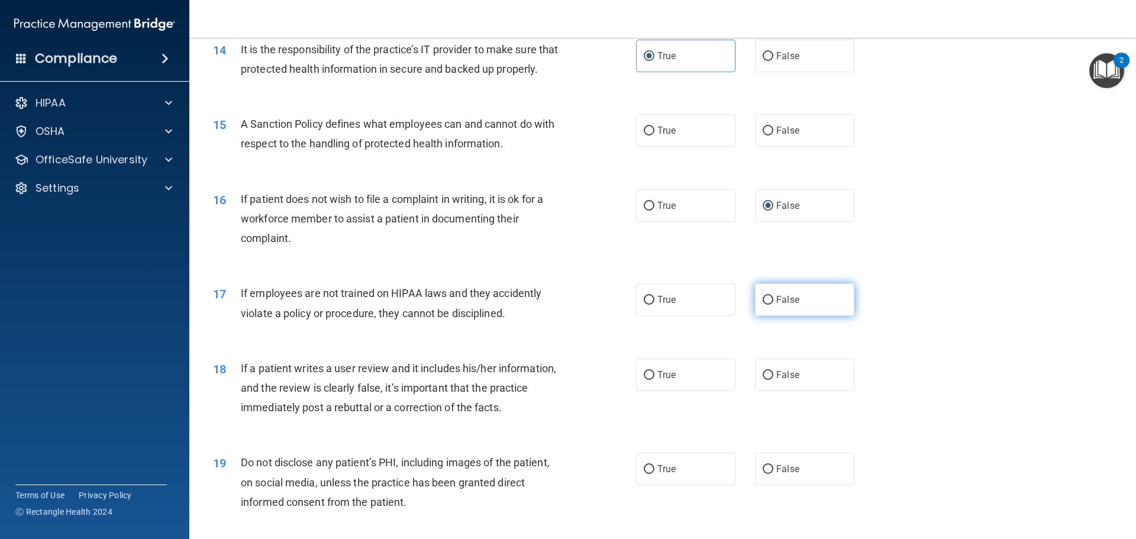
click at [769, 316] on label "False" at bounding box center [804, 299] width 99 height 33
click at [769, 305] on input "False" at bounding box center [768, 300] width 11 height 9
radio input "true"
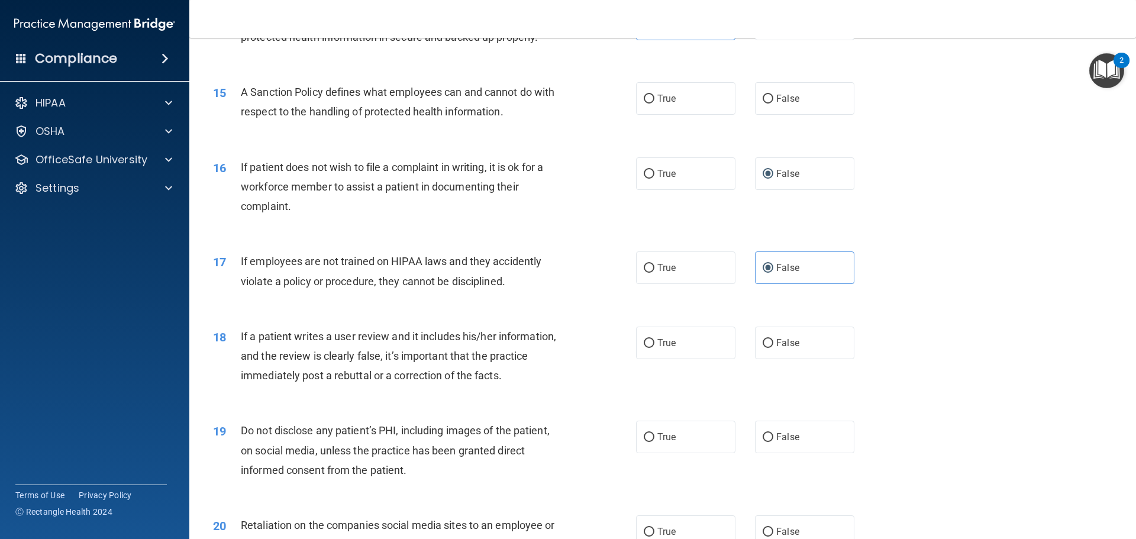
scroll to position [1479, 0]
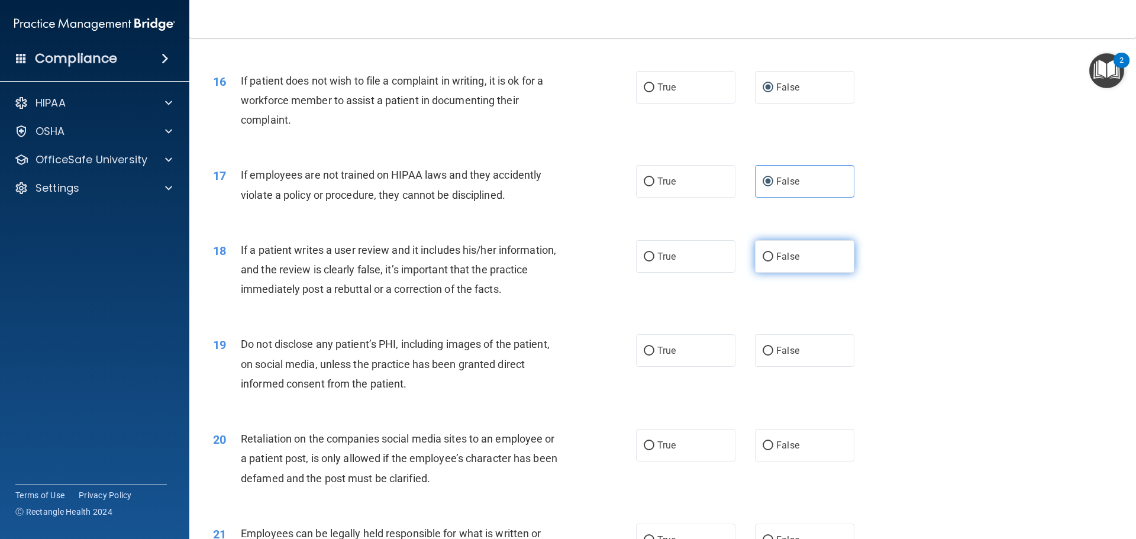
click at [755, 266] on label "False" at bounding box center [804, 256] width 99 height 33
click at [763, 262] on input "False" at bounding box center [768, 257] width 11 height 9
radio input "true"
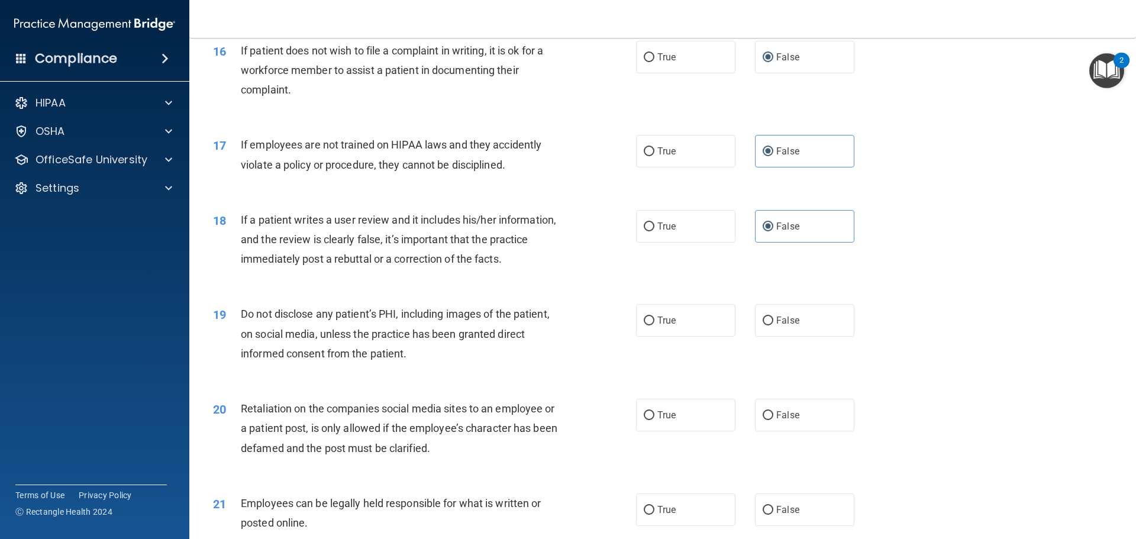
scroll to position [1539, 0]
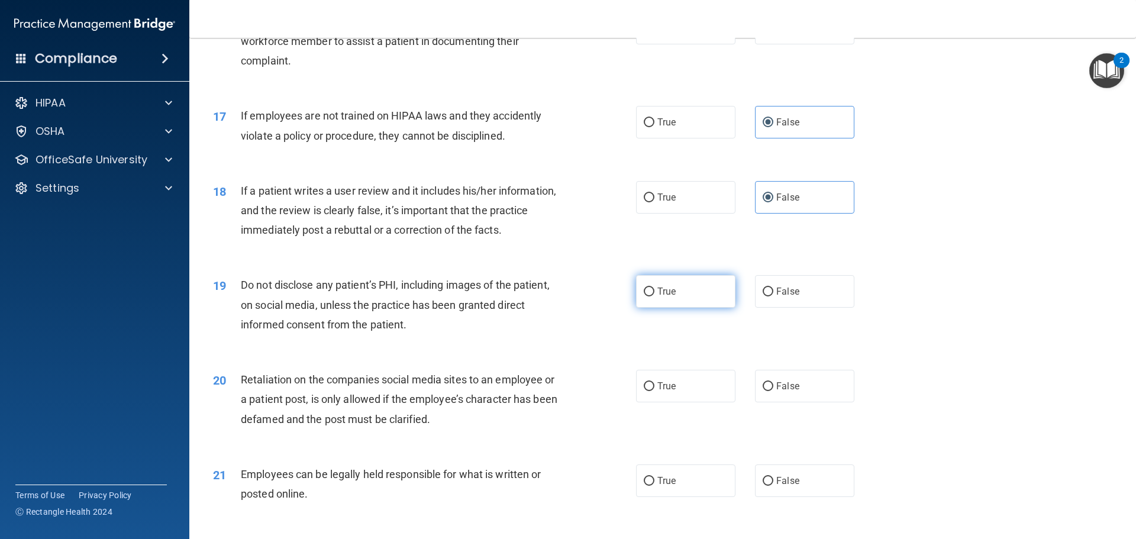
click at [644, 296] on input "True" at bounding box center [649, 292] width 11 height 9
radio input "true"
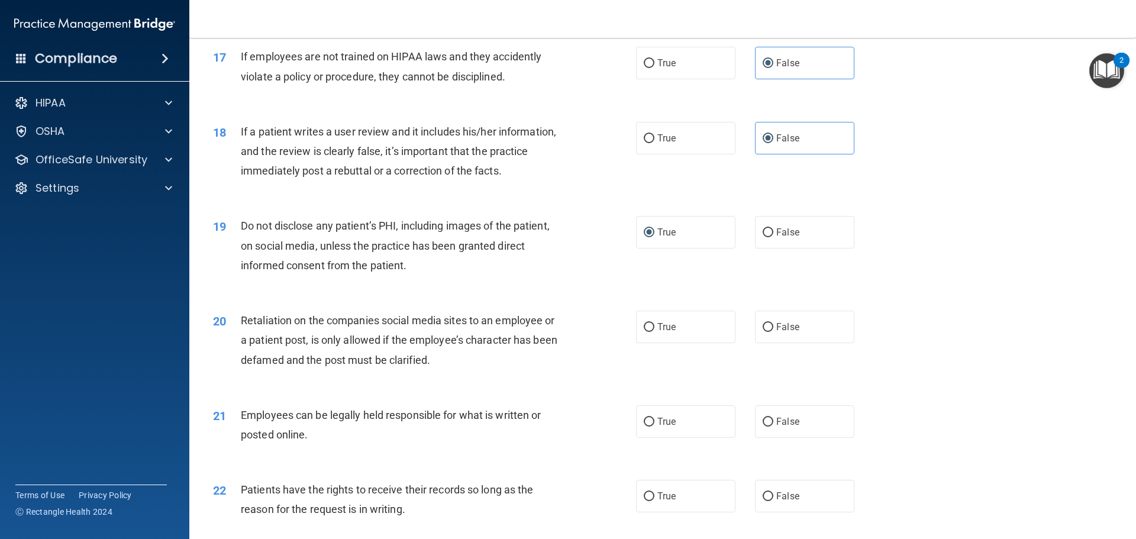
scroll to position [1657, 0]
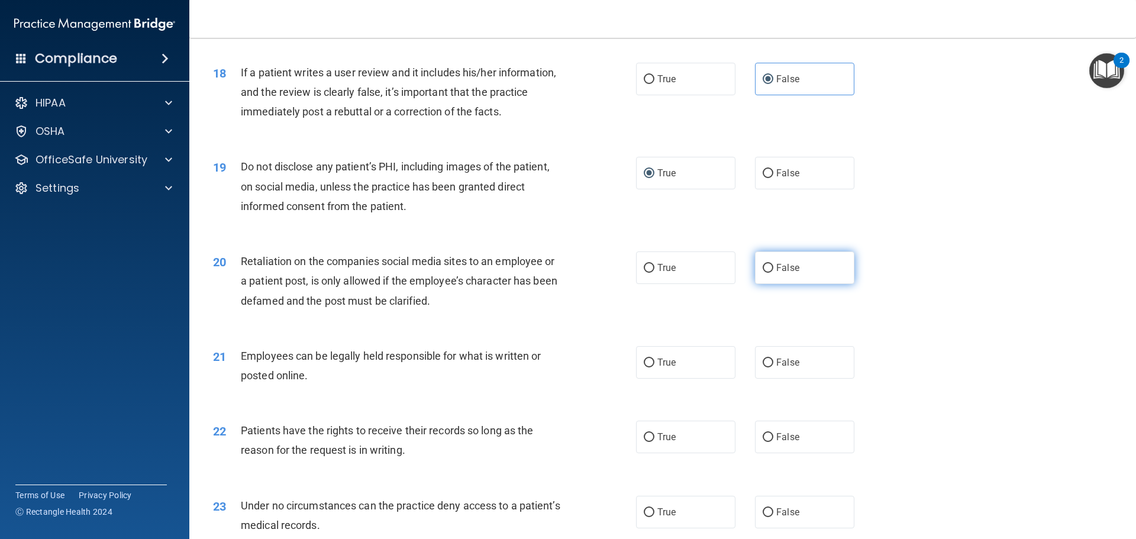
click at [763, 273] on input "False" at bounding box center [768, 268] width 11 height 9
radio input "true"
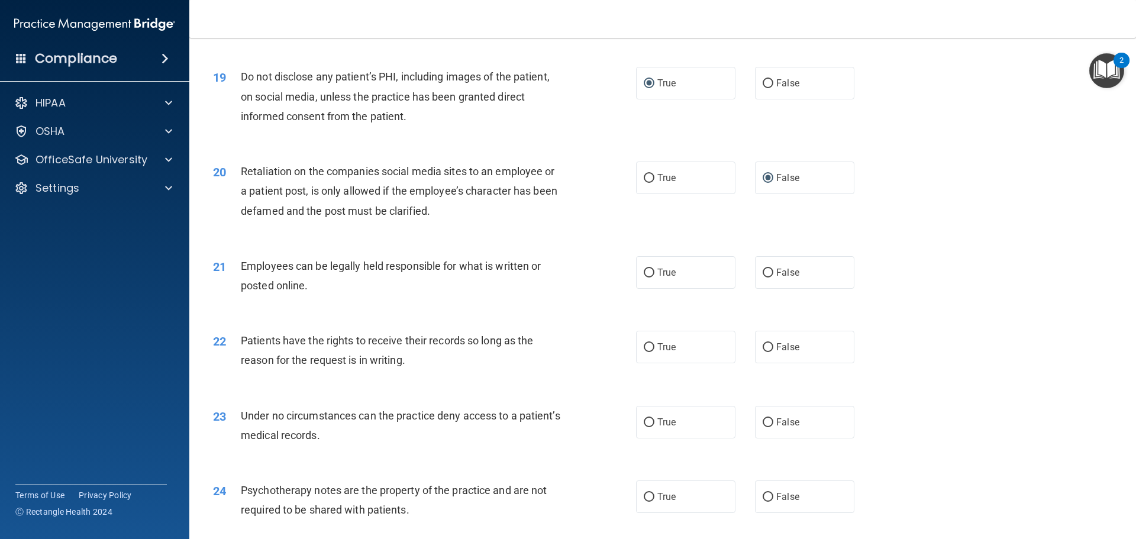
scroll to position [1775, 0]
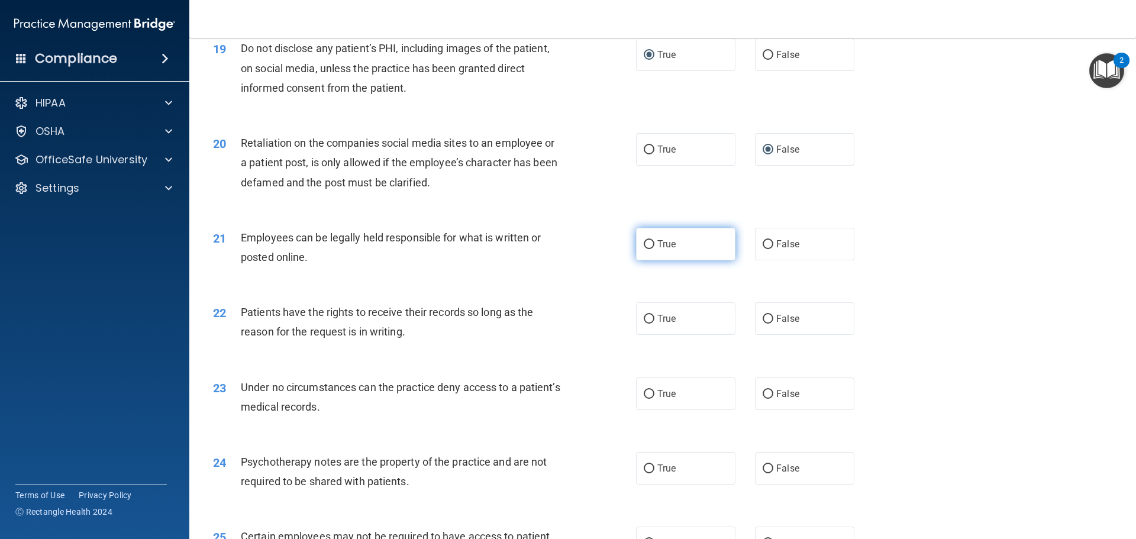
click at [644, 249] on input "True" at bounding box center [649, 244] width 11 height 9
radio input "true"
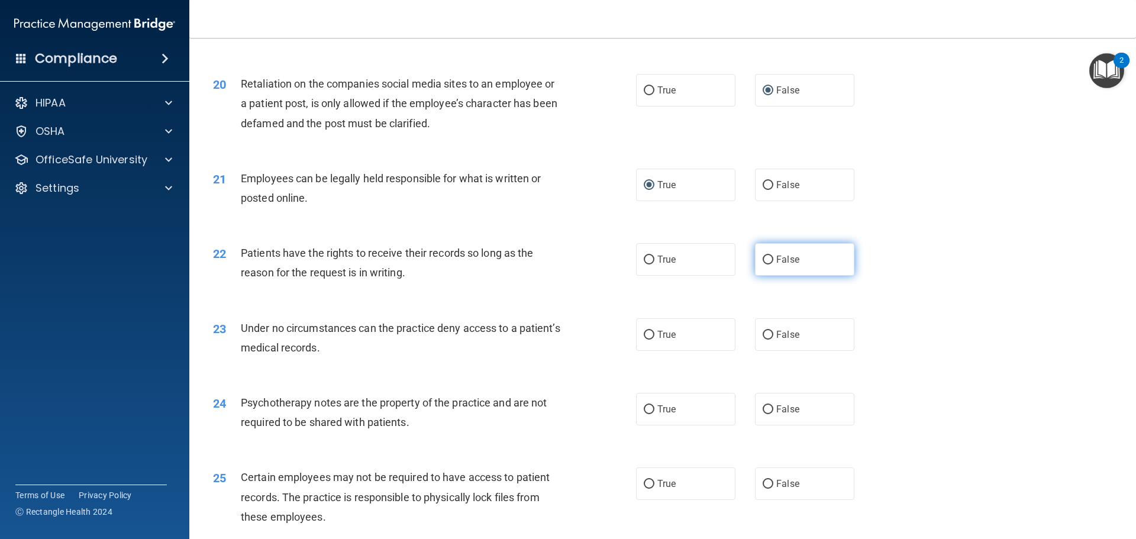
click at [762, 273] on label "False" at bounding box center [804, 259] width 99 height 33
click at [763, 265] on input "False" at bounding box center [768, 260] width 11 height 9
radio input "true"
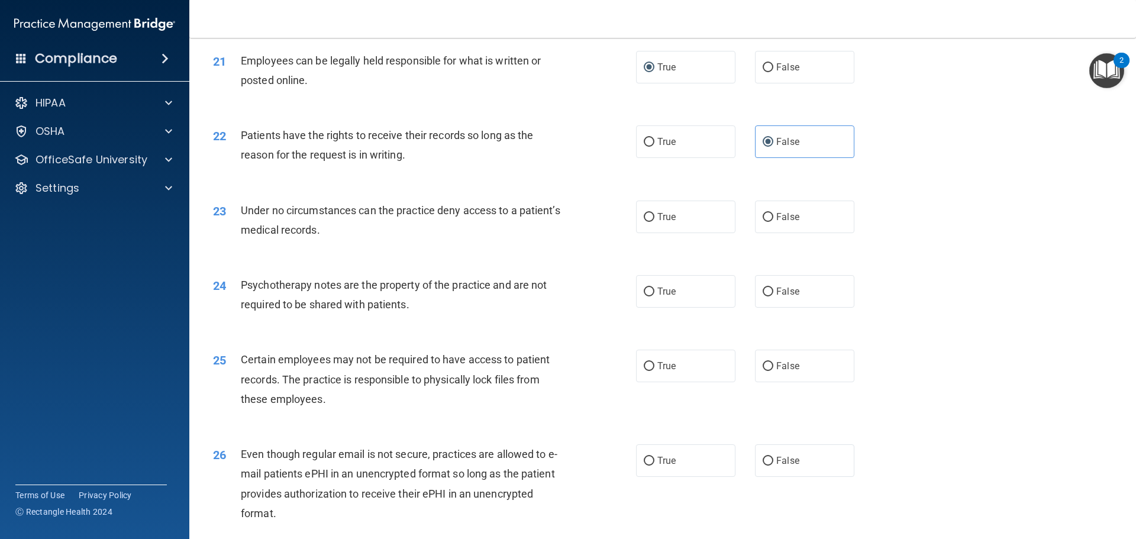
scroll to position [1953, 0]
click at [653, 233] on label "True" at bounding box center [685, 216] width 99 height 33
click at [653, 221] on input "True" at bounding box center [649, 216] width 11 height 9
radio input "true"
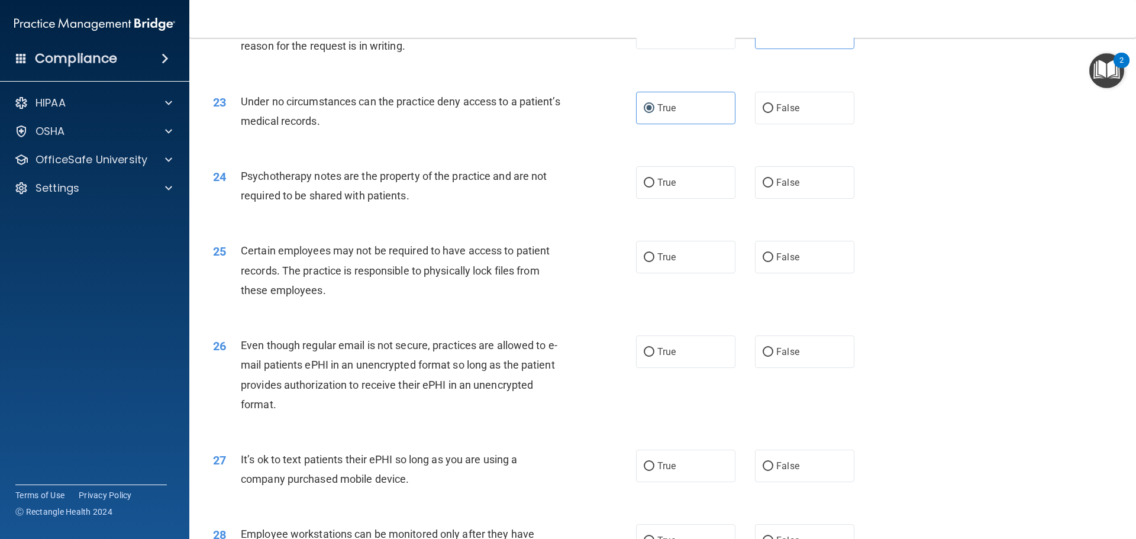
scroll to position [2071, 0]
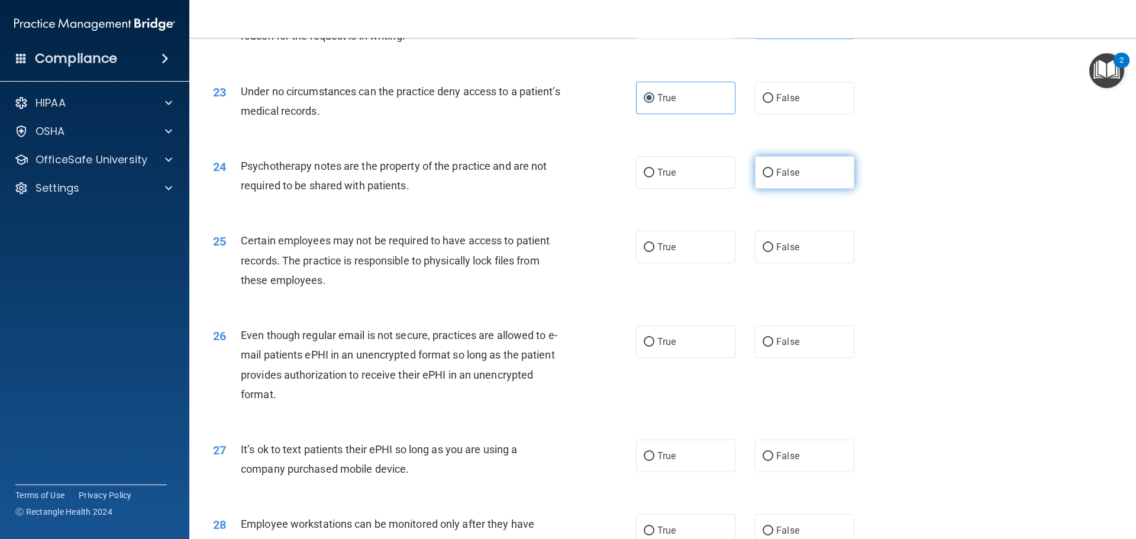
click at [764, 178] on input "False" at bounding box center [768, 173] width 11 height 9
radio input "true"
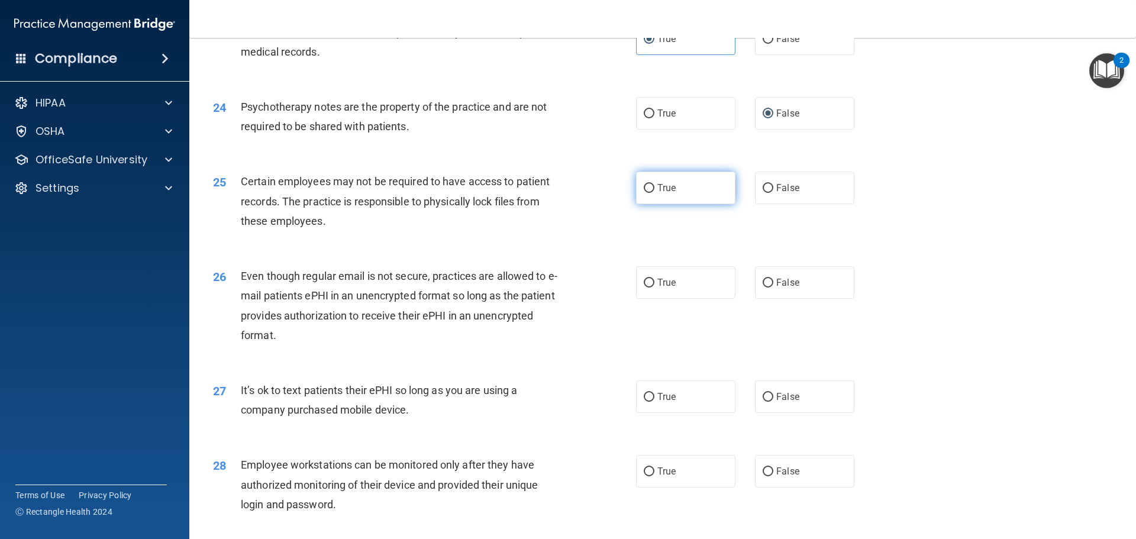
click at [646, 204] on label "True" at bounding box center [685, 188] width 99 height 33
click at [646, 193] on input "True" at bounding box center [649, 188] width 11 height 9
radio input "true"
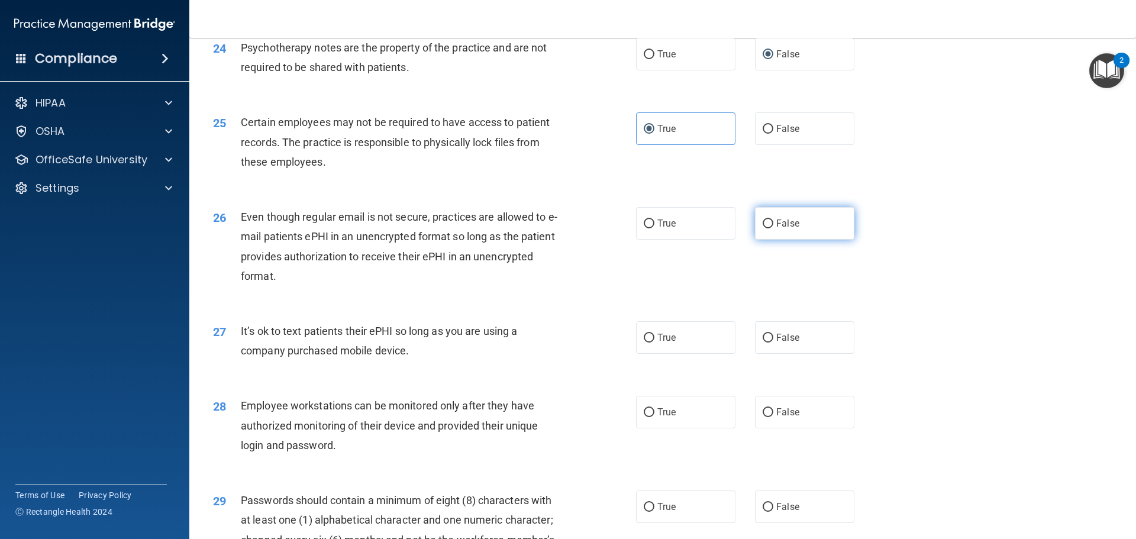
click at [755, 236] on label "False" at bounding box center [804, 223] width 99 height 33
click at [763, 228] on input "False" at bounding box center [768, 224] width 11 height 9
radio input "true"
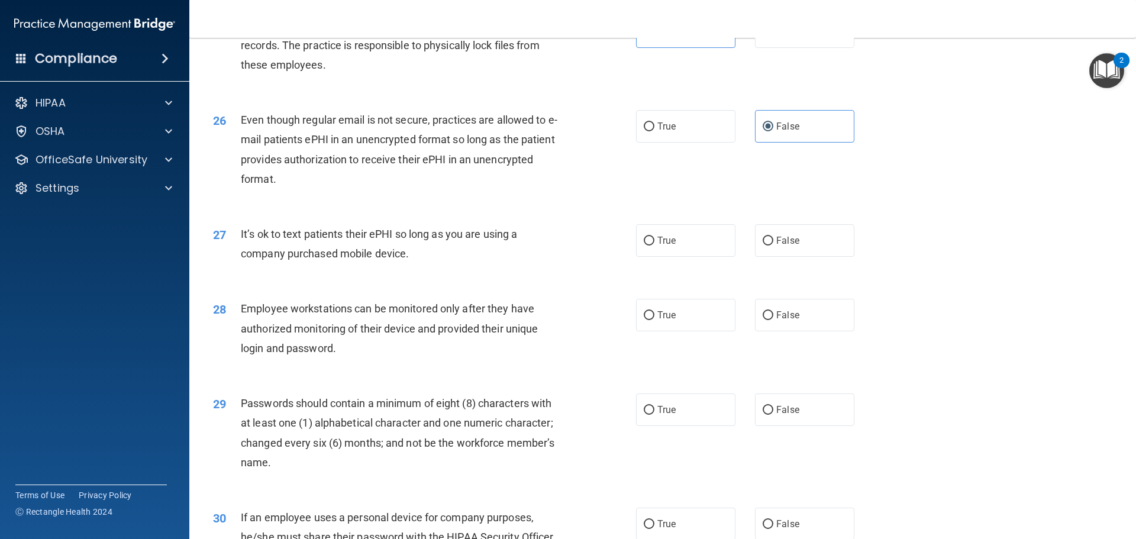
scroll to position [2308, 0]
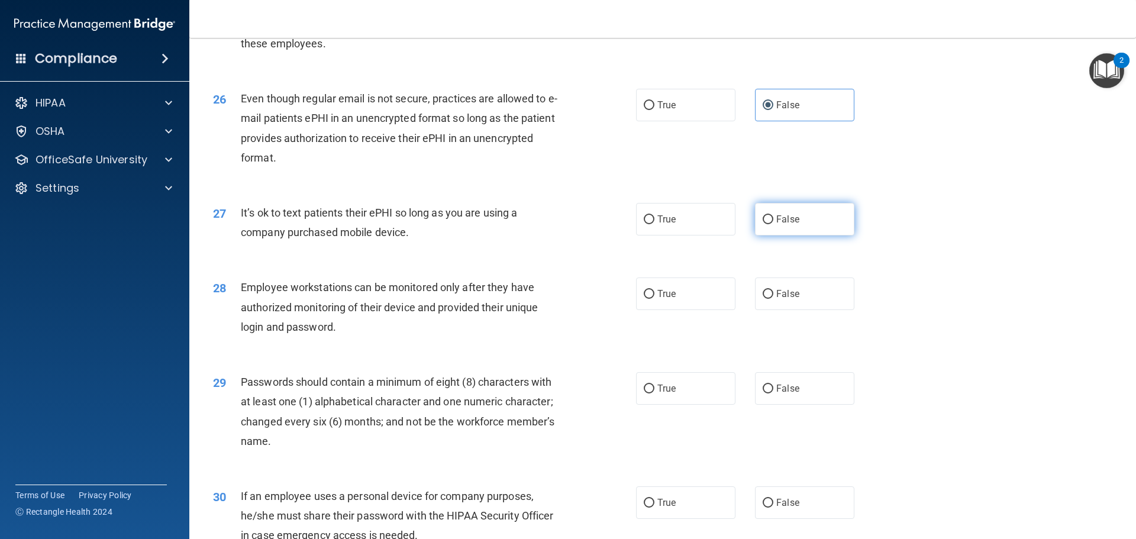
click at [763, 224] on input "False" at bounding box center [768, 219] width 11 height 9
radio input "true"
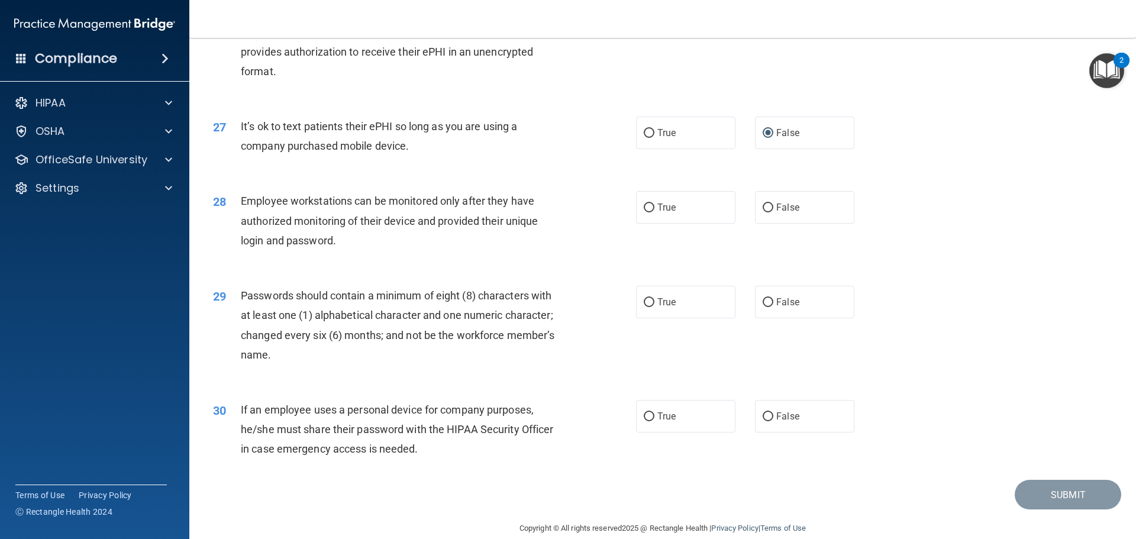
scroll to position [2426, 0]
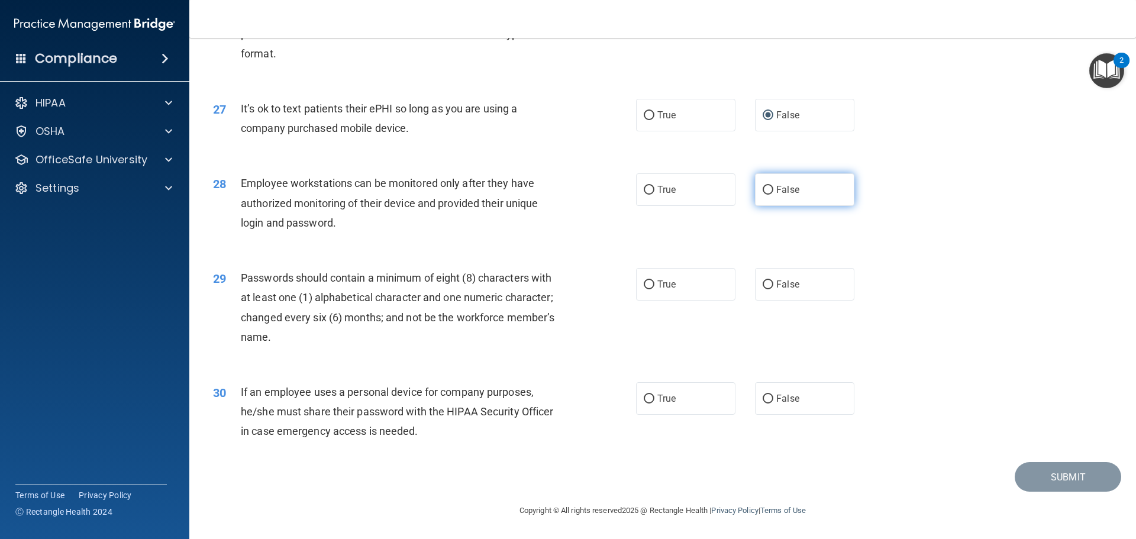
click at [784, 195] on span "False" at bounding box center [787, 189] width 23 height 11
click at [773, 195] on input "False" at bounding box center [768, 190] width 11 height 9
radio input "true"
click at [649, 289] on input "True" at bounding box center [649, 284] width 11 height 9
radio input "true"
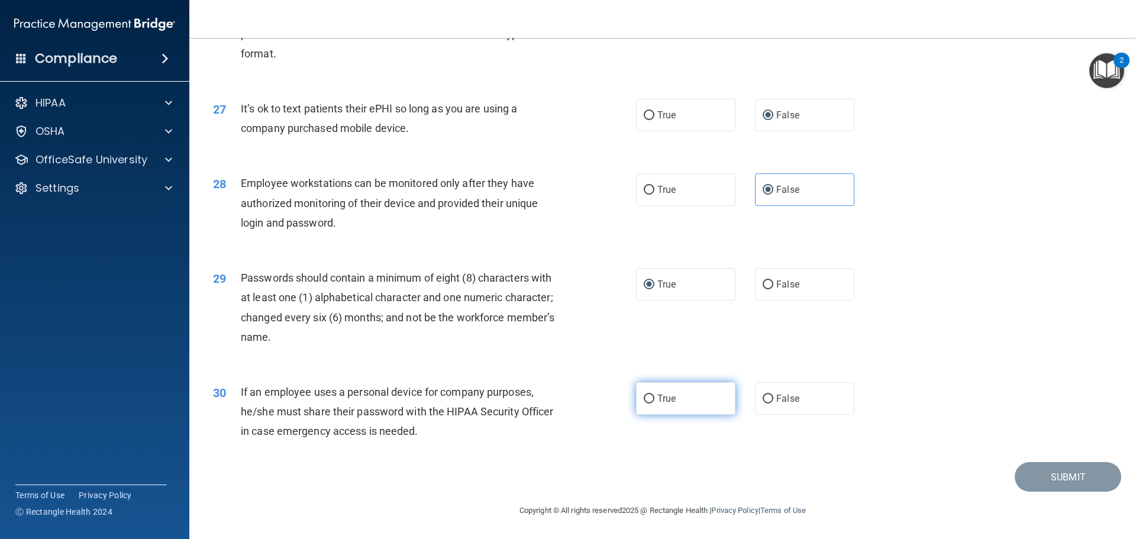
click at [708, 396] on label "True" at bounding box center [685, 398] width 99 height 33
click at [654, 396] on input "True" at bounding box center [649, 399] width 11 height 9
radio input "true"
drag, startPoint x: 1040, startPoint y: 391, endPoint x: 1043, endPoint y: 411, distance: 20.4
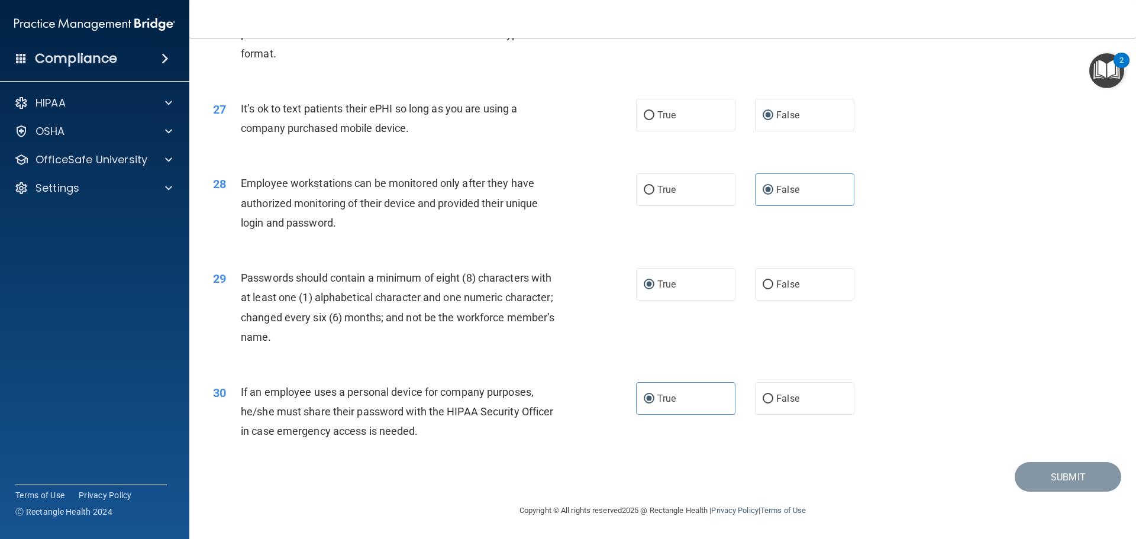
click at [1040, 391] on div "30 If an employee uses a personal device for company purposes, he/she must shar…" at bounding box center [662, 414] width 917 height 95
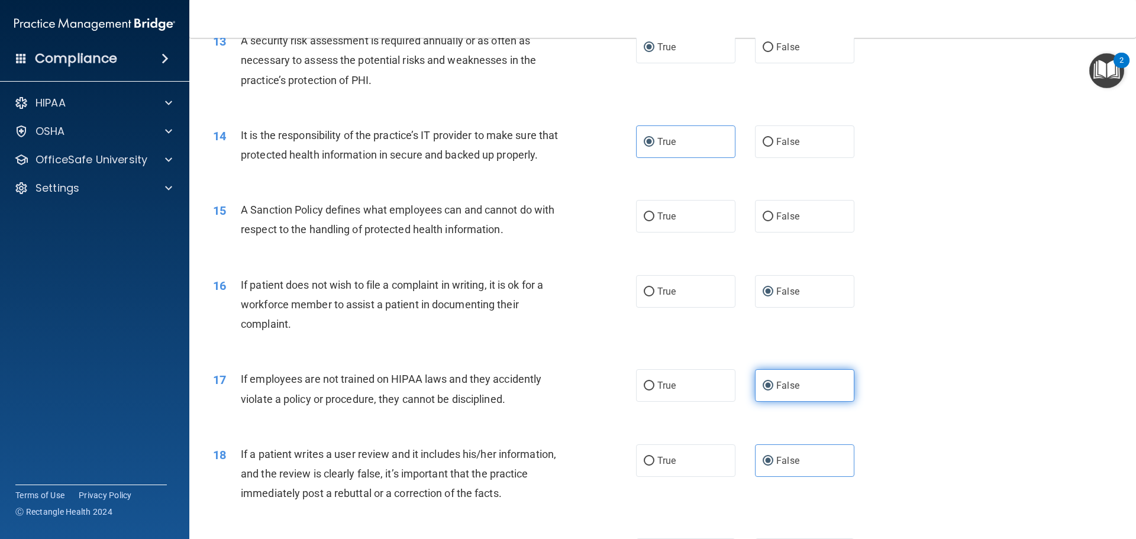
scroll to position [1302, 0]
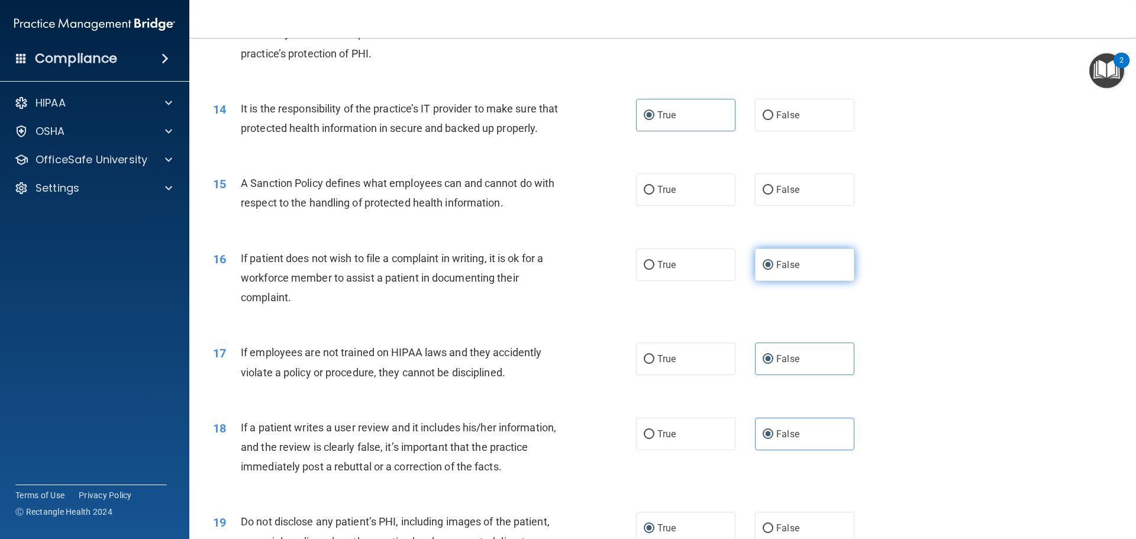
click at [825, 281] on label "False" at bounding box center [804, 265] width 99 height 33
click at [773, 270] on input "False" at bounding box center [768, 265] width 11 height 9
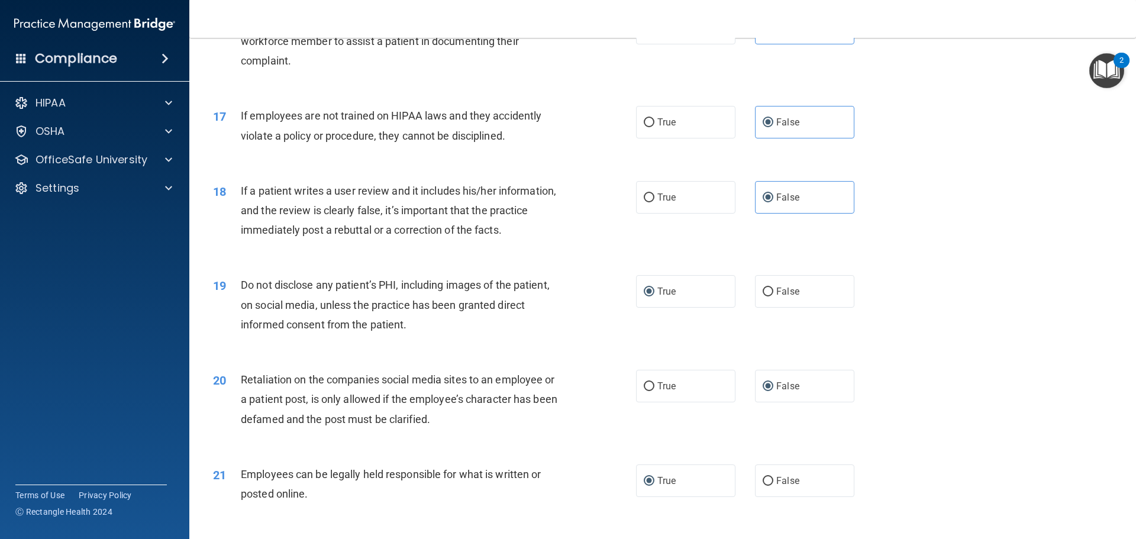
scroll to position [1598, 0]
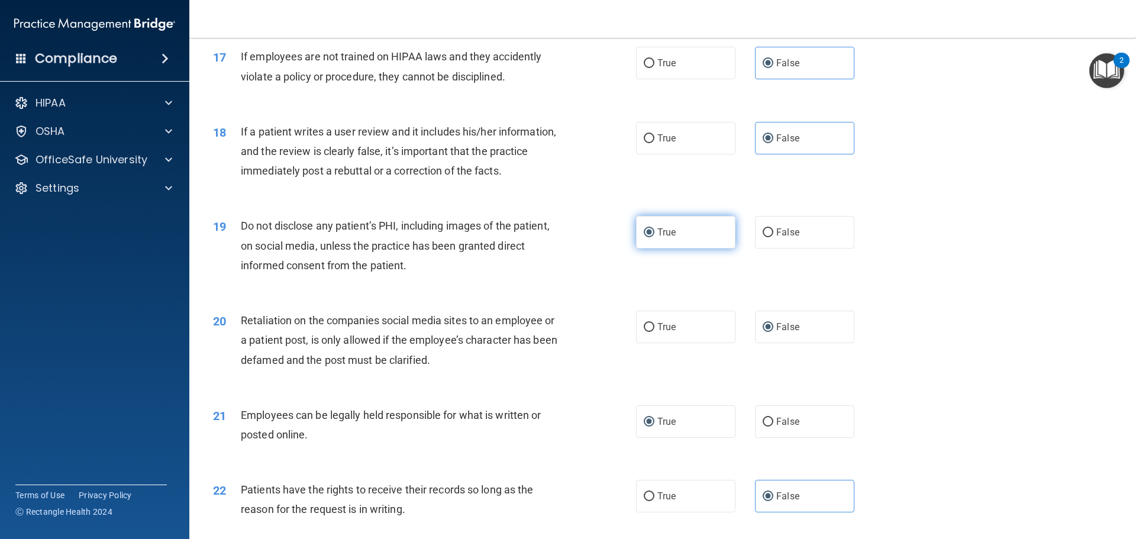
click at [708, 249] on label "True" at bounding box center [685, 232] width 99 height 33
click at [654, 237] on input "True" at bounding box center [649, 232] width 11 height 9
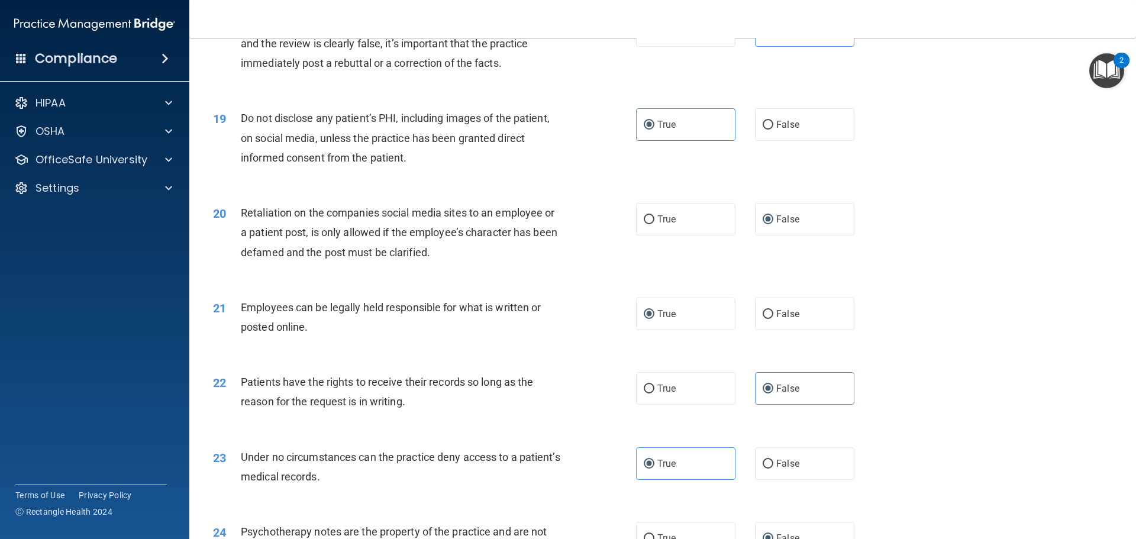
scroll to position [1716, 0]
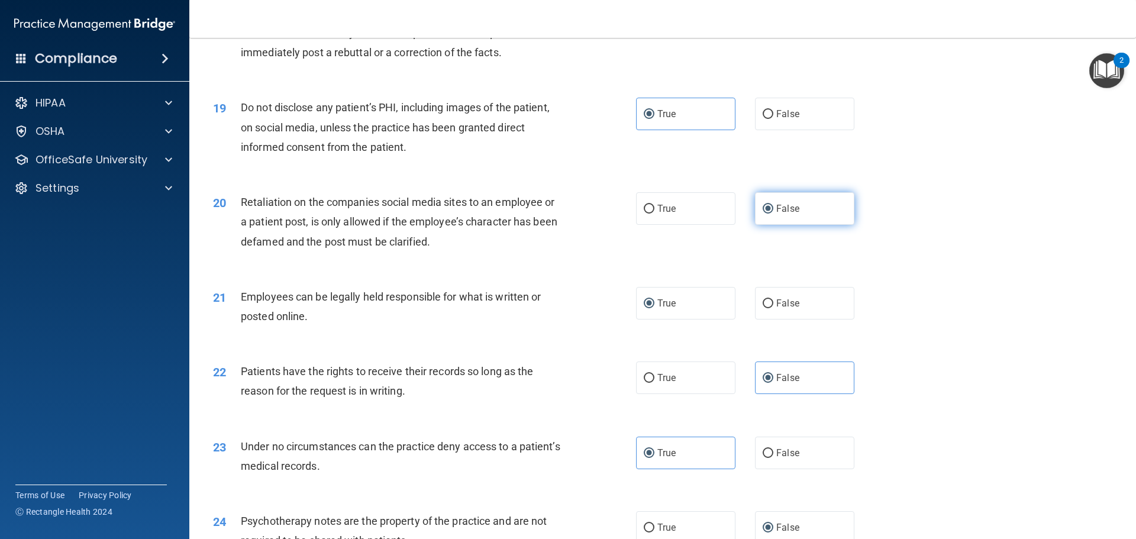
click at [809, 219] on label "False" at bounding box center [804, 208] width 99 height 33
click at [773, 214] on input "False" at bounding box center [768, 209] width 11 height 9
click at [690, 320] on label "True" at bounding box center [685, 303] width 99 height 33
click at [654, 308] on input "True" at bounding box center [649, 303] width 11 height 9
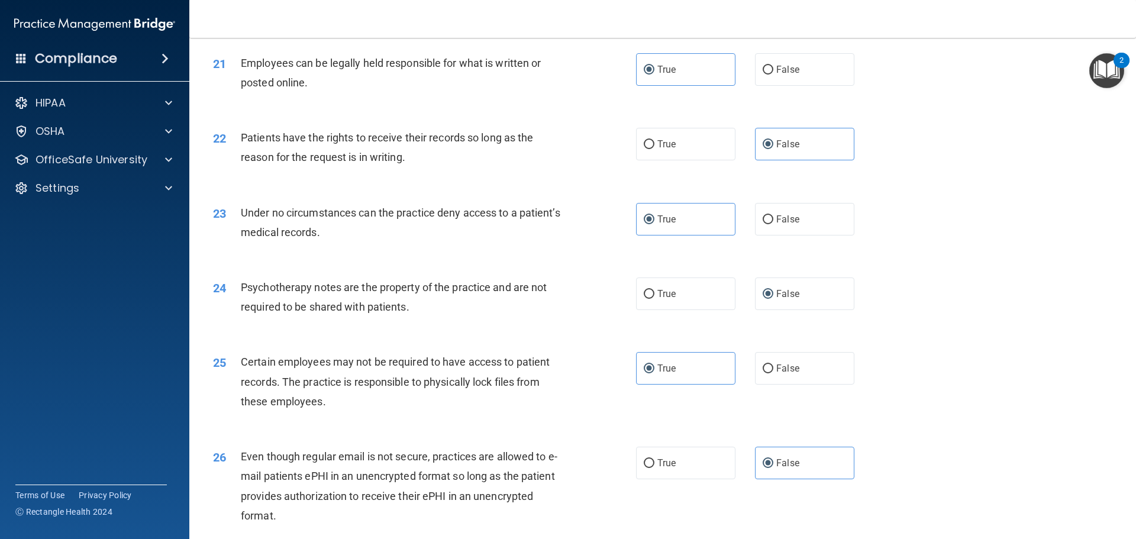
scroll to position [2012, 0]
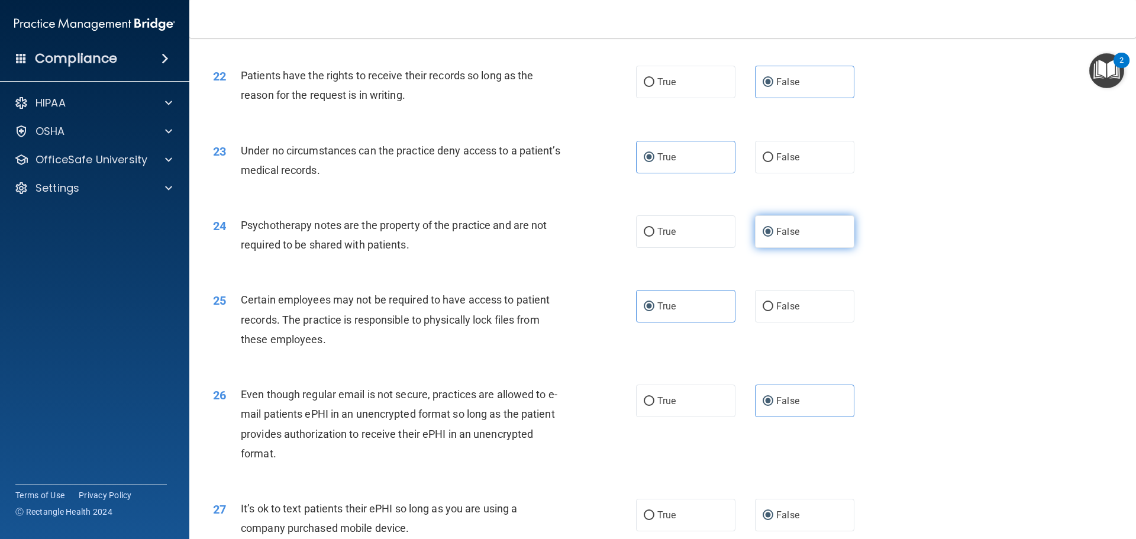
click at [822, 248] on label "False" at bounding box center [804, 231] width 99 height 33
click at [773, 237] on input "False" at bounding box center [768, 232] width 11 height 9
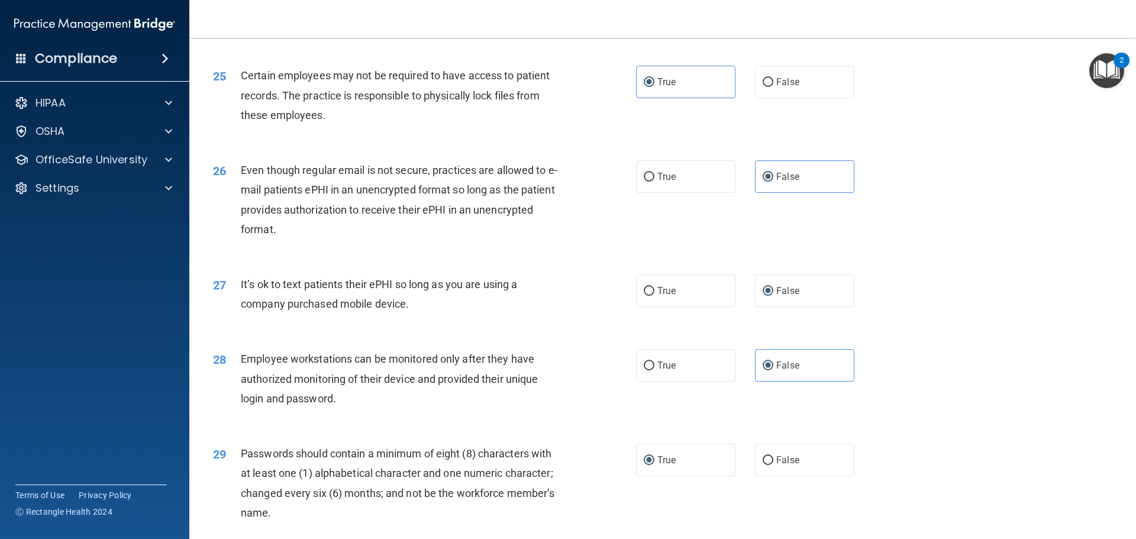
scroll to position [2249, 0]
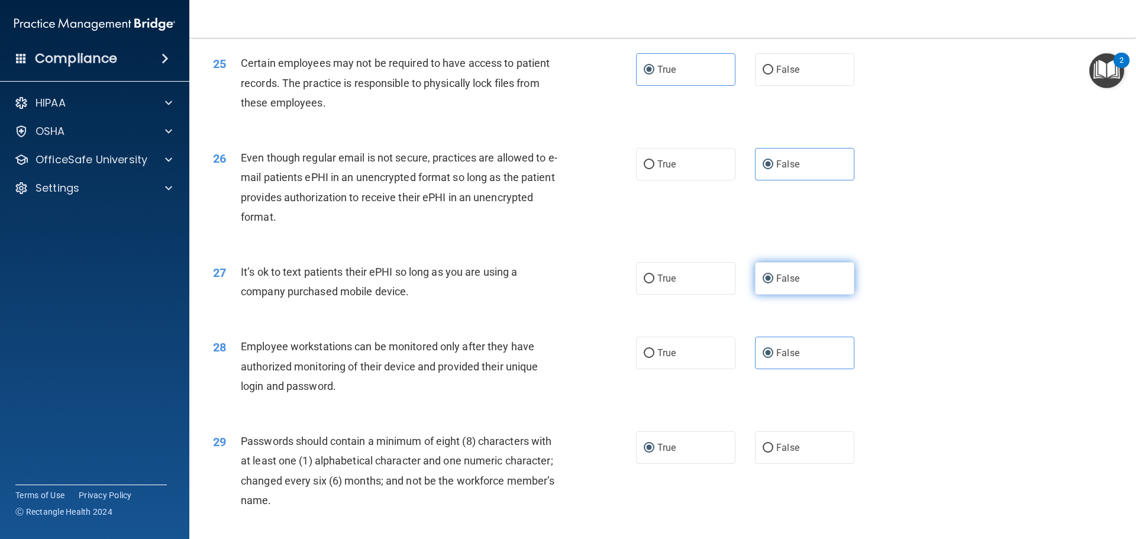
click at [845, 295] on label "False" at bounding box center [804, 278] width 99 height 33
click at [773, 283] on input "False" at bounding box center [768, 279] width 11 height 9
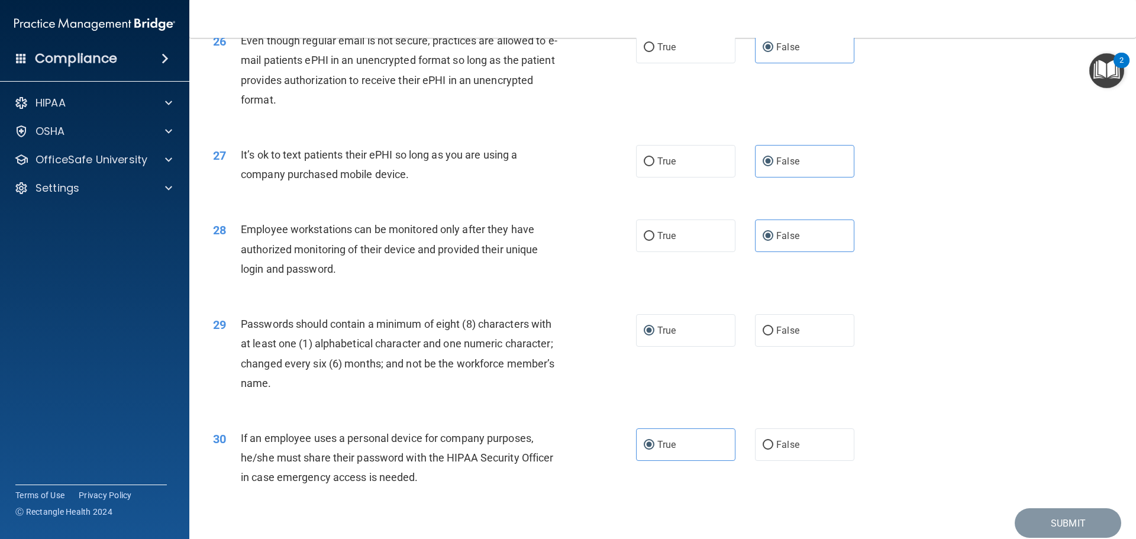
scroll to position [2367, 0]
click at [703, 341] on label "True" at bounding box center [685, 329] width 99 height 33
click at [654, 334] on input "True" at bounding box center [649, 329] width 11 height 9
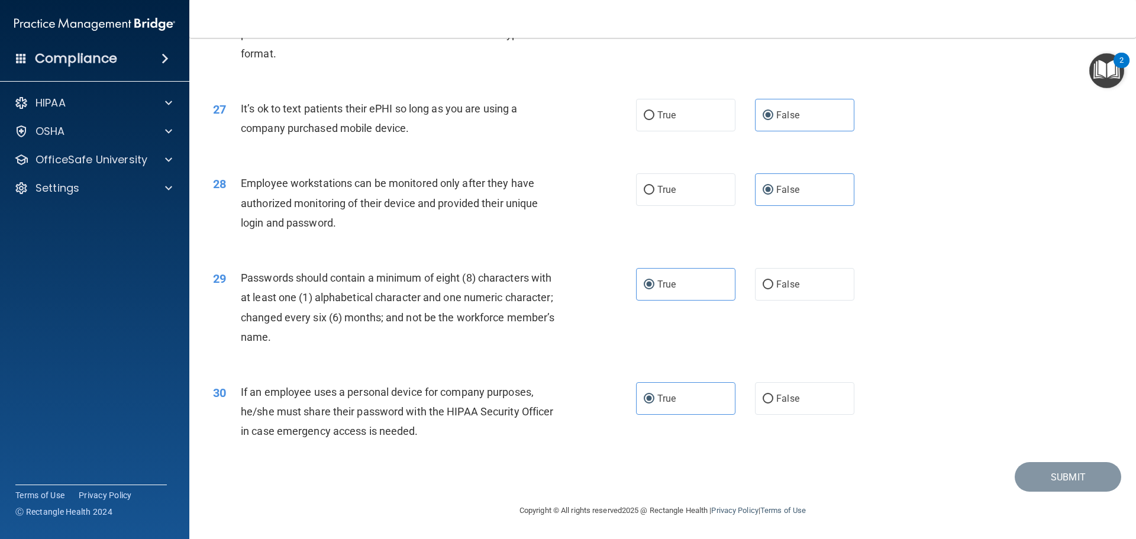
scroll to position [2431, 0]
drag, startPoint x: 1043, startPoint y: 398, endPoint x: 1047, endPoint y: 404, distance: 6.7
click at [1043, 394] on div "30 If an employee uses a personal device for company purposes, he/she must shar…" at bounding box center [662, 414] width 917 height 95
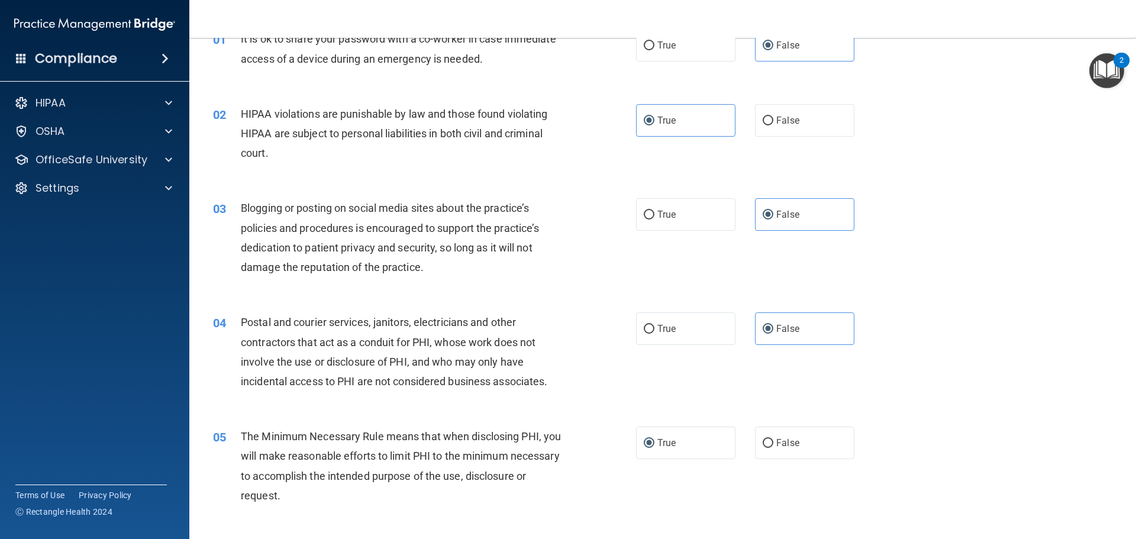
scroll to position [0, 0]
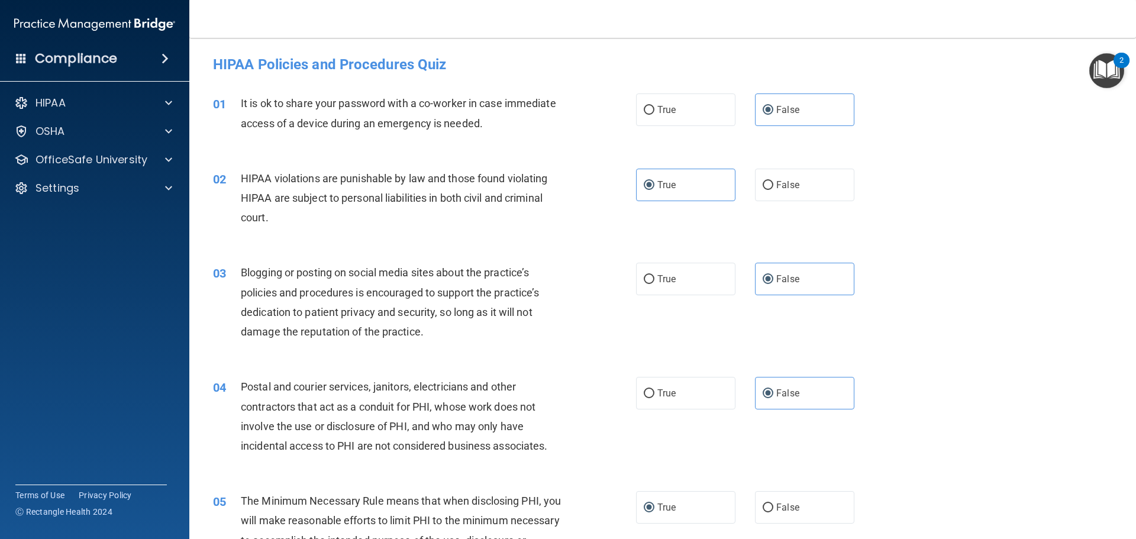
click at [913, 93] on div "01 It is ok to share your password with a co-worker in case immediate access of…" at bounding box center [662, 116] width 917 height 75
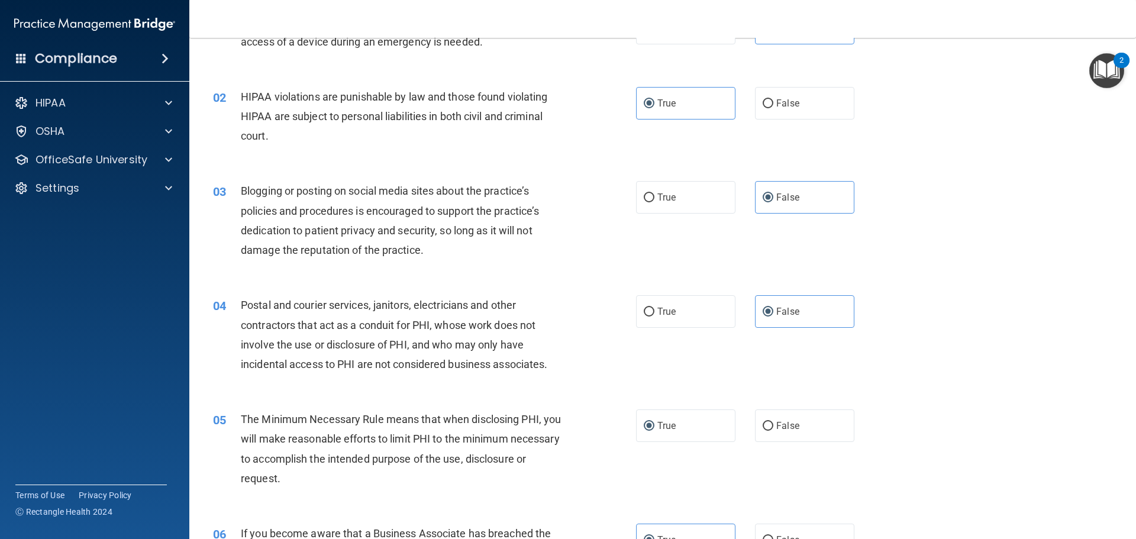
scroll to position [118, 0]
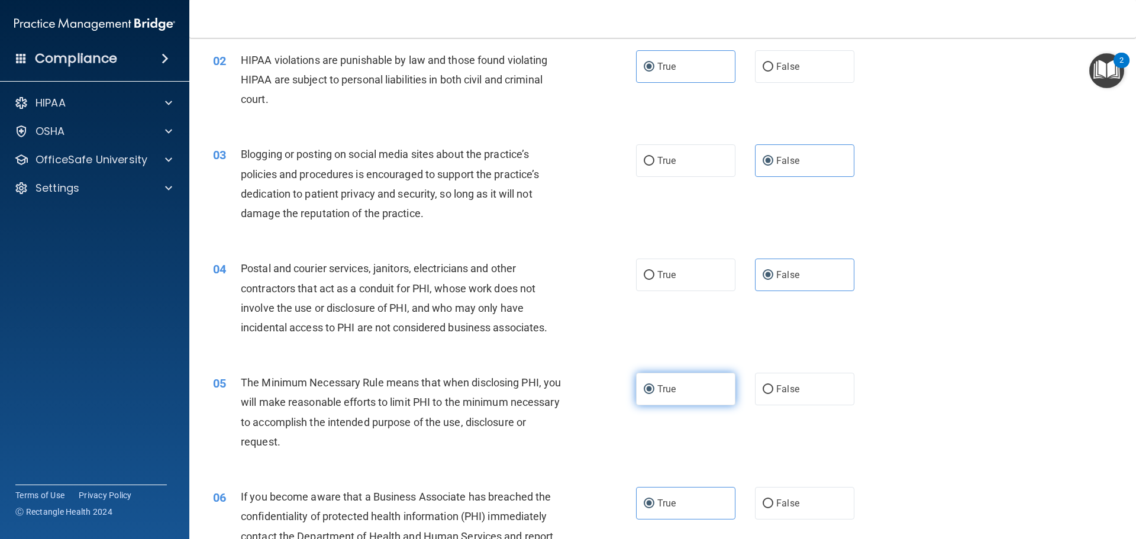
click at [700, 383] on label "True" at bounding box center [685, 389] width 99 height 33
click at [654, 385] on input "True" at bounding box center [649, 389] width 11 height 9
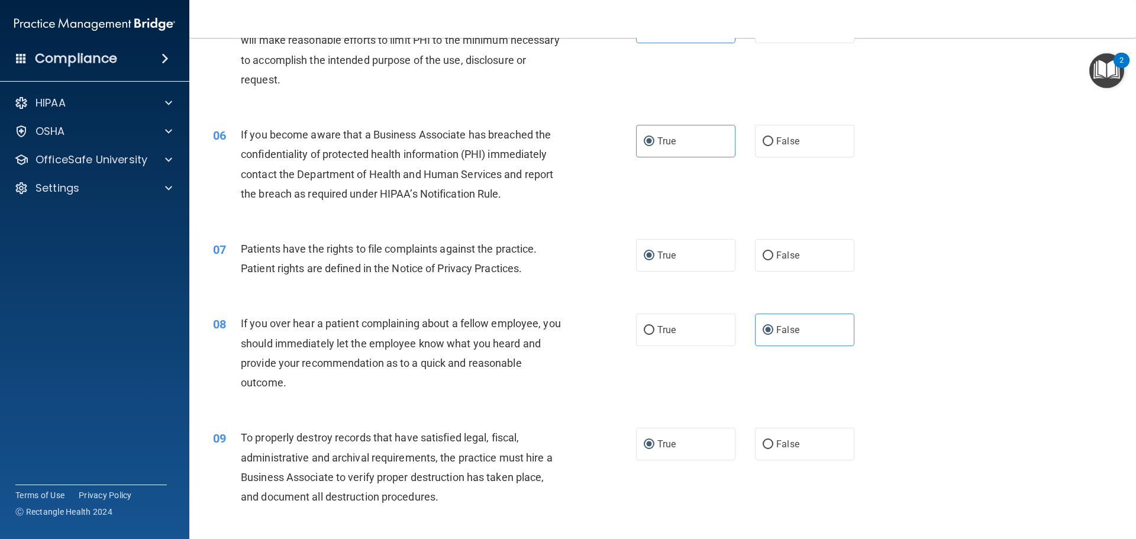
scroll to position [592, 0]
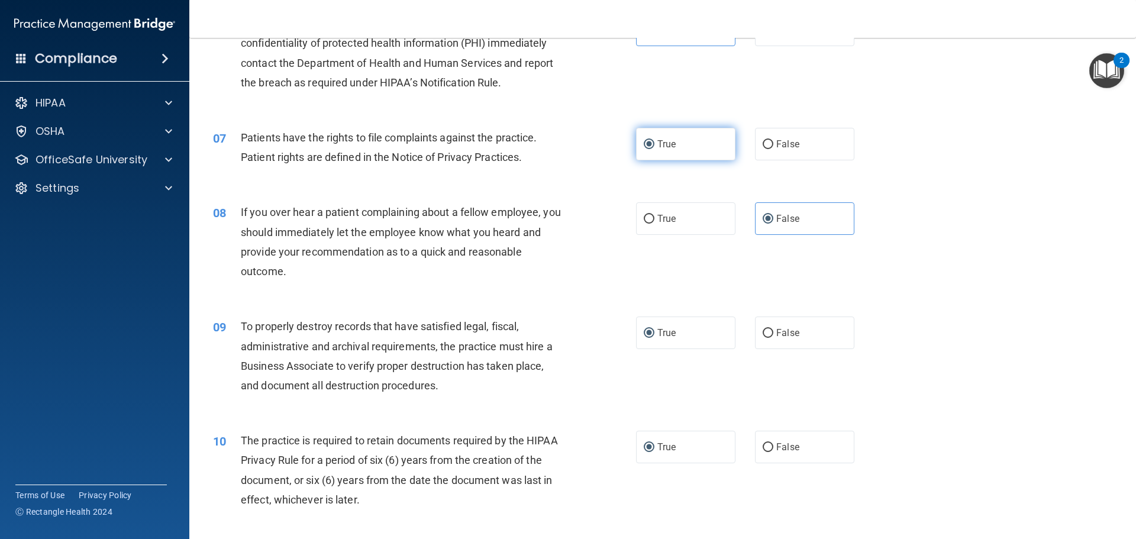
click at [709, 156] on label "True" at bounding box center [685, 144] width 99 height 33
click at [654, 149] on input "True" at bounding box center [649, 144] width 11 height 9
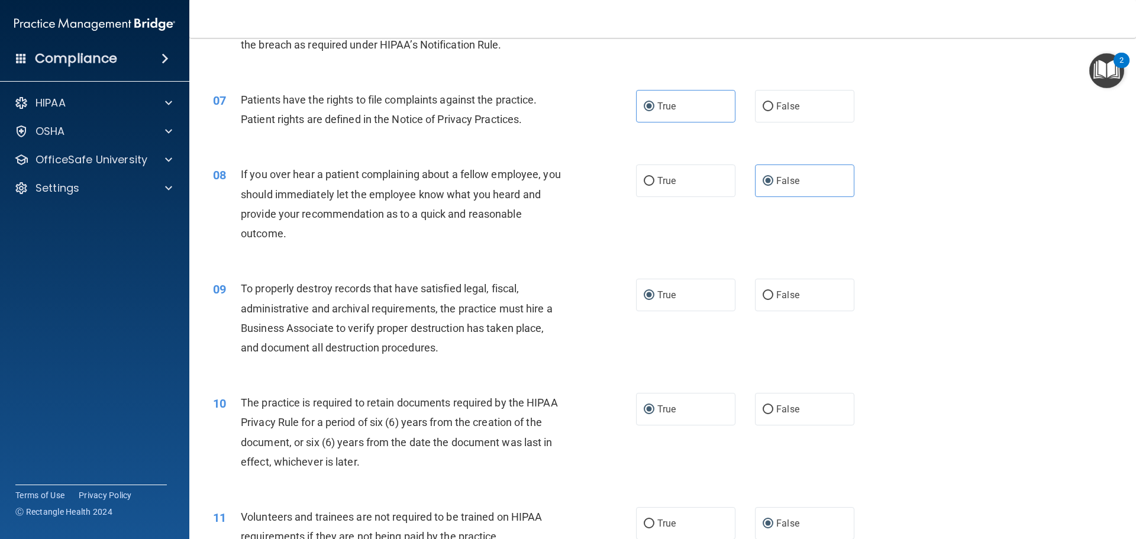
scroll to position [651, 0]
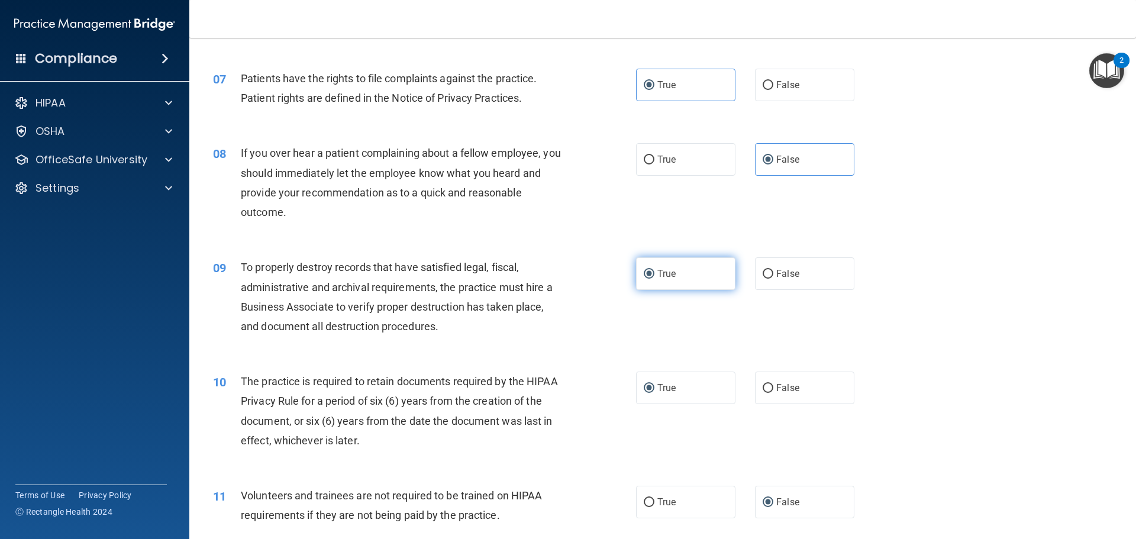
click at [723, 260] on label "True" at bounding box center [685, 273] width 99 height 33
click at [654, 270] on input "True" at bounding box center [649, 274] width 11 height 9
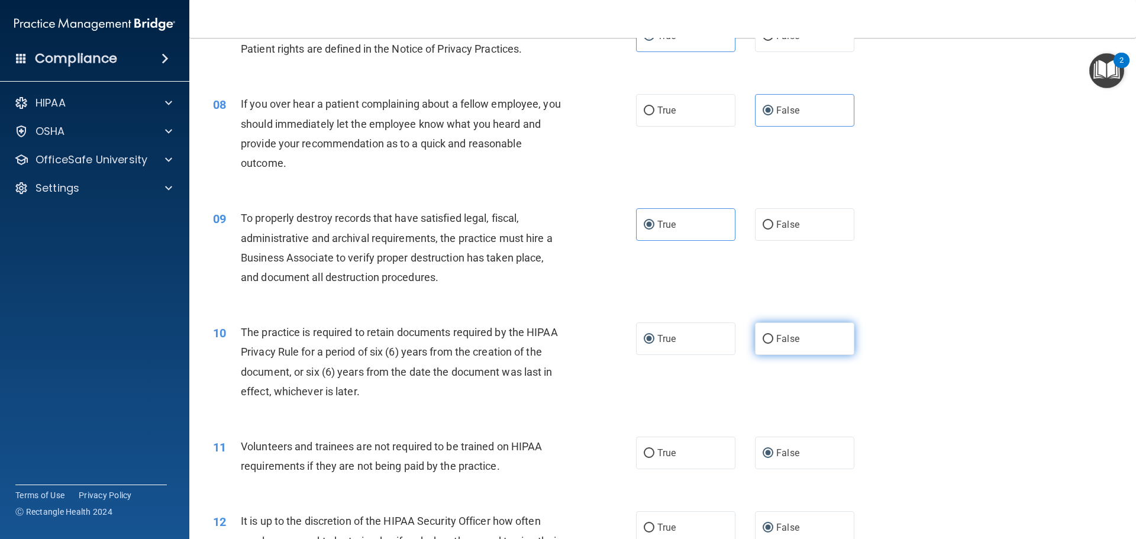
scroll to position [769, 0]
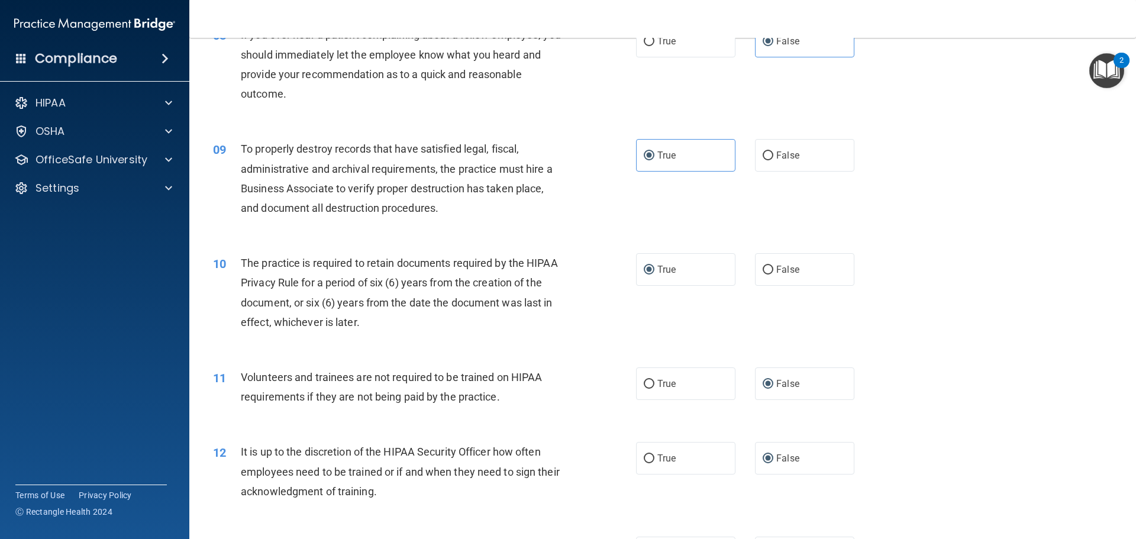
click at [732, 268] on div "True False" at bounding box center [755, 269] width 238 height 33
click at [711, 272] on label "True" at bounding box center [685, 269] width 99 height 33
click at [654, 272] on input "True" at bounding box center [649, 270] width 11 height 9
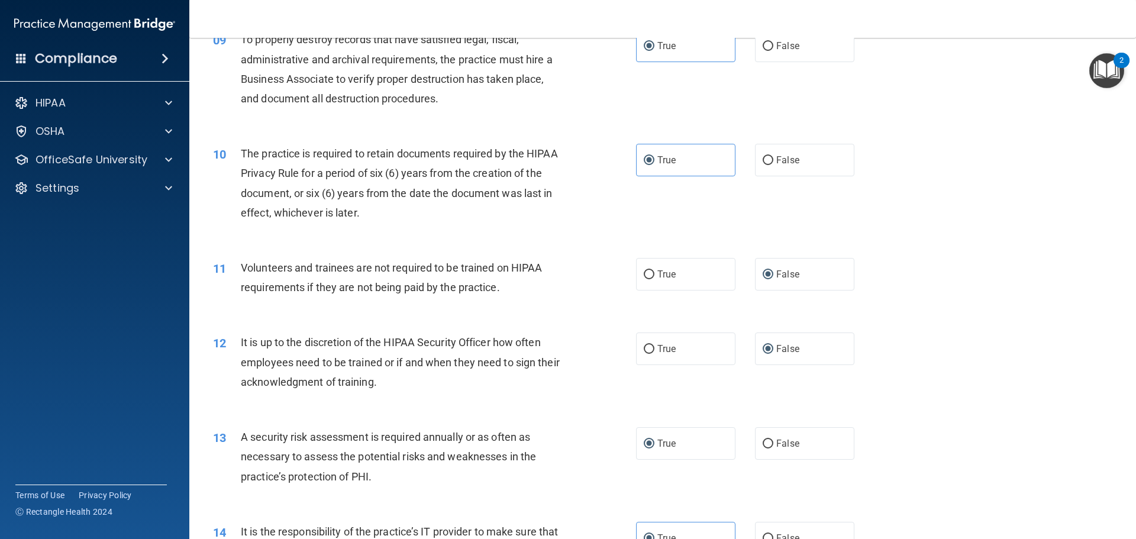
scroll to position [888, 0]
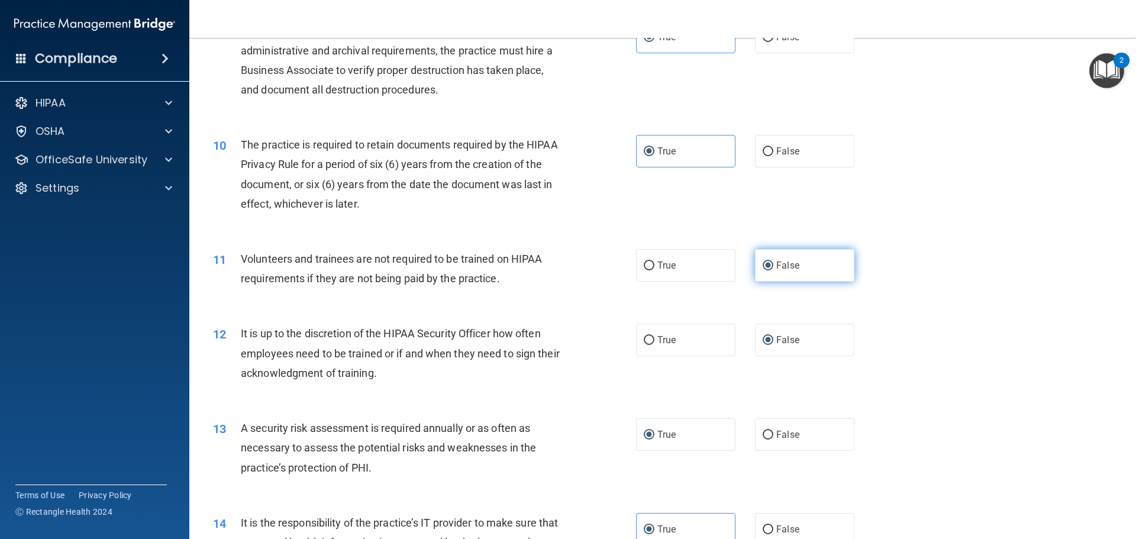
click at [823, 262] on label "False" at bounding box center [804, 265] width 99 height 33
click at [773, 262] on input "False" at bounding box center [768, 266] width 11 height 9
click at [833, 337] on label "False" at bounding box center [804, 340] width 99 height 33
click at [773, 337] on input "False" at bounding box center [768, 340] width 11 height 9
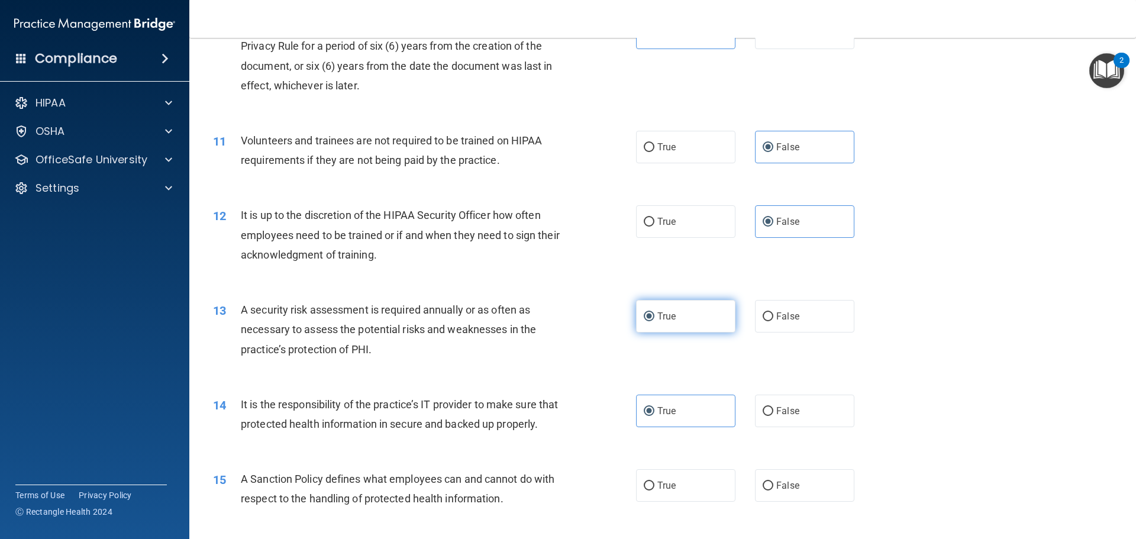
click at [684, 325] on label "True" at bounding box center [685, 316] width 99 height 33
click at [654, 321] on input "True" at bounding box center [649, 316] width 11 height 9
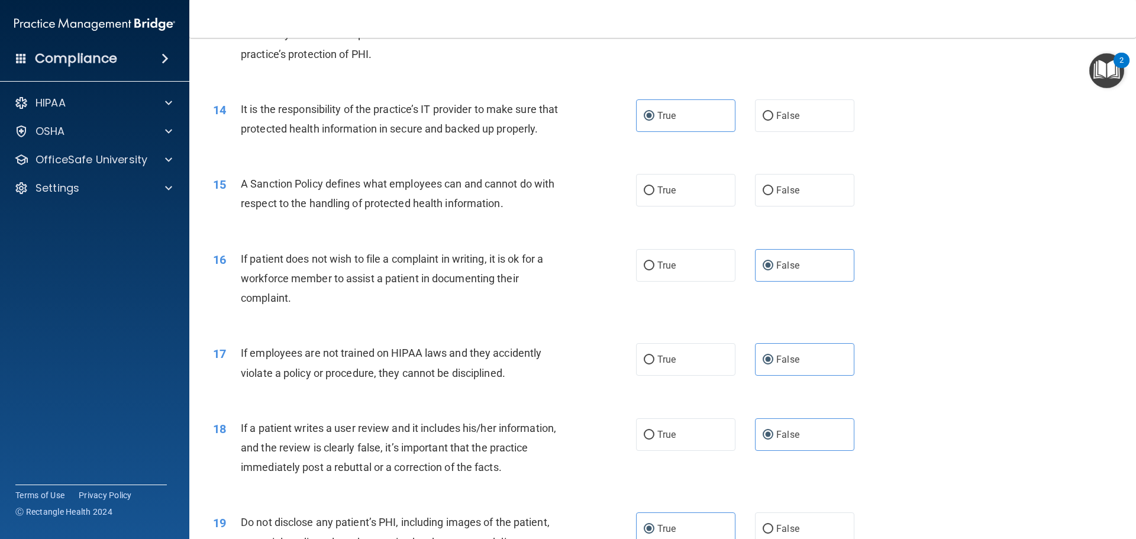
scroll to position [1302, 0]
click at [652, 206] on label "True" at bounding box center [685, 189] width 99 height 33
click at [652, 195] on input "True" at bounding box center [649, 190] width 11 height 9
radio input "true"
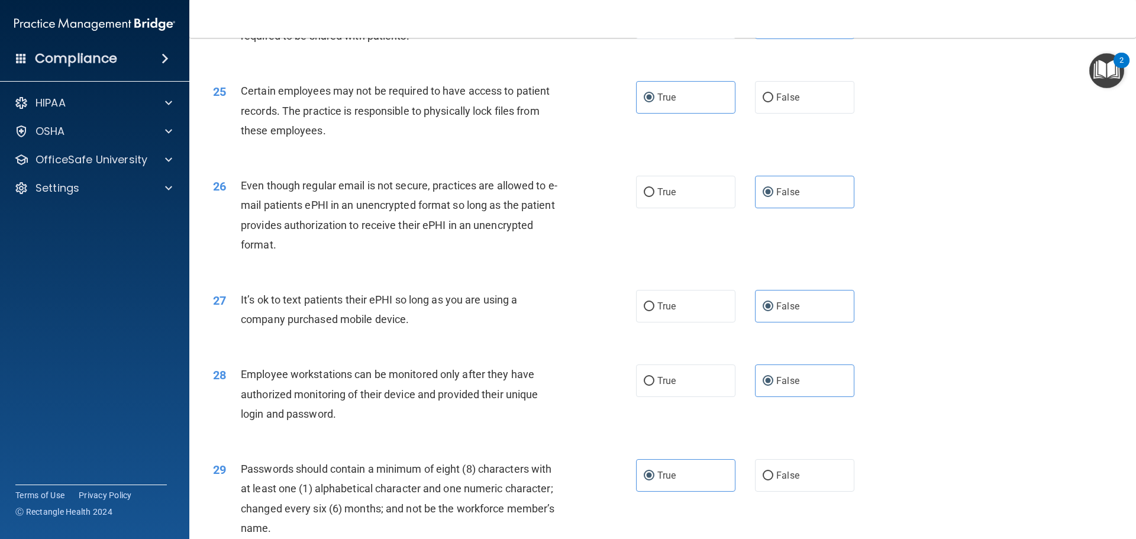
scroll to position [2431, 0]
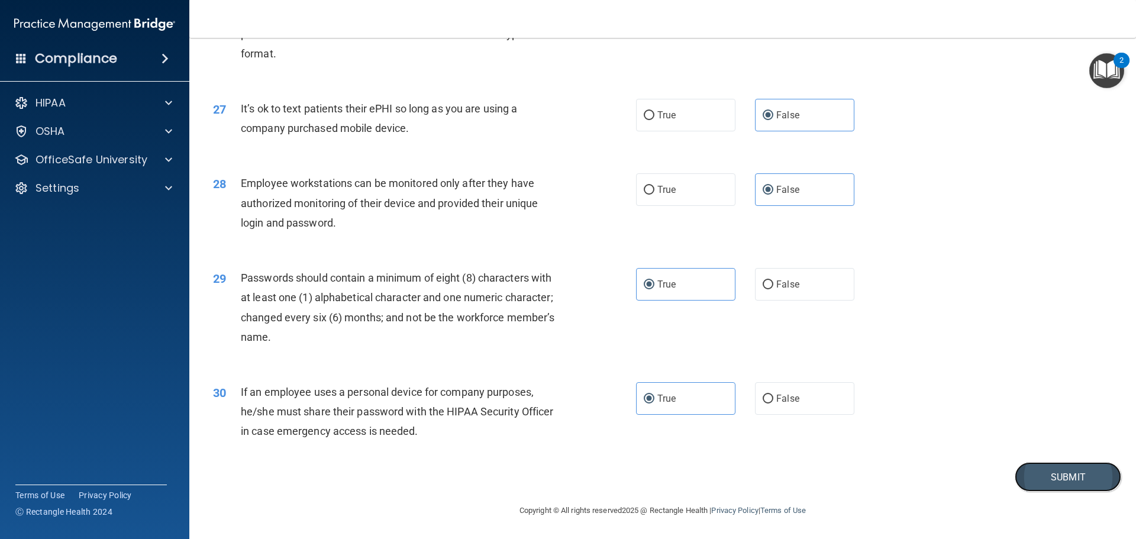
click at [1042, 473] on button "Submit" at bounding box center [1068, 477] width 107 height 30
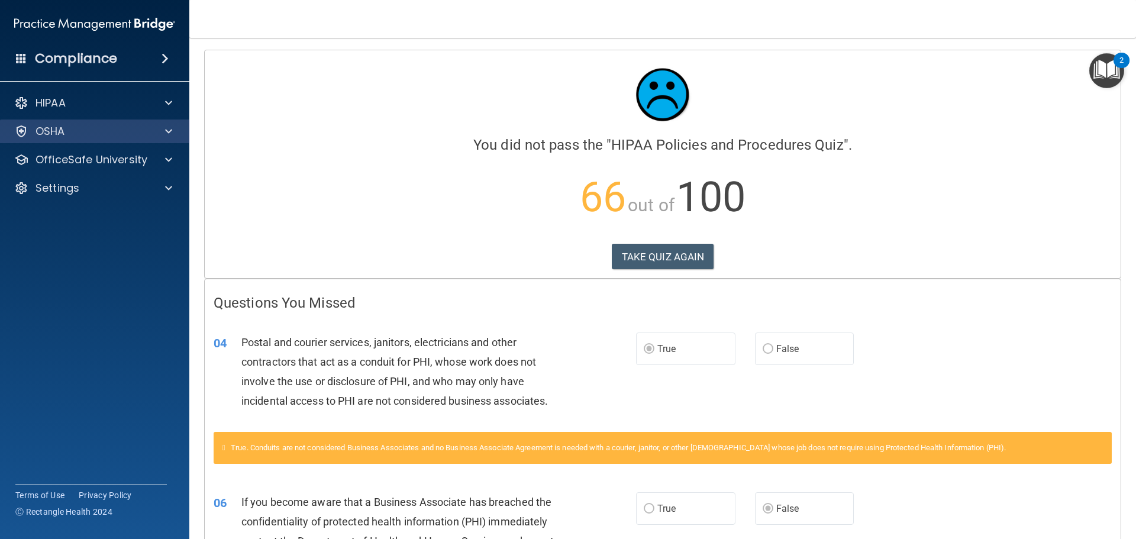
click at [154, 138] on div "OSHA" at bounding box center [95, 132] width 190 height 24
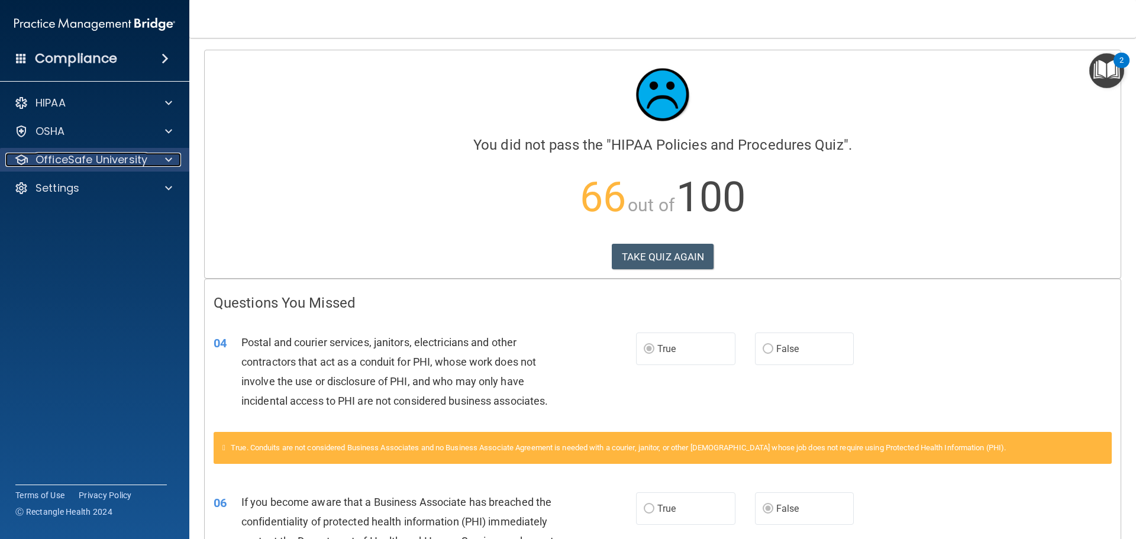
click at [159, 154] on div at bounding box center [167, 160] width 30 height 14
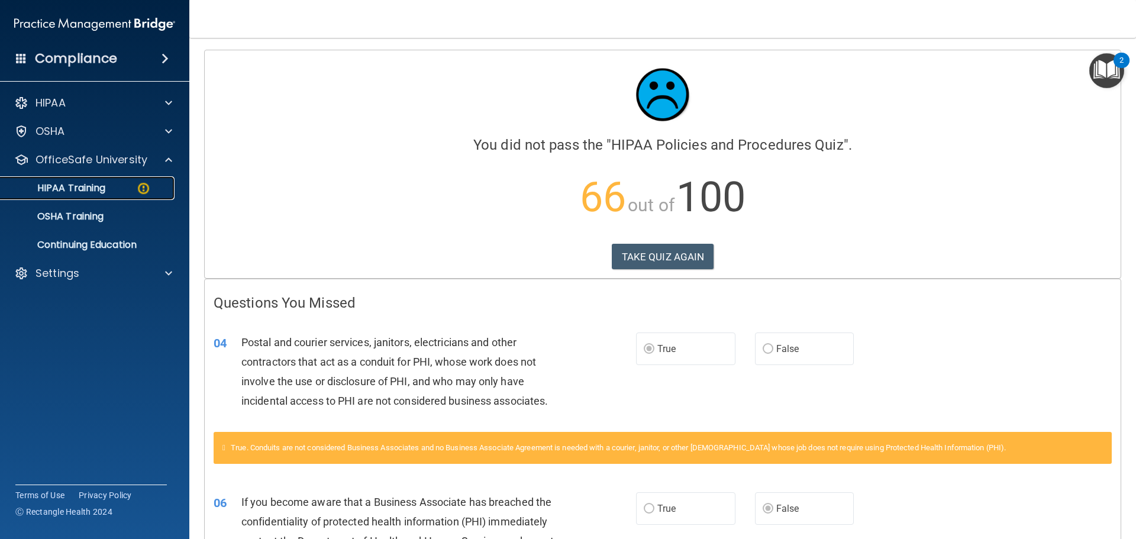
click at [104, 193] on p "HIPAA Training" at bounding box center [57, 188] width 98 height 12
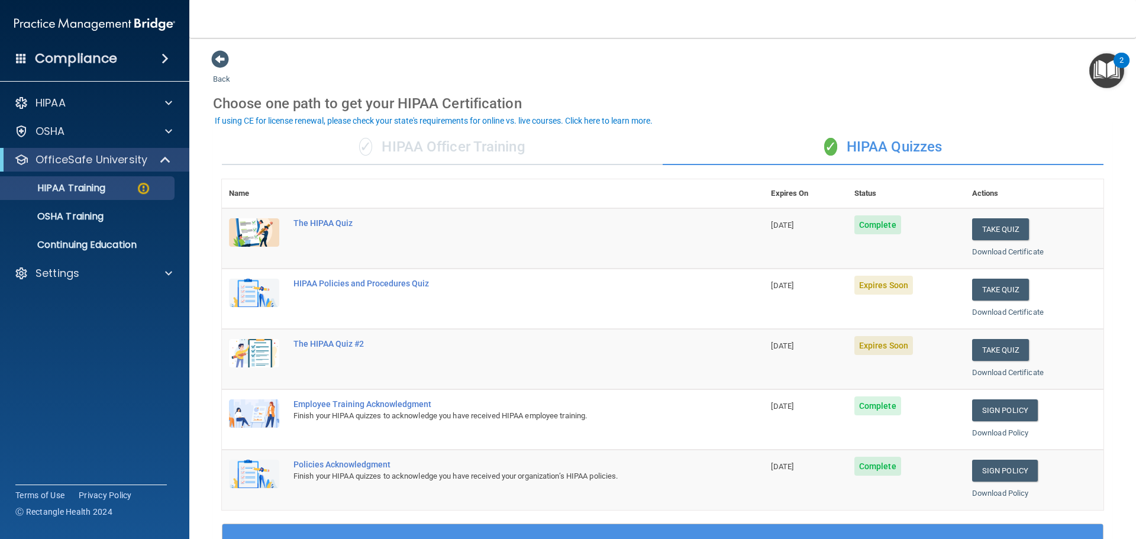
click at [469, 155] on div "✓ HIPAA Officer Training" at bounding box center [442, 148] width 441 height 36
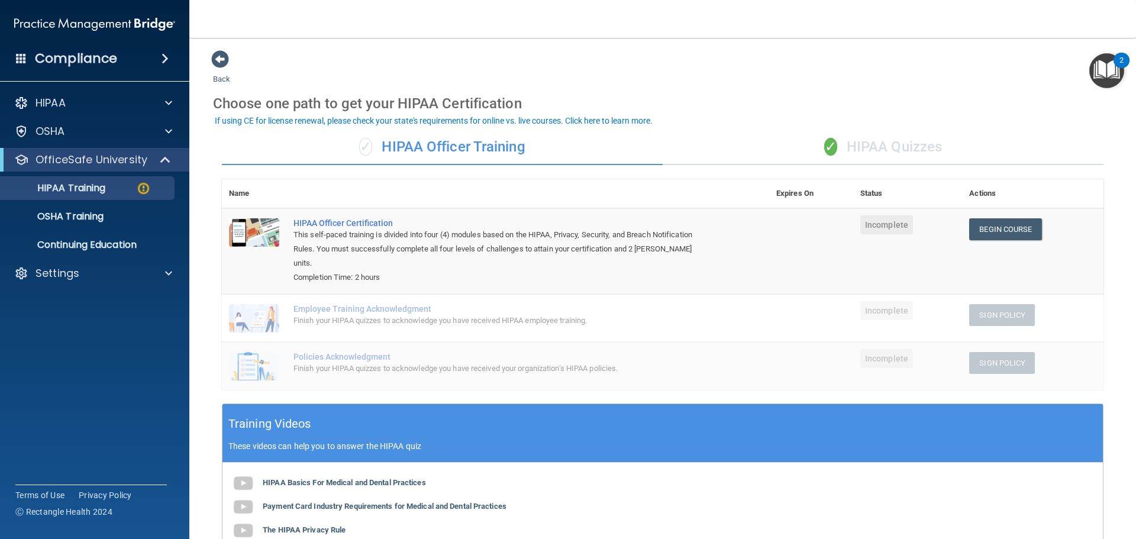
click at [908, 142] on div "✓ HIPAA Quizzes" at bounding box center [883, 148] width 441 height 36
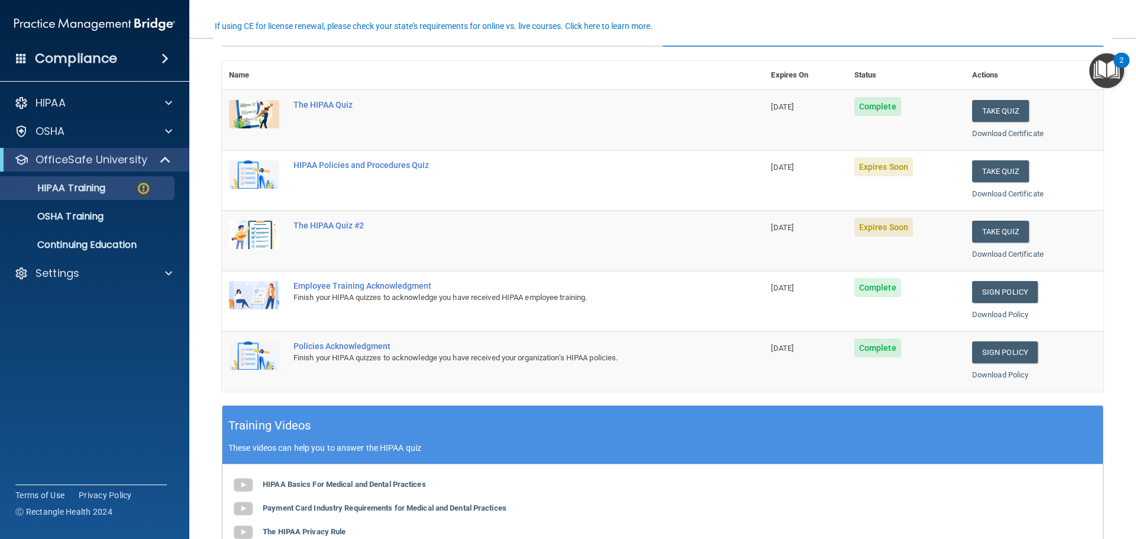
scroll to position [59, 0]
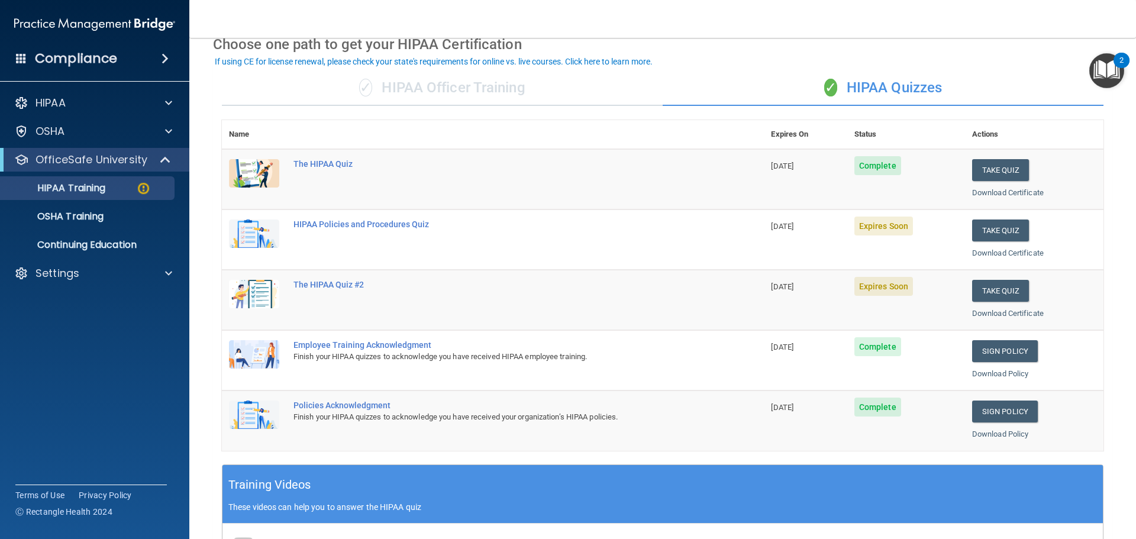
click at [521, 83] on div "✓ HIPAA Officer Training" at bounding box center [442, 88] width 441 height 36
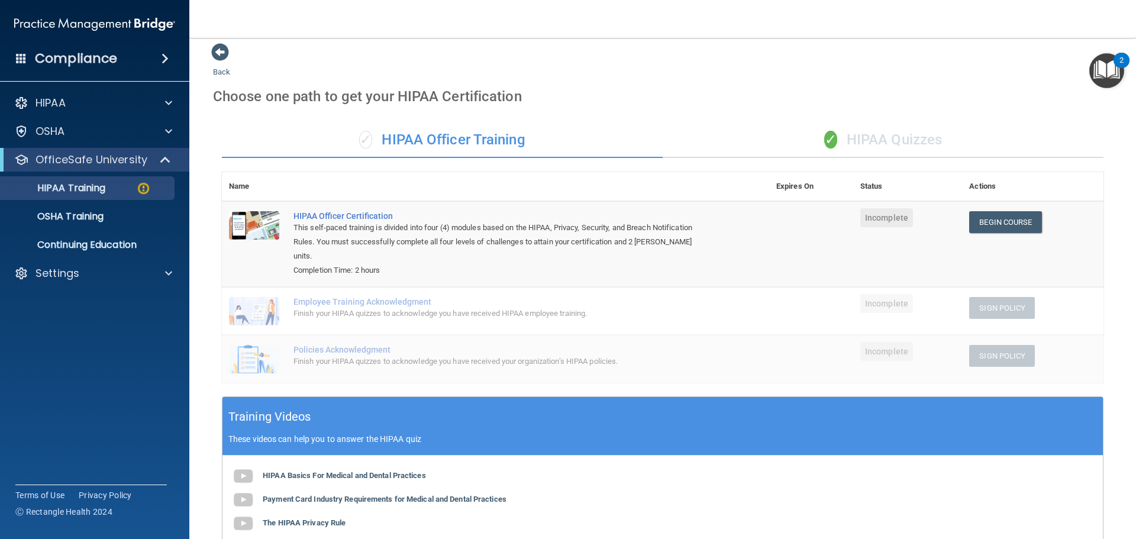
scroll to position [0, 0]
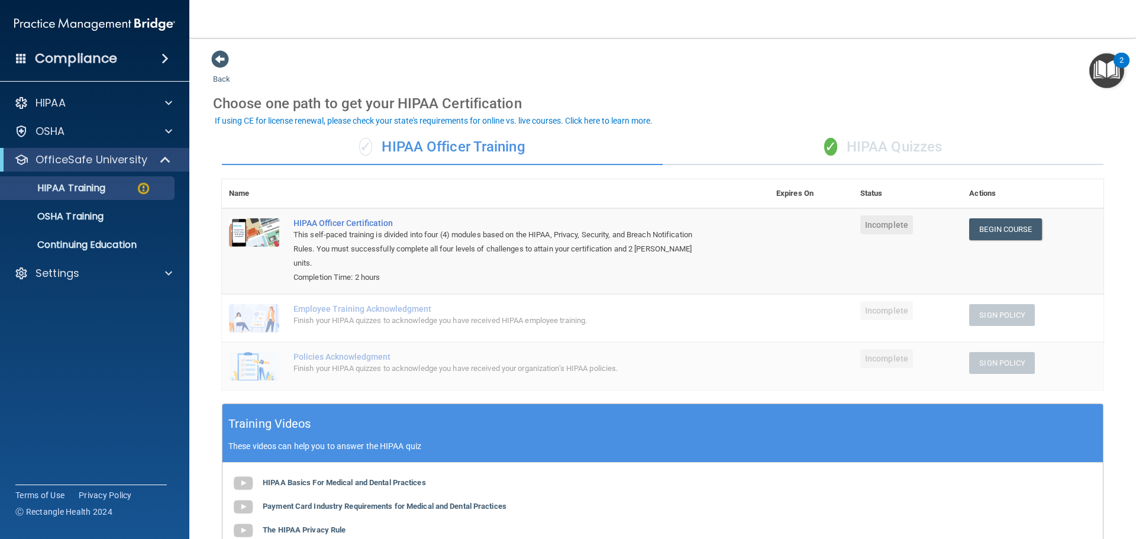
click at [832, 147] on div "✓ HIPAA Quizzes" at bounding box center [883, 148] width 441 height 36
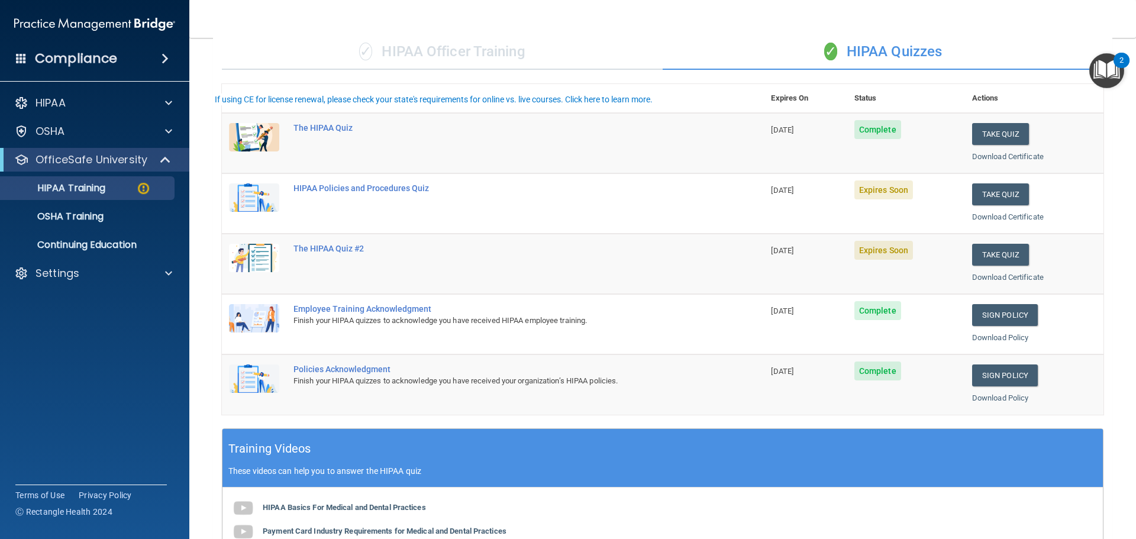
scroll to position [296, 0]
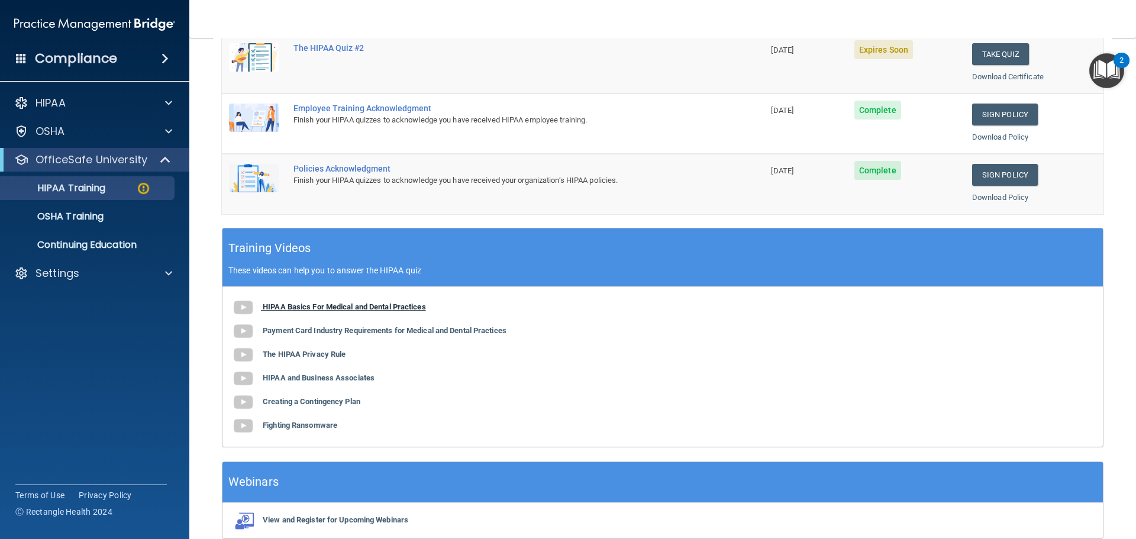
click at [394, 311] on b "HIPAA Basics For Medical and Dental Practices" at bounding box center [344, 306] width 163 height 9
